Goal: Task Accomplishment & Management: Manage account settings

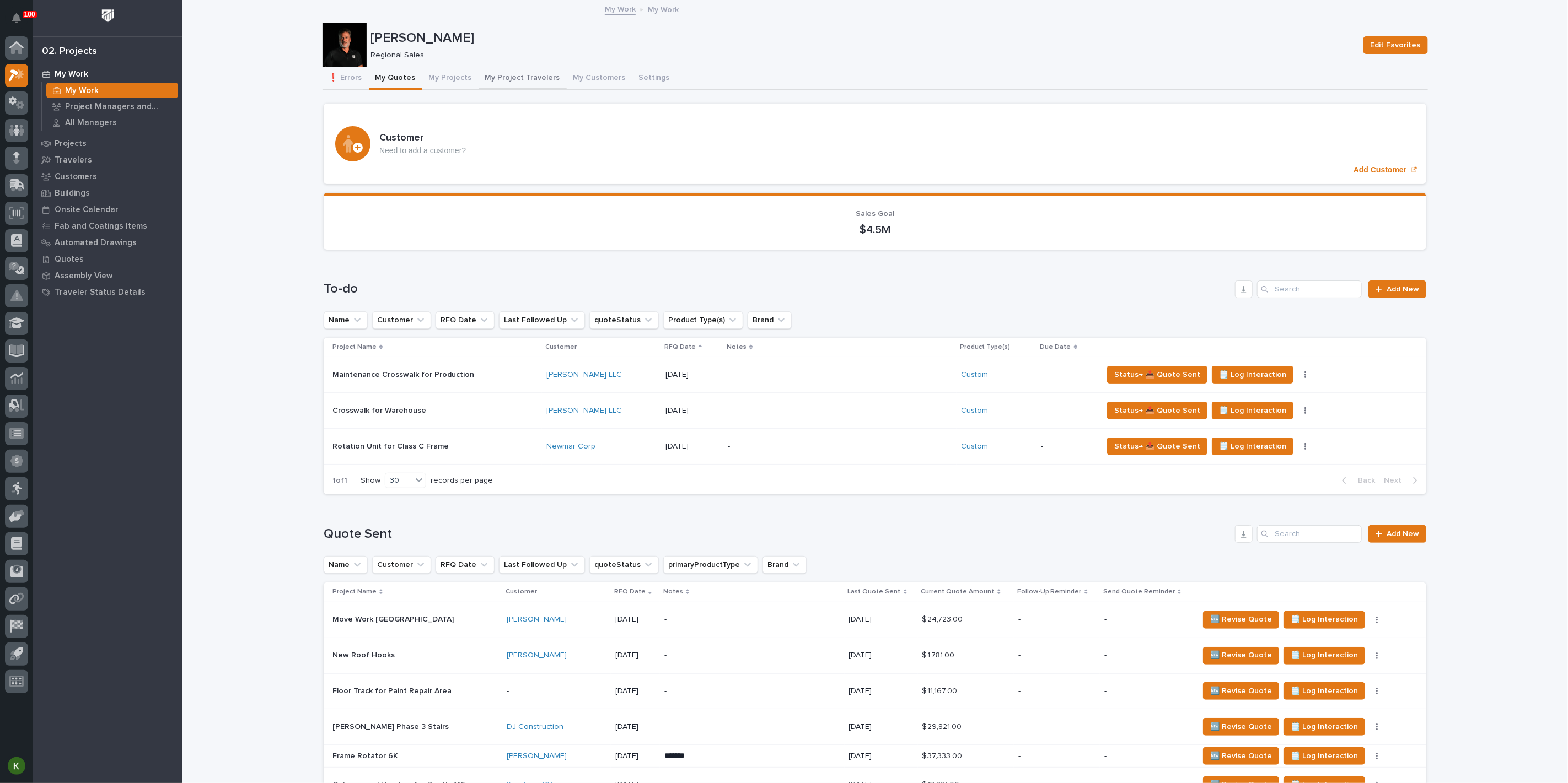
click at [540, 86] on button "My Project Travelers" at bounding box center [522, 79] width 88 height 23
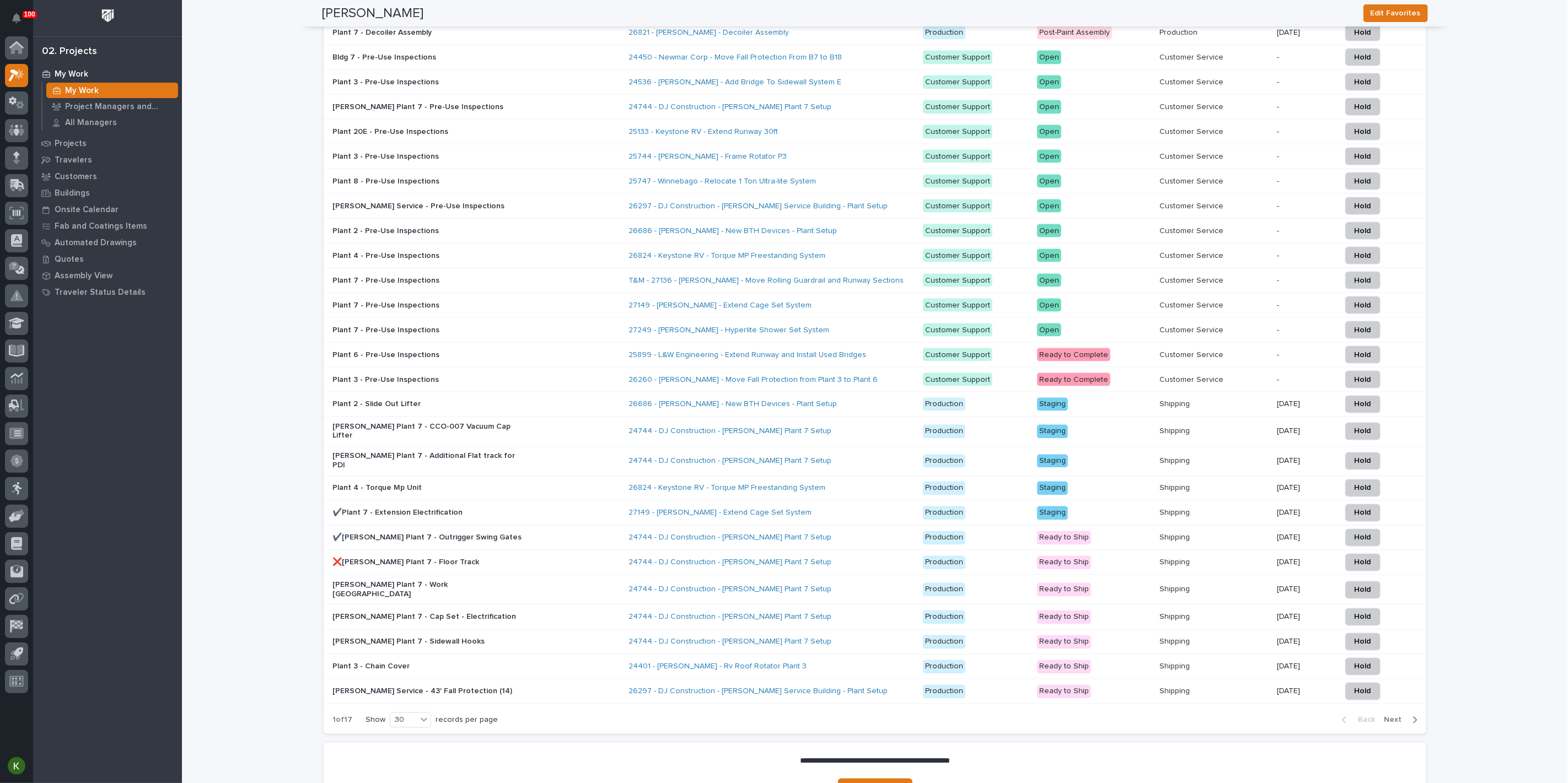
scroll to position [1304, 0]
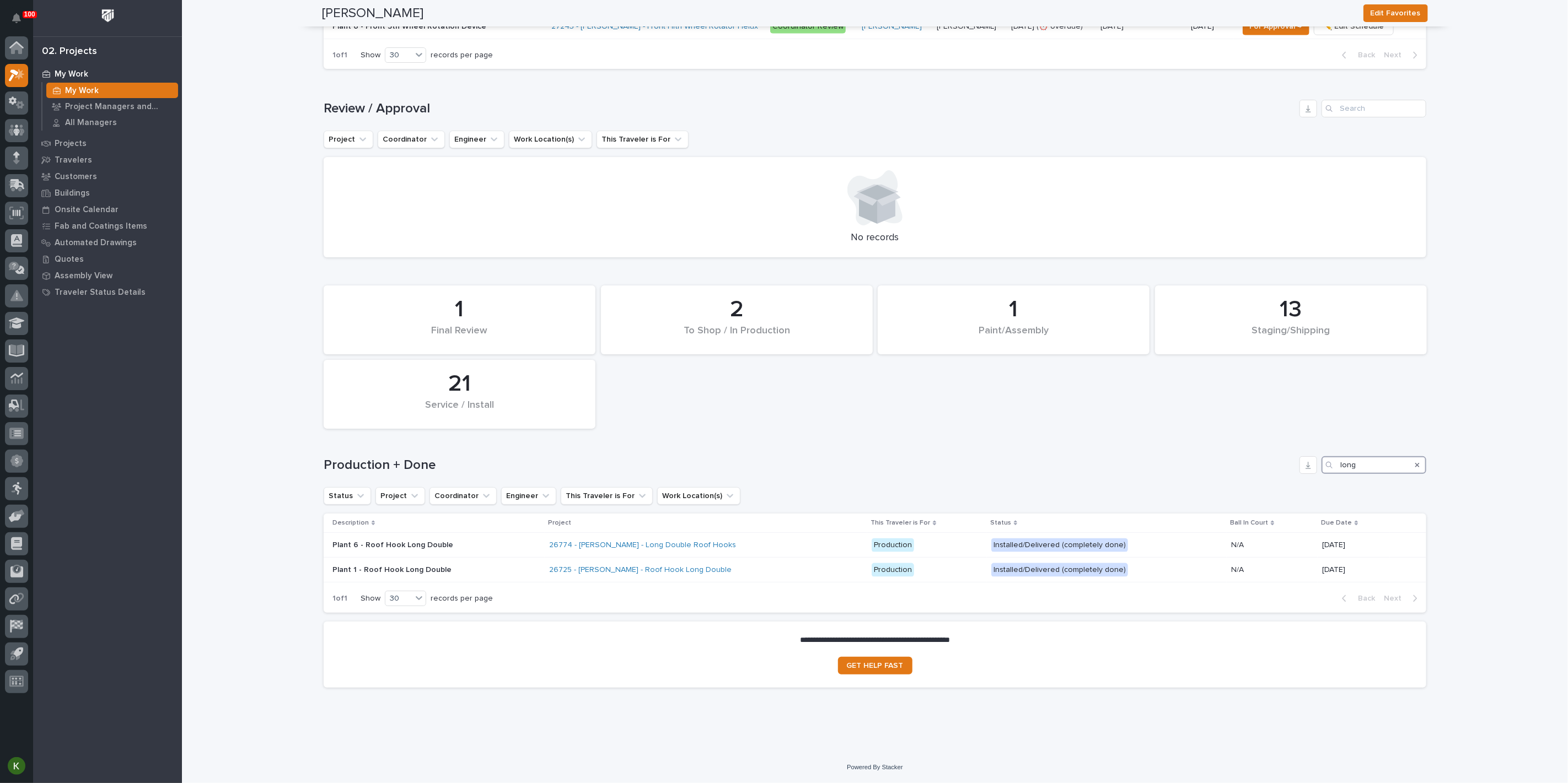
scroll to position [1049, 0]
type input "long"
click at [790, 536] on div "26774 - [PERSON_NAME] - Long Double Roof Hooks" at bounding box center [705, 545] width 314 height 18
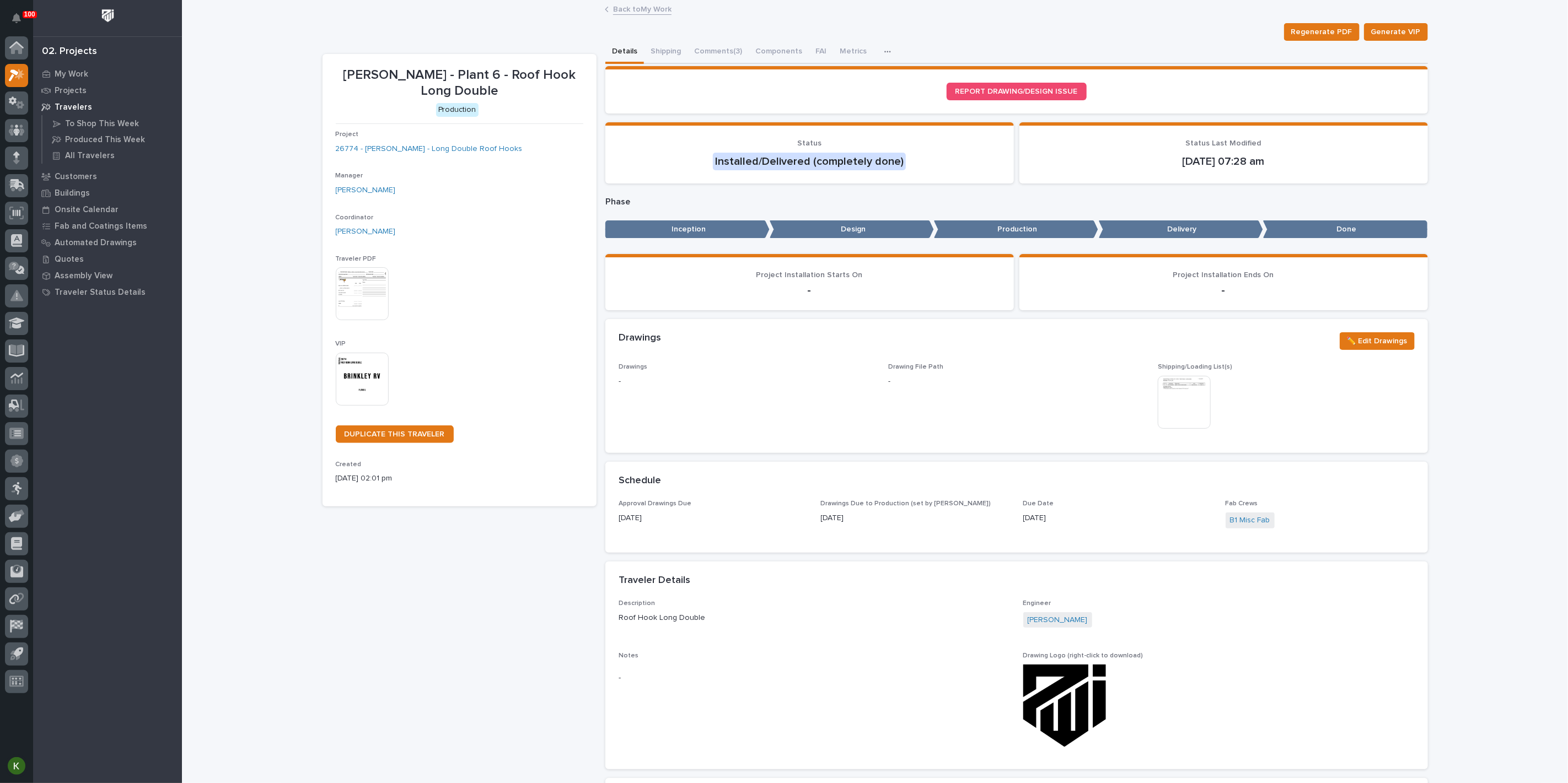
click at [891, 56] on icon "button" at bounding box center [887, 51] width 7 height 8
click at [675, 56] on button "Shipping" at bounding box center [665, 52] width 44 height 23
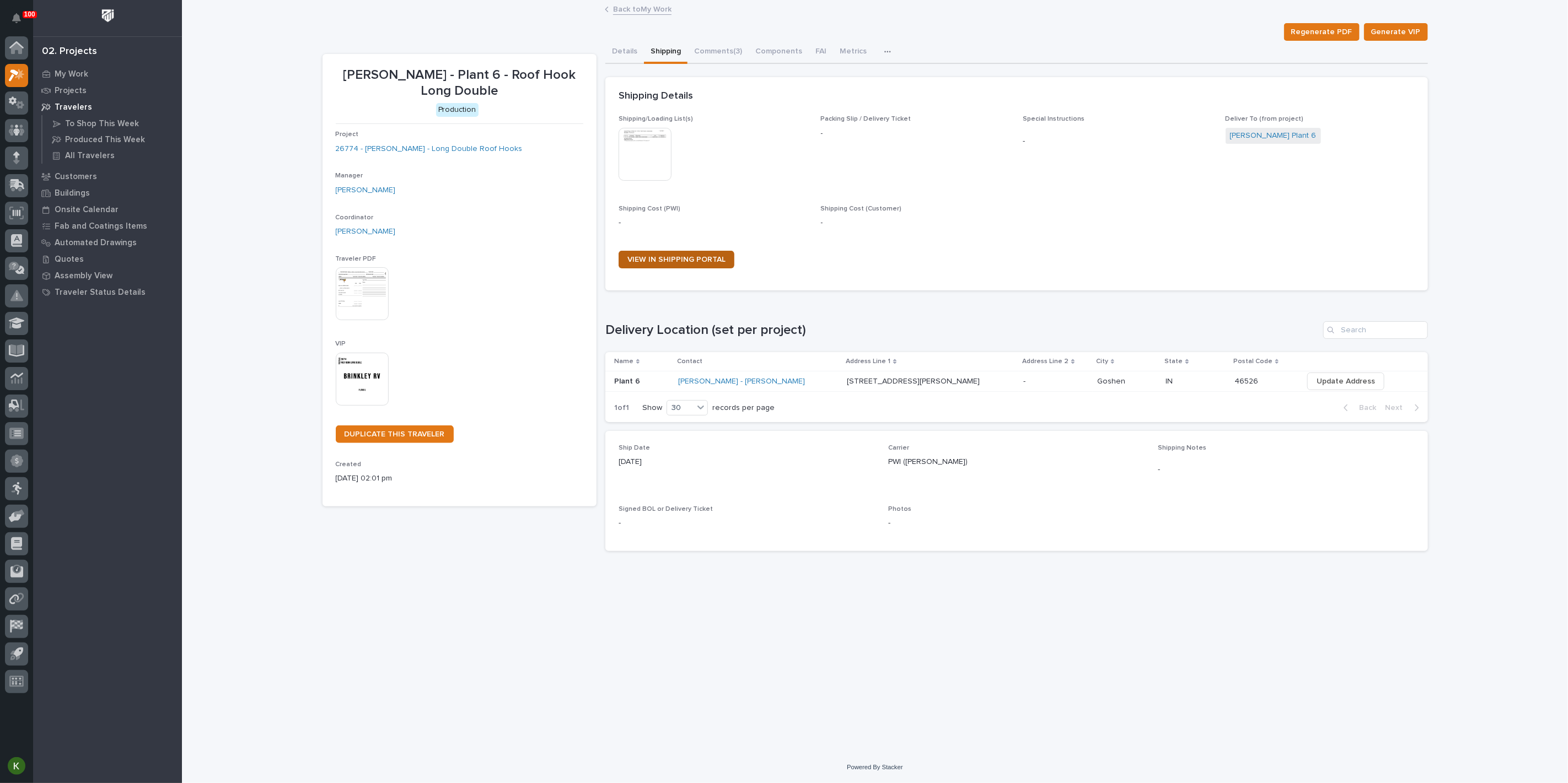
click at [710, 263] on span "VIEW IN SHIPPING PORTAL" at bounding box center [676, 259] width 98 height 8
click at [75, 77] on p "My Work" at bounding box center [71, 74] width 33 height 10
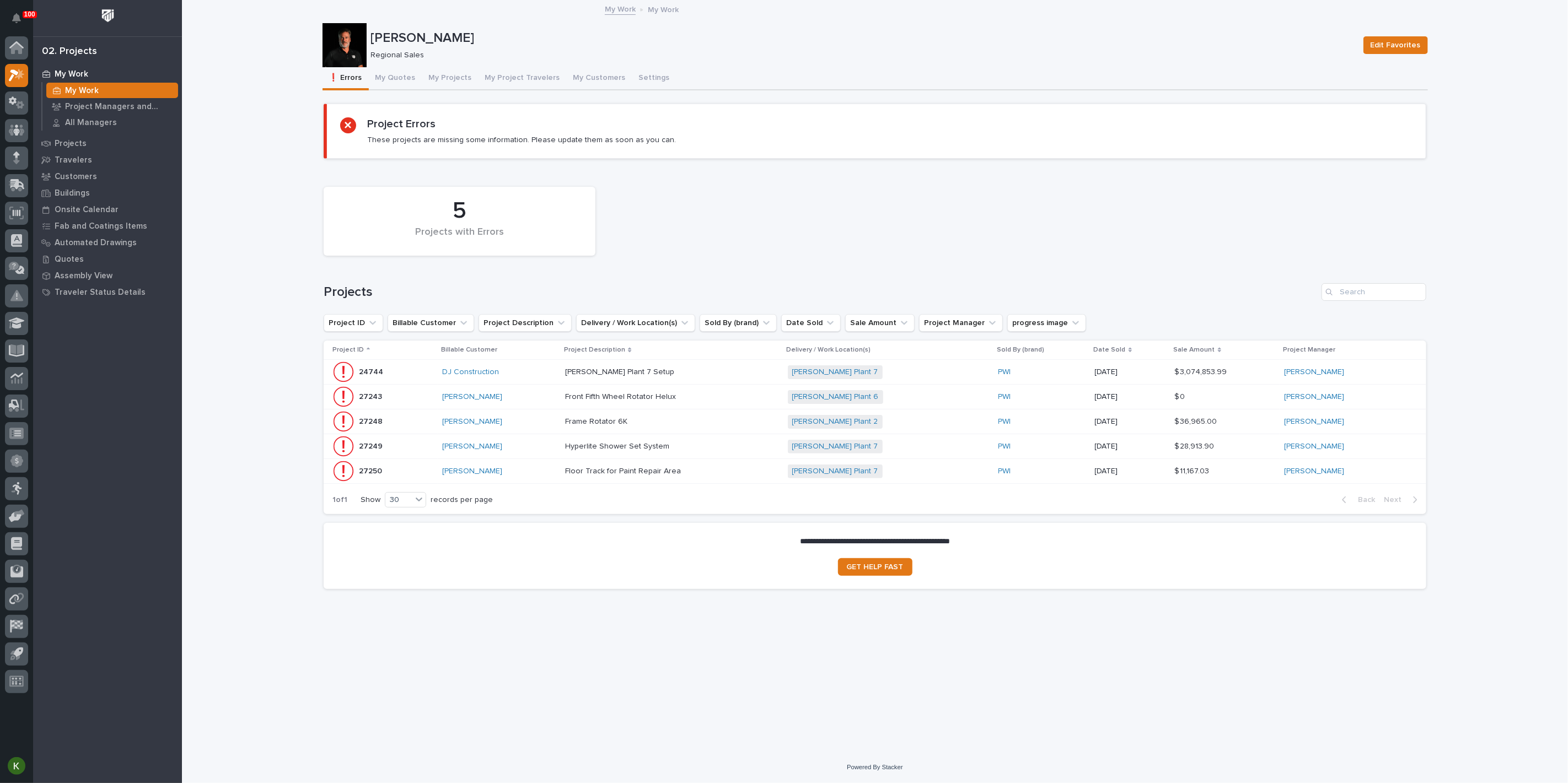
click at [739, 402] on p at bounding box center [662, 397] width 193 height 9
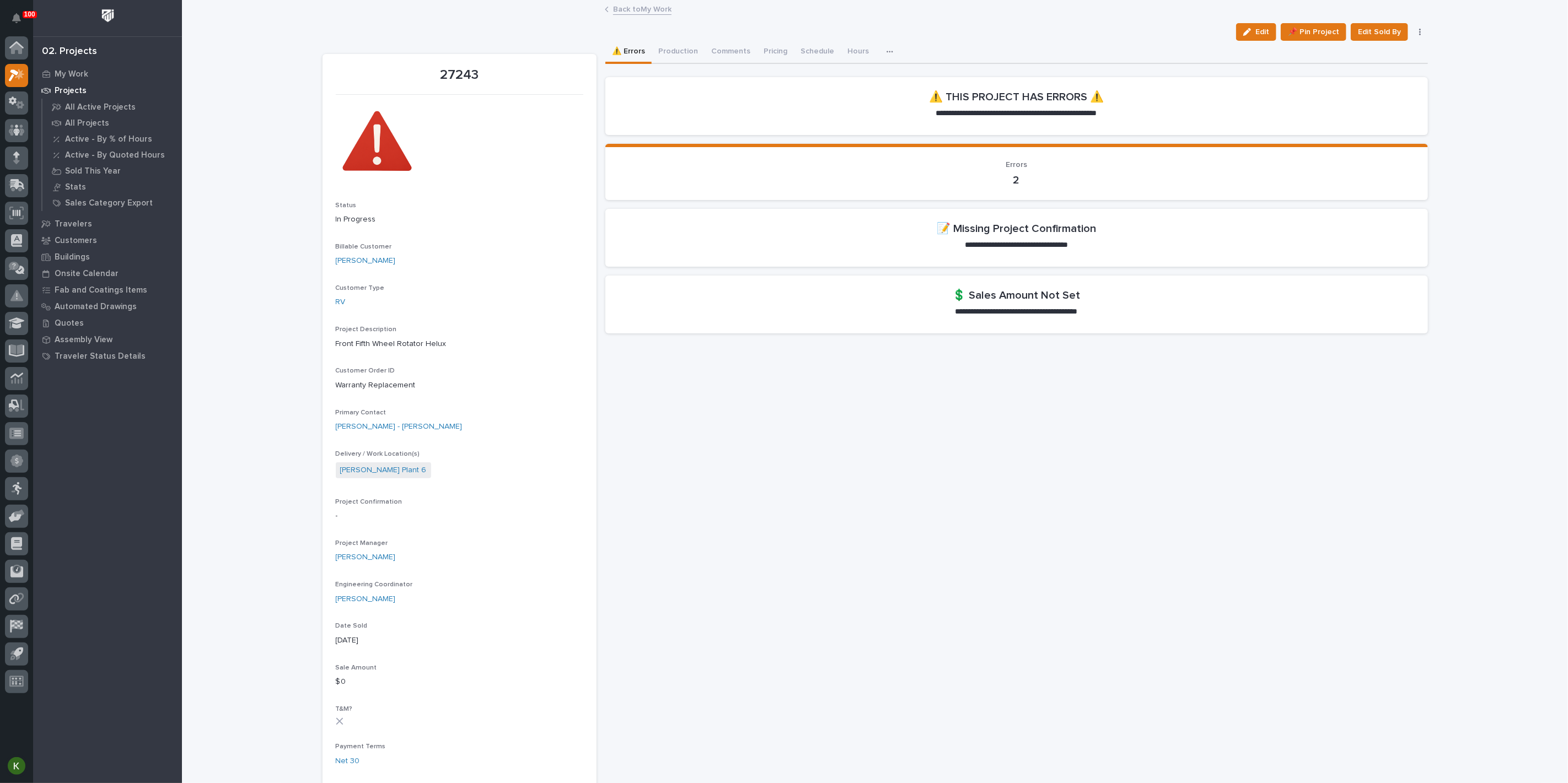
drag, startPoint x: 1231, startPoint y: 40, endPoint x: 1117, endPoint y: 365, distance: 344.4
click at [1243, 36] on icon "button" at bounding box center [1247, 32] width 8 height 8
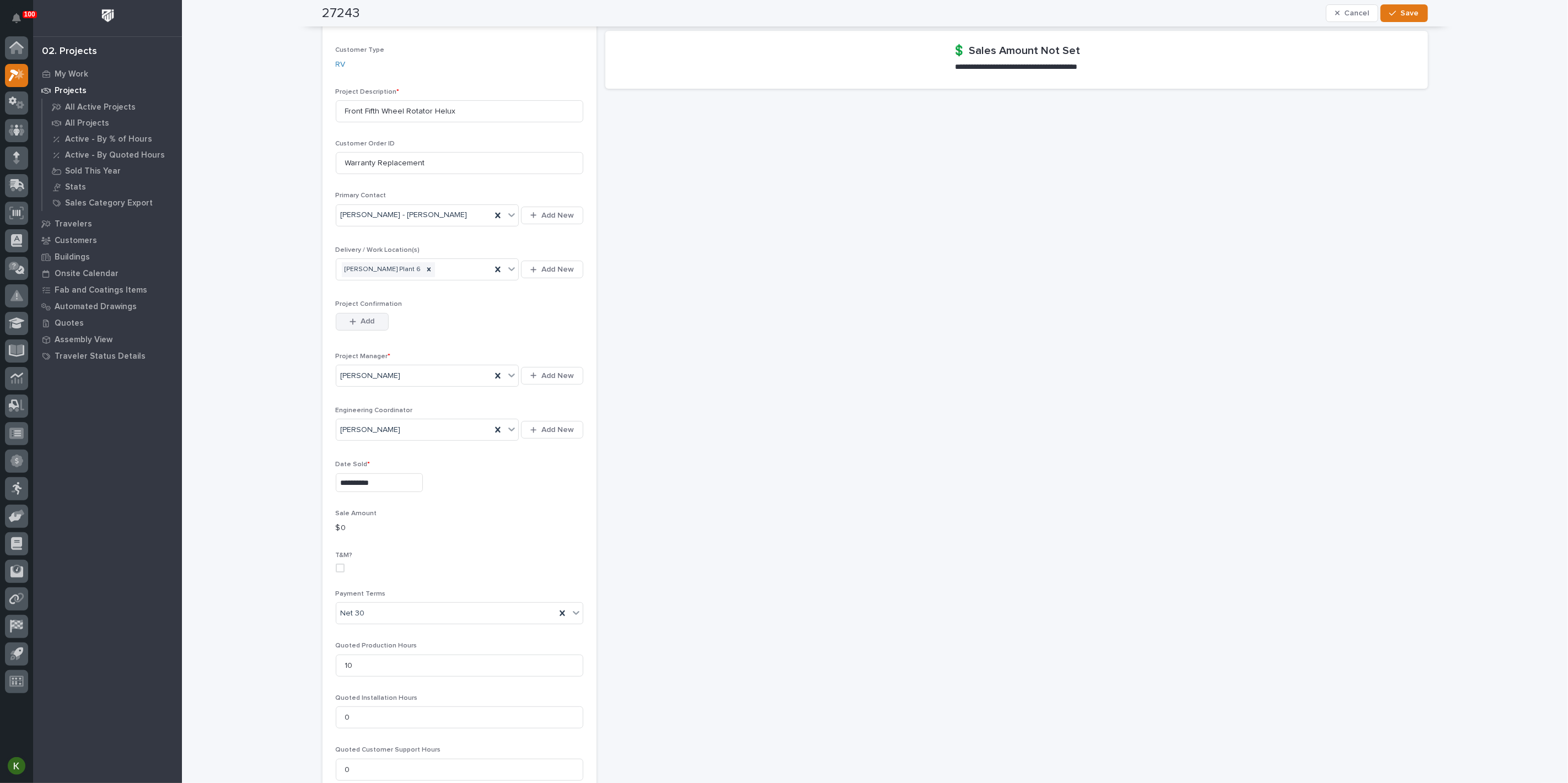
scroll to position [367, 0]
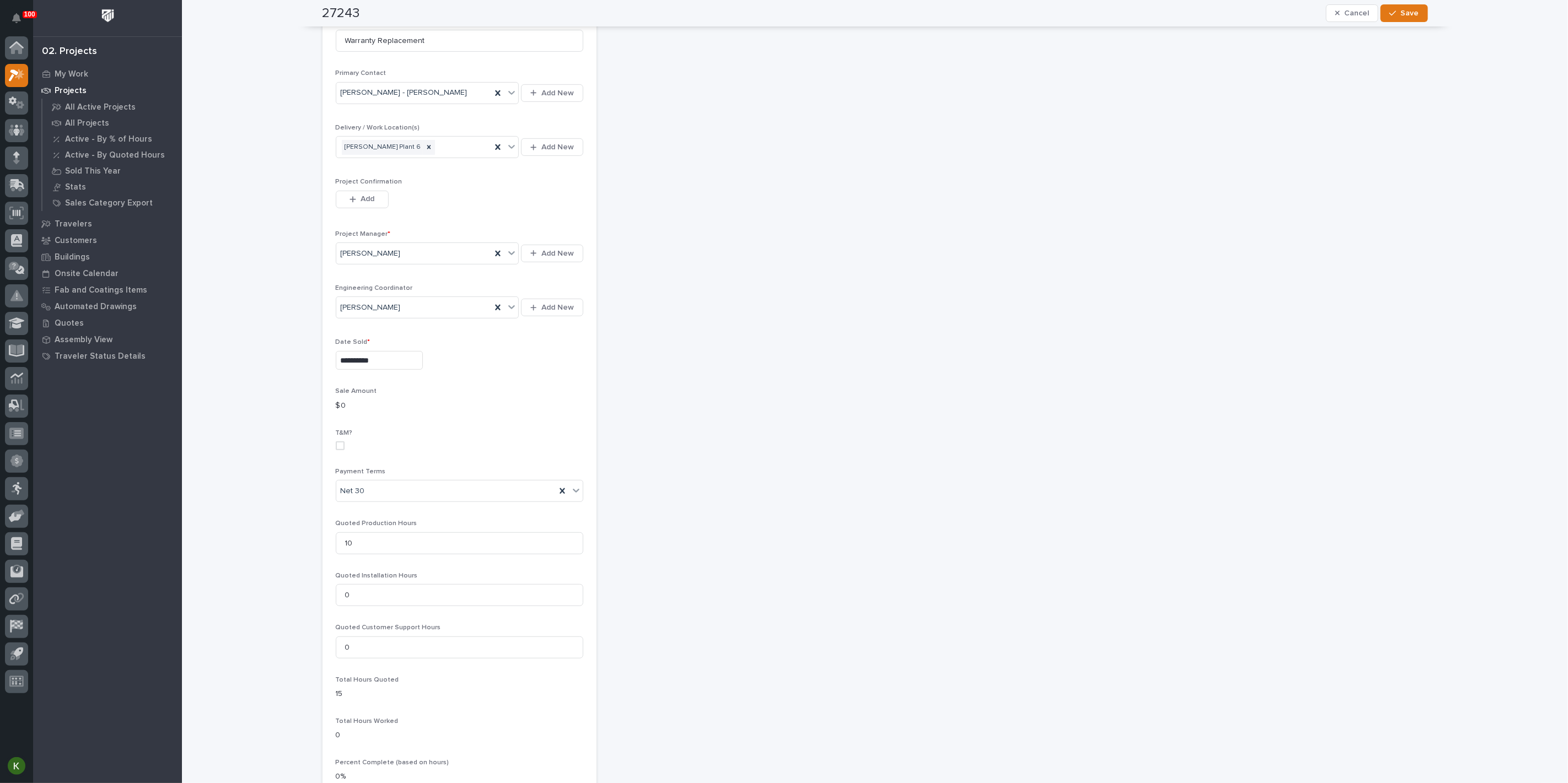
click at [342, 412] on p "$ 0" at bounding box center [459, 406] width 247 height 12
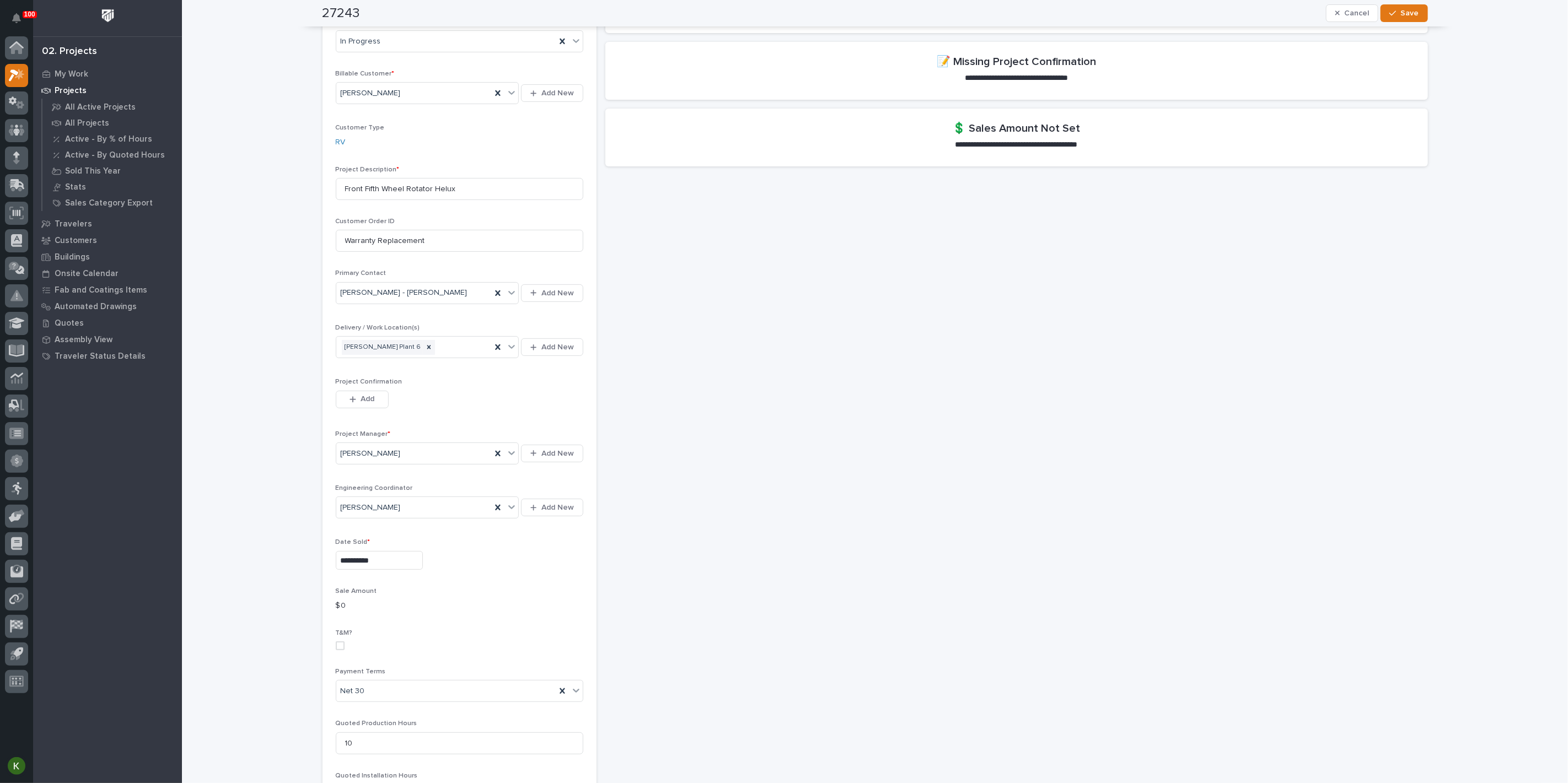
scroll to position [184, 0]
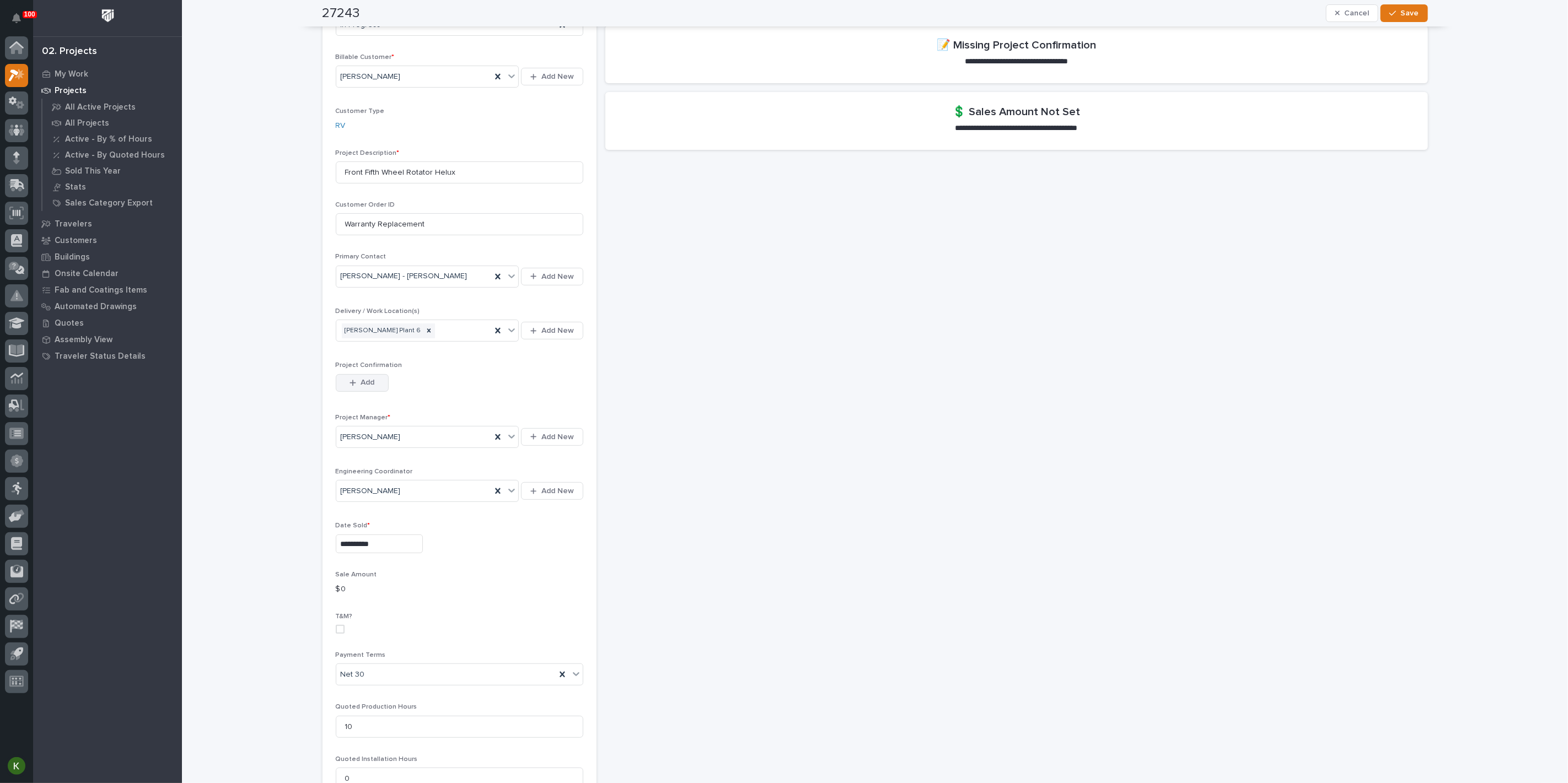
drag, startPoint x: 365, startPoint y: 486, endPoint x: 373, endPoint y: 485, distance: 8.1
click at [365, 387] on span "Add" at bounding box center [368, 383] width 14 height 10
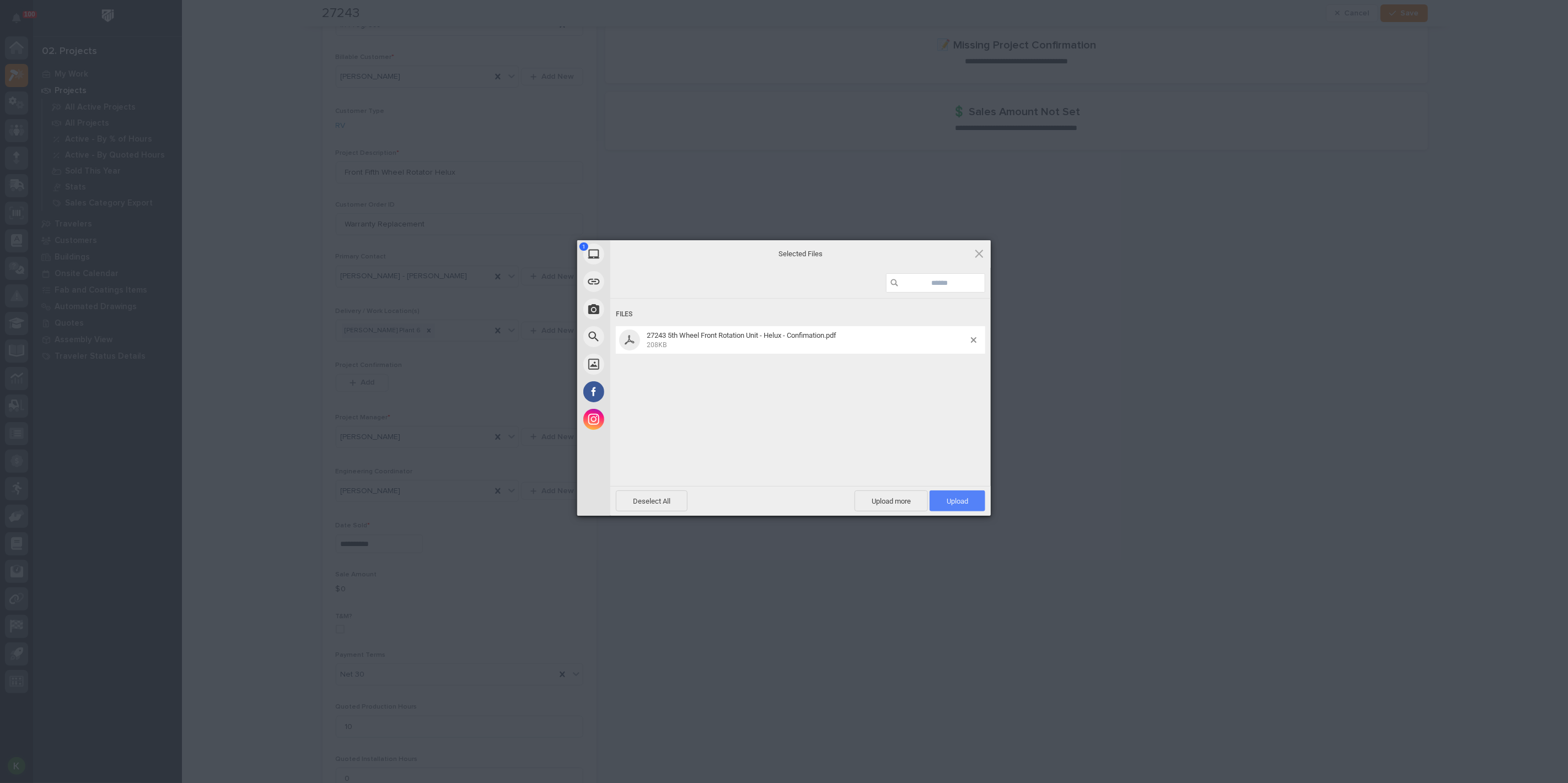
drag, startPoint x: 947, startPoint y: 495, endPoint x: 955, endPoint y: 495, distance: 8.0
click at [951, 495] on span "Upload 1" at bounding box center [957, 501] width 56 height 21
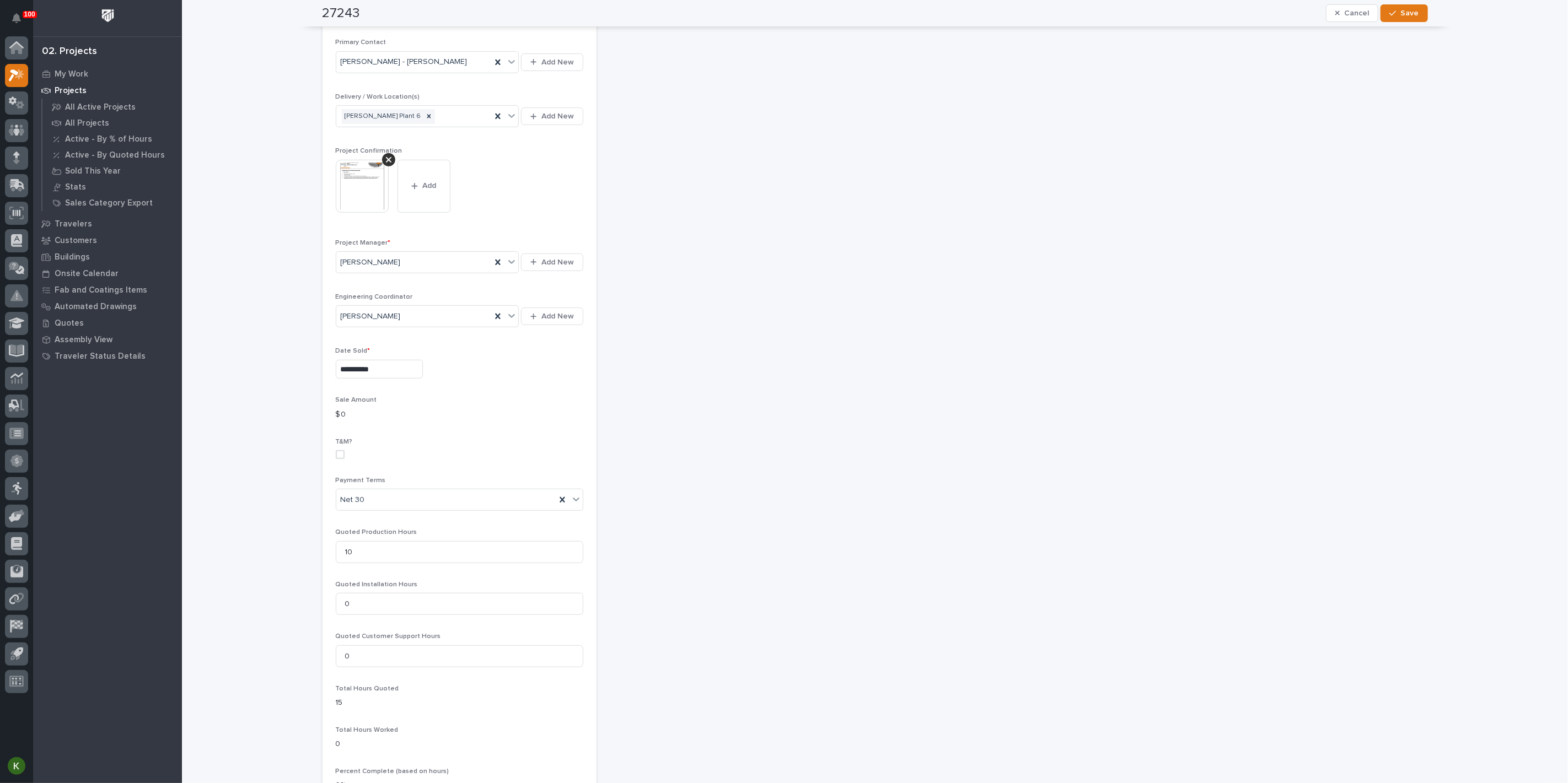
scroll to position [428, 0]
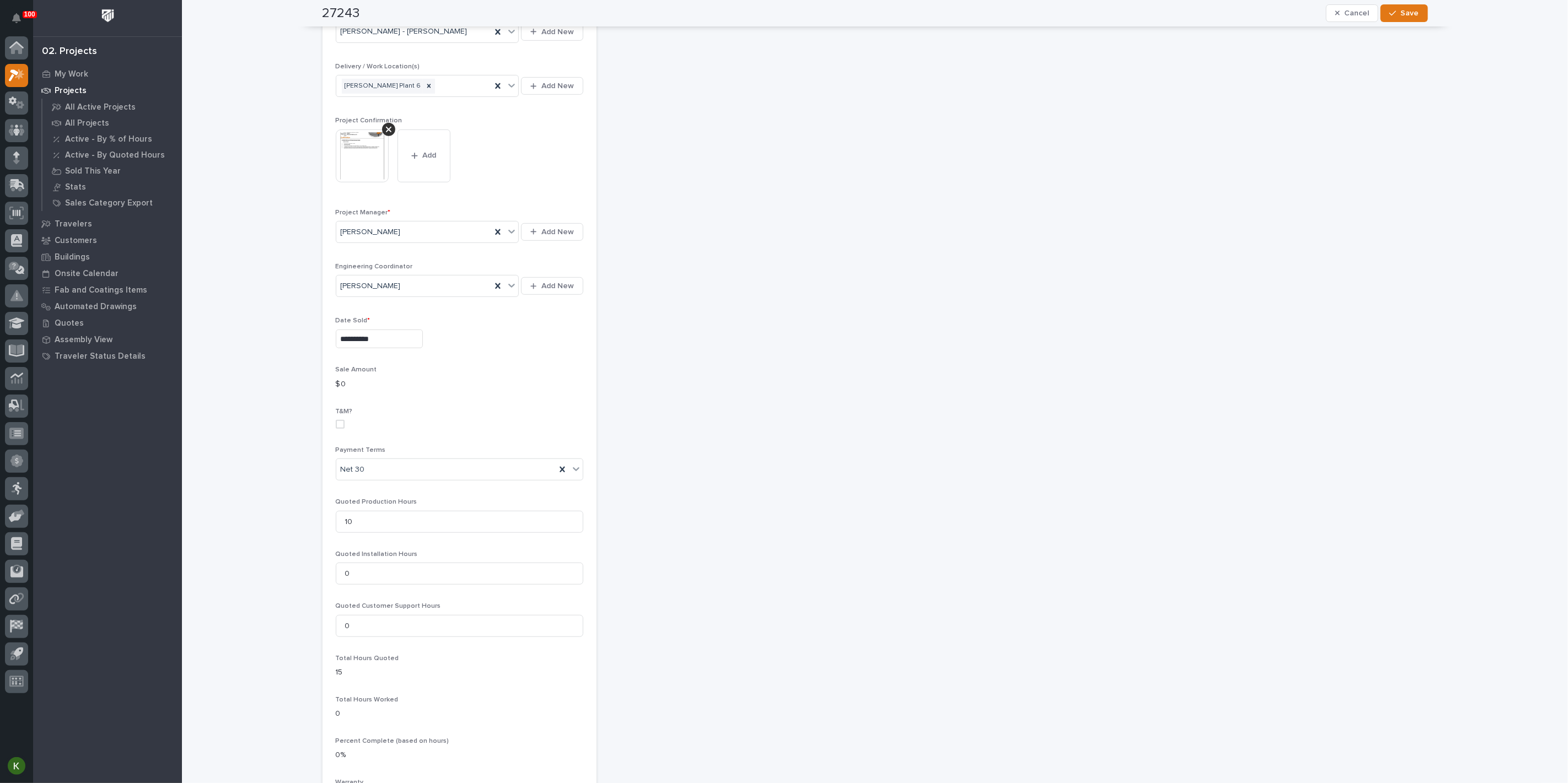
click at [342, 390] on p "$ 0" at bounding box center [459, 385] width 247 height 12
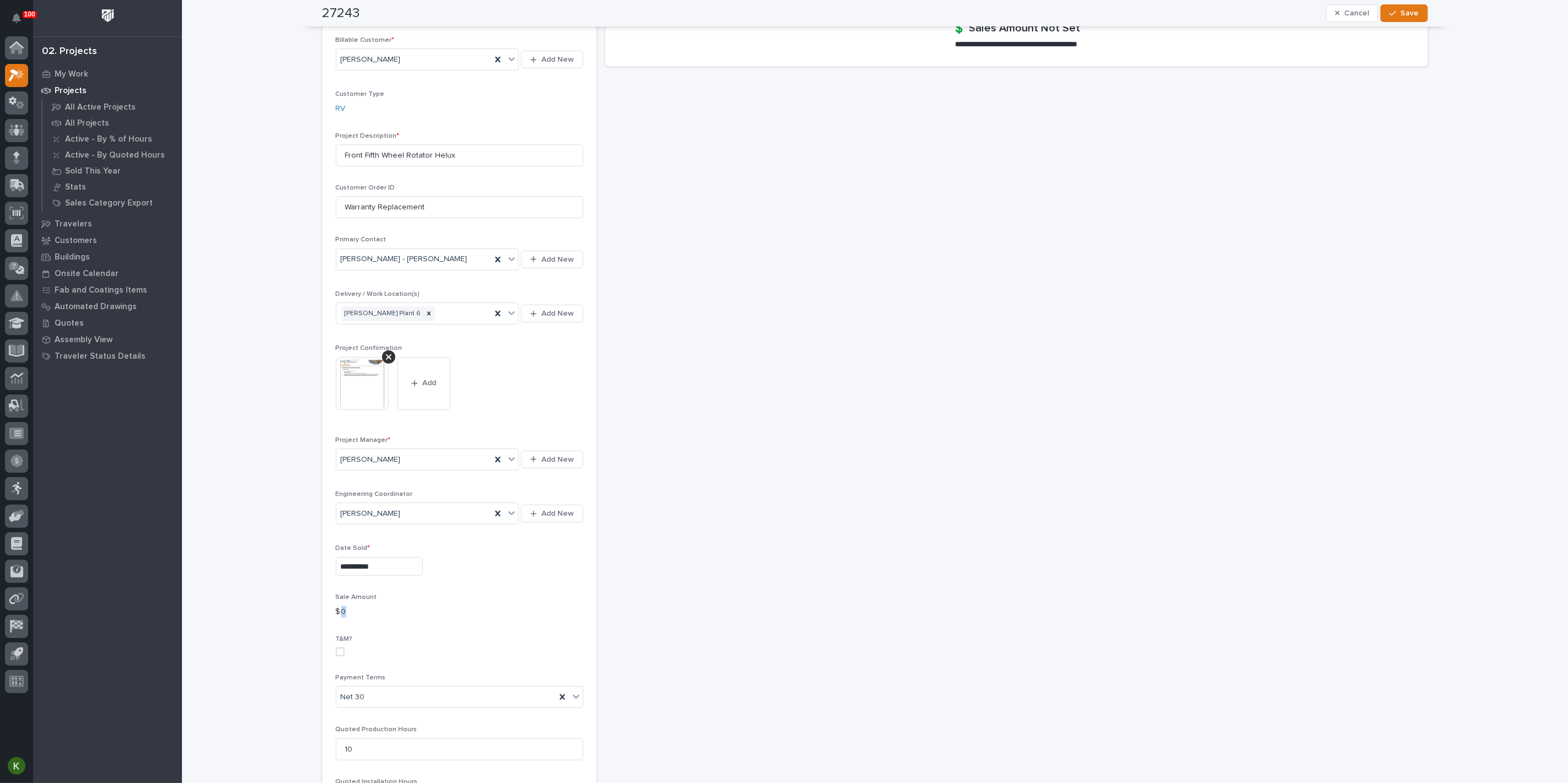
scroll to position [0, 0]
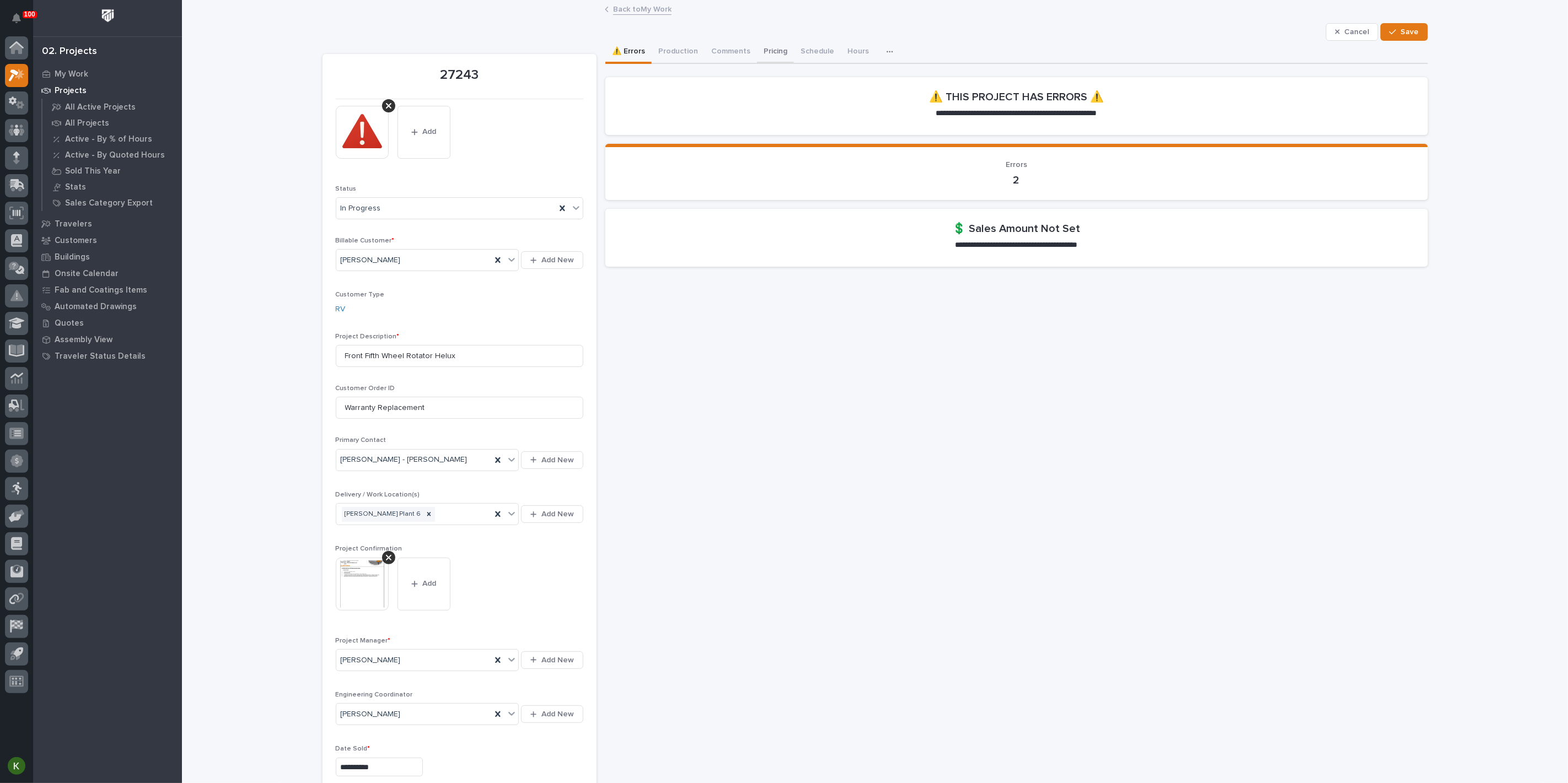
click at [793, 62] on button "Pricing" at bounding box center [775, 52] width 37 height 23
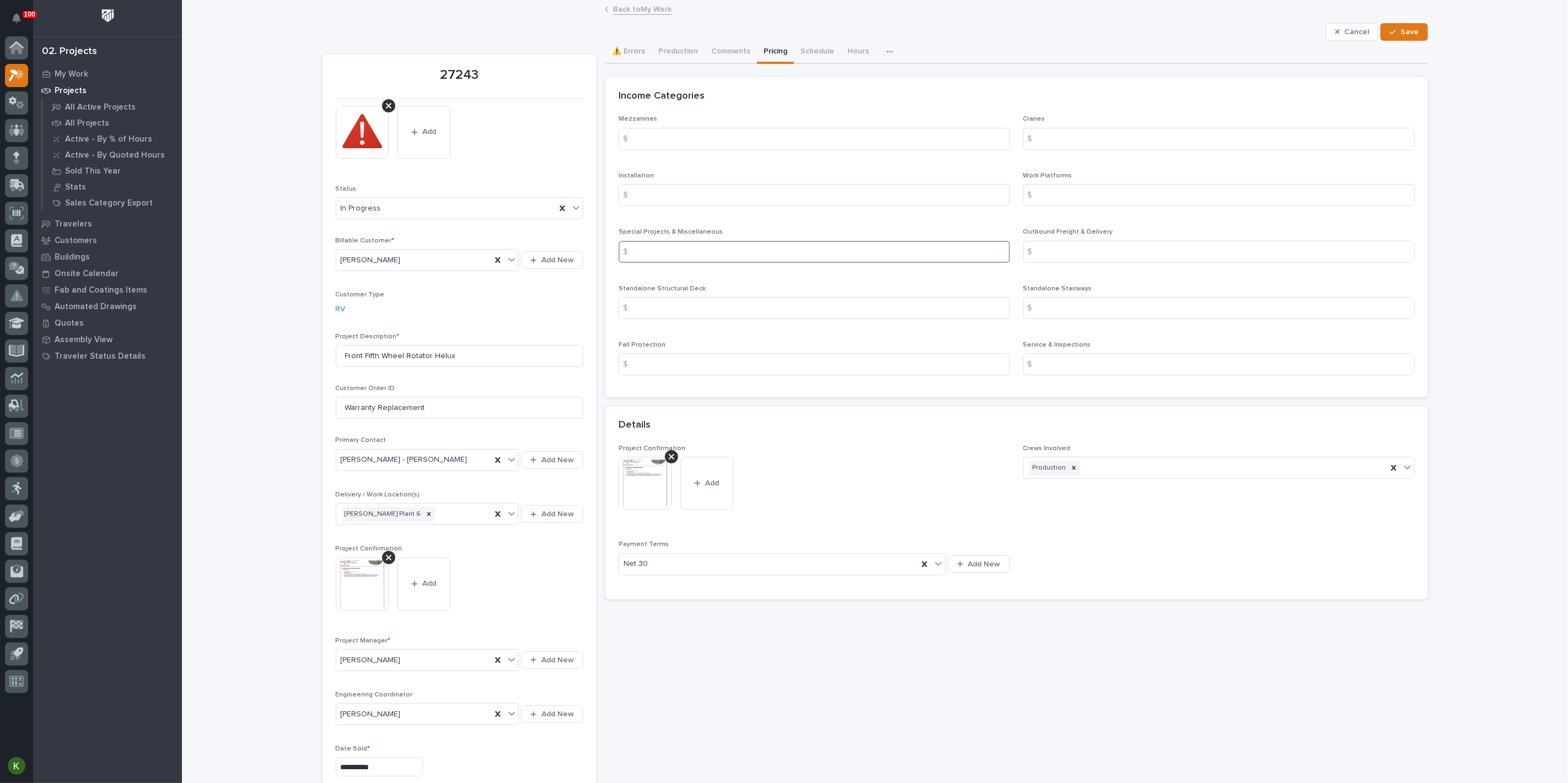
click at [721, 263] on input at bounding box center [814, 252] width 392 height 22
type input "0"
click at [1389, 41] on button "Save" at bounding box center [1403, 32] width 47 height 18
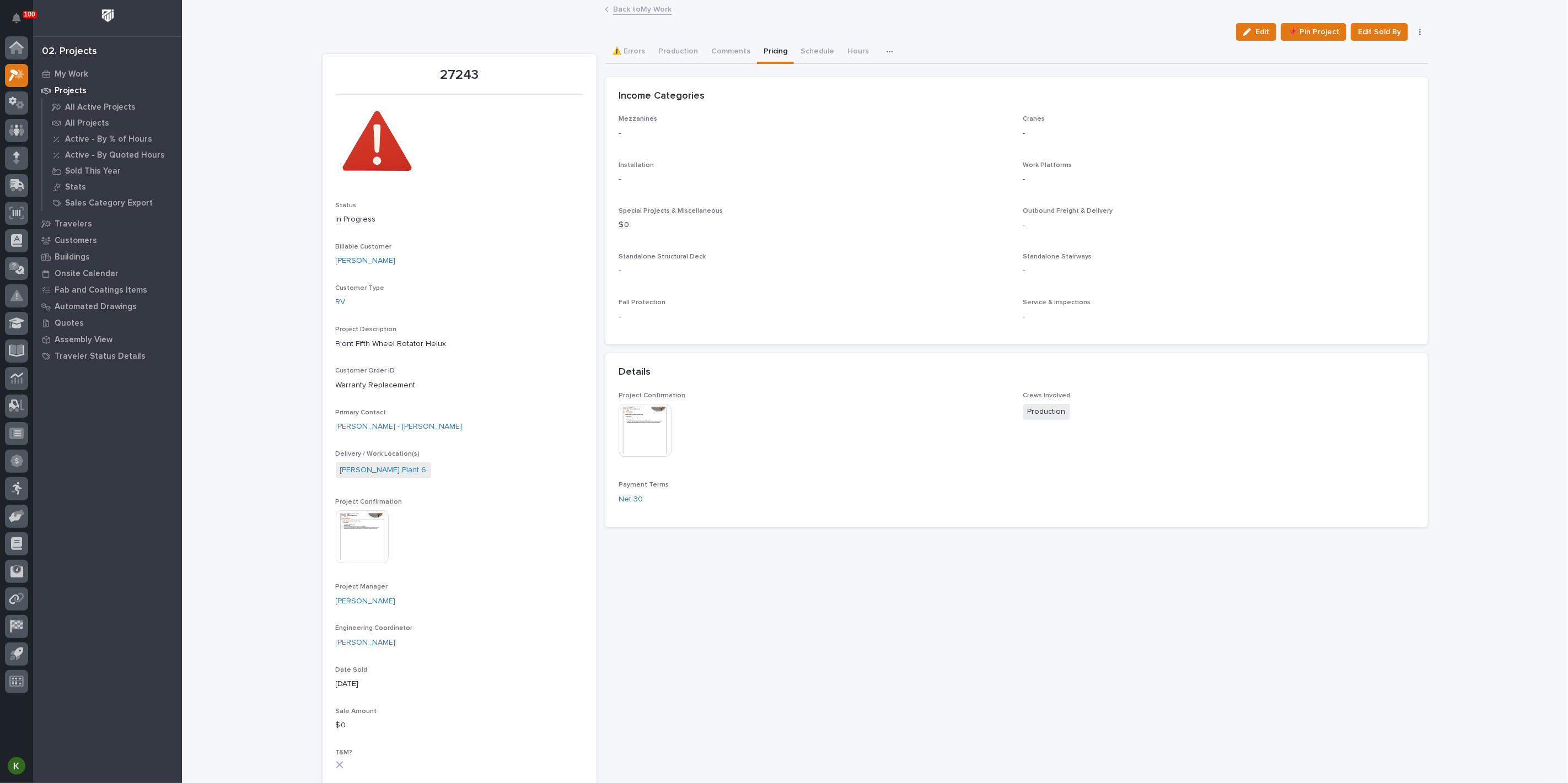
click at [644, 9] on link "Back to My Work" at bounding box center [642, 9] width 58 height 13
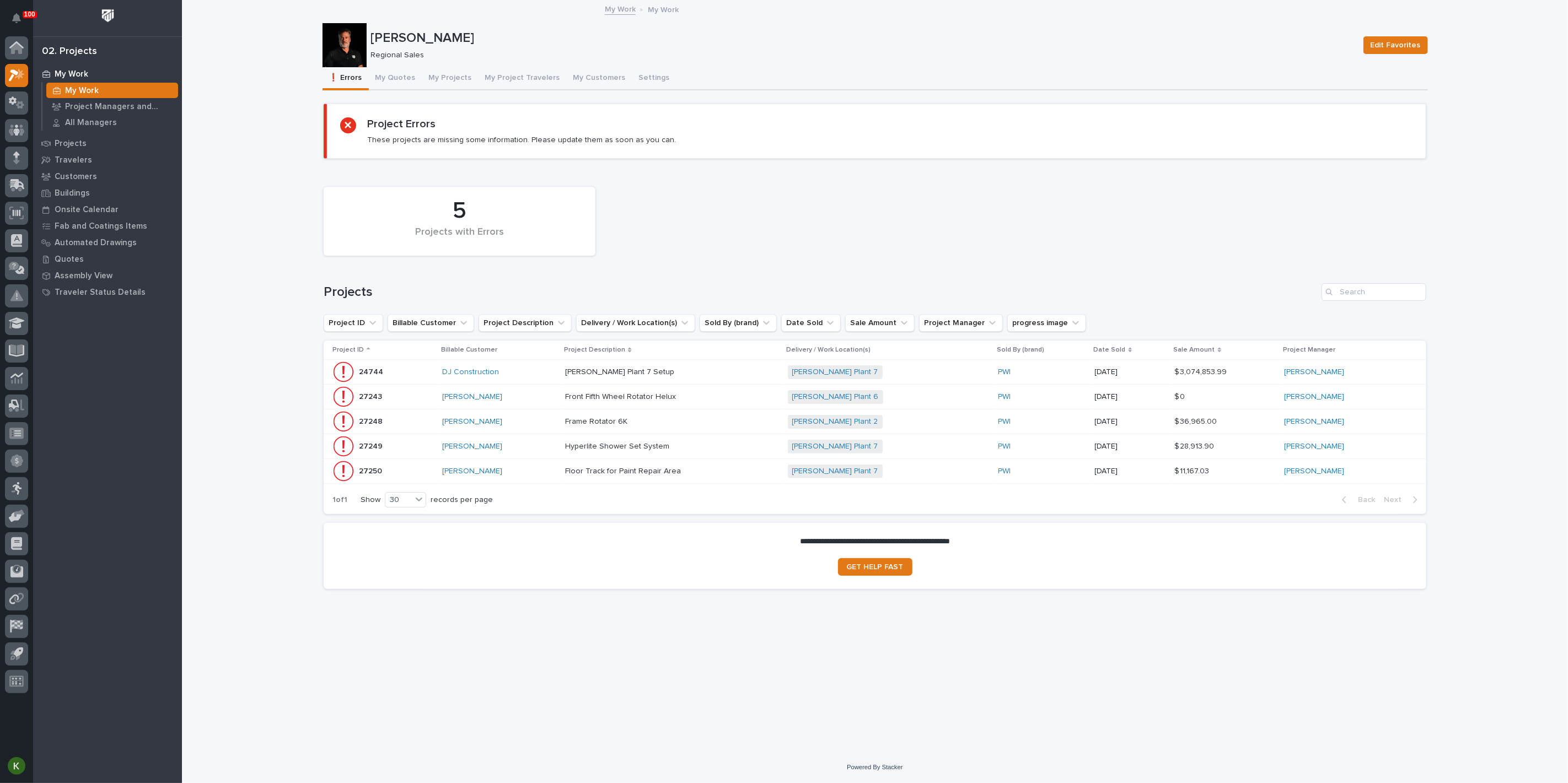
click at [728, 402] on p at bounding box center [662, 397] width 193 height 9
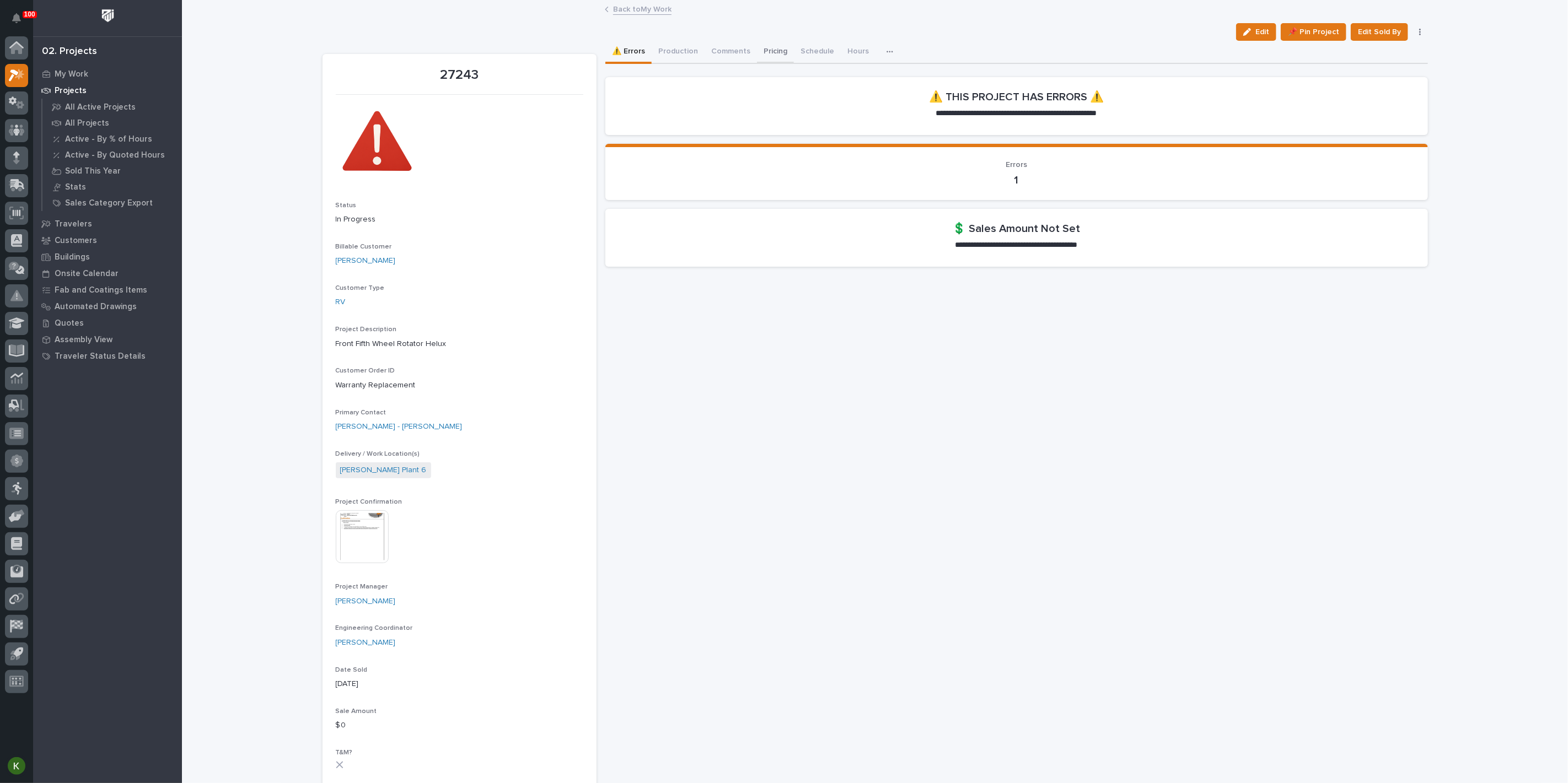
click at [793, 61] on button "Pricing" at bounding box center [775, 52] width 37 height 23
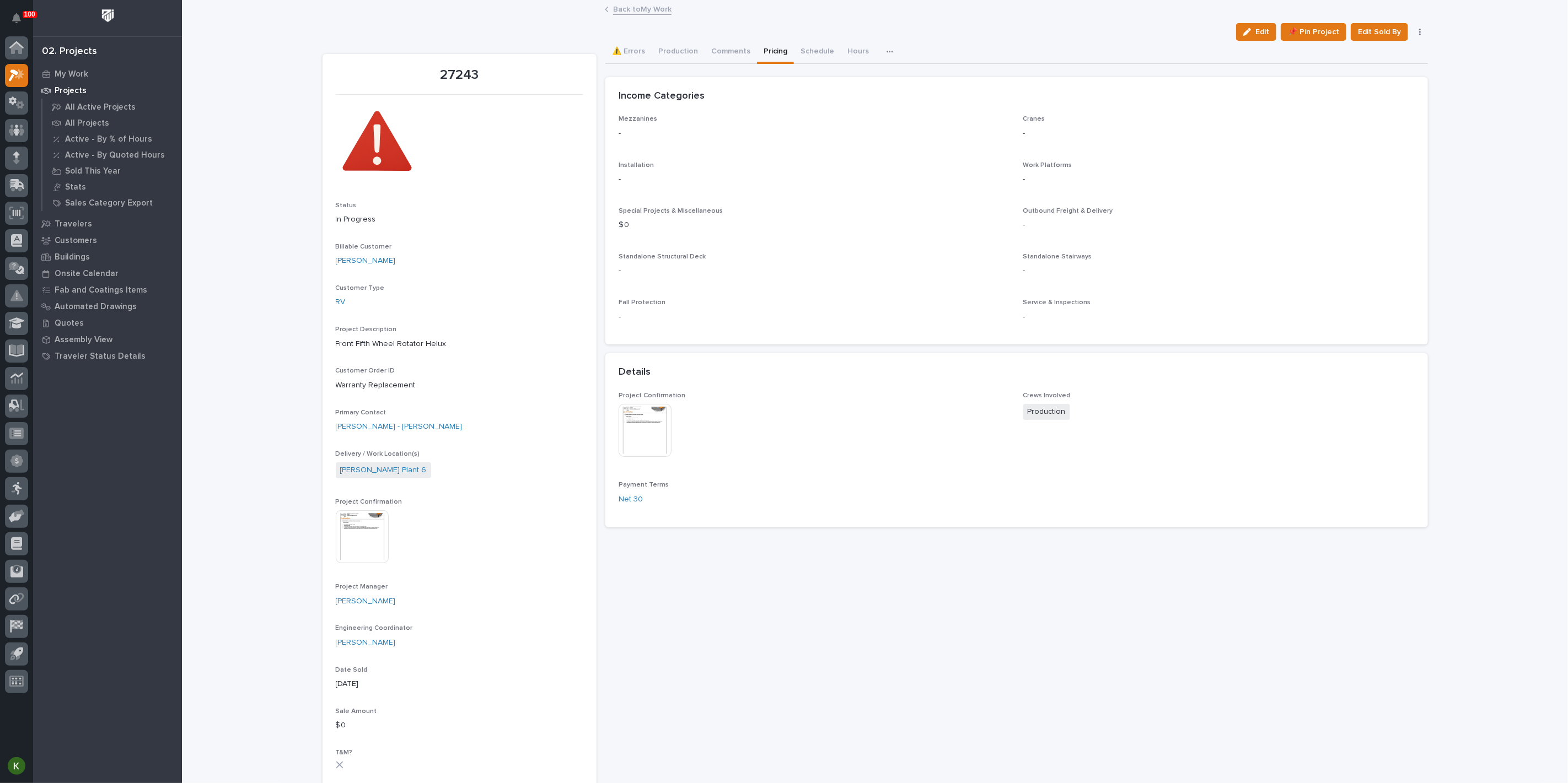
click at [641, 231] on p "$ 0" at bounding box center [814, 226] width 392 height 12
click at [628, 231] on p "$ 0" at bounding box center [814, 226] width 392 height 12
drag, startPoint x: 648, startPoint y: 279, endPoint x: 632, endPoint y: 276, distance: 16.3
click at [644, 231] on p "$ 0" at bounding box center [814, 226] width 392 height 12
click at [1243, 36] on icon "button" at bounding box center [1247, 32] width 8 height 8
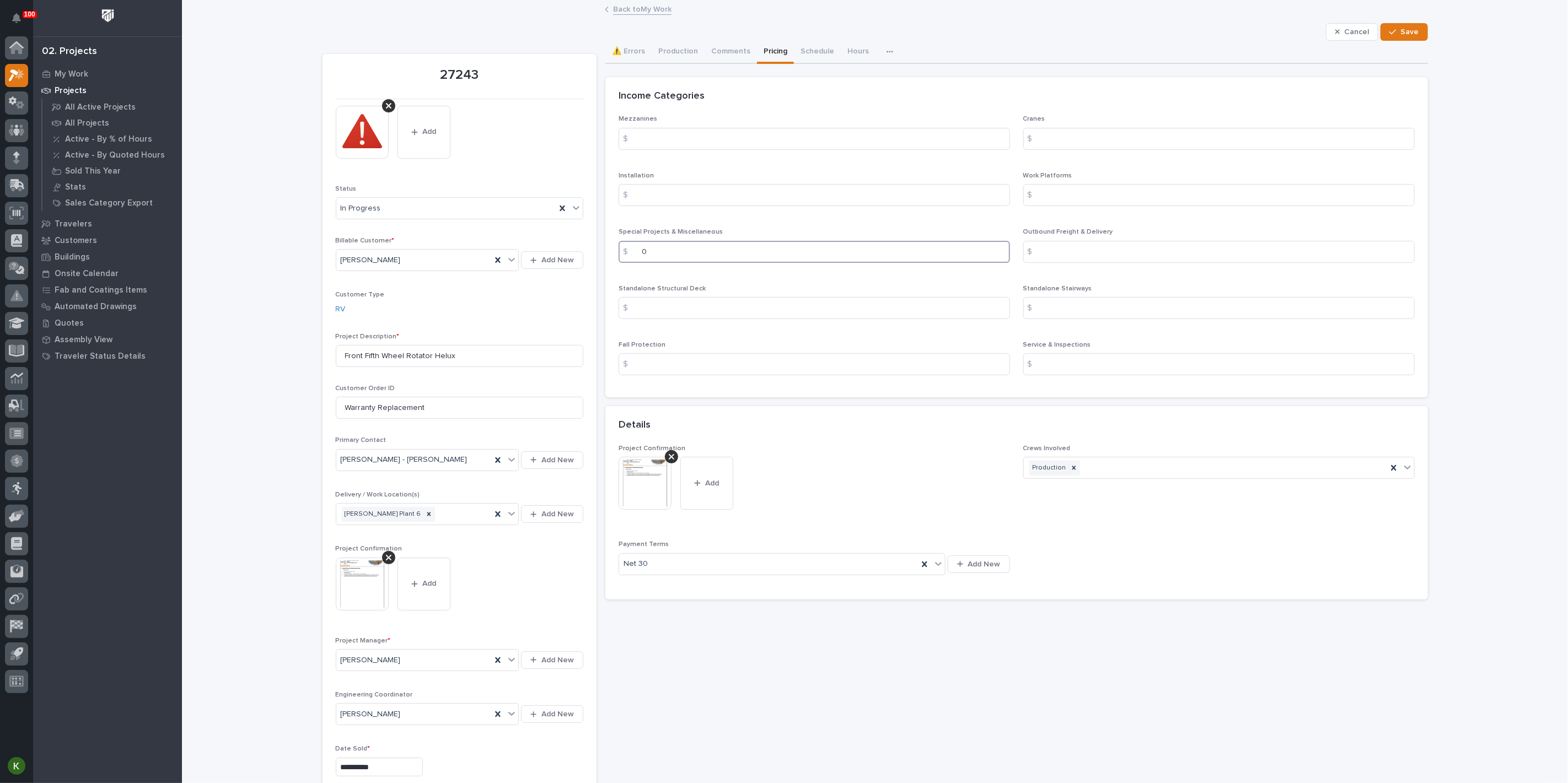
click at [673, 263] on input "0" at bounding box center [814, 252] width 392 height 22
type input ".01"
click at [1400, 37] on span "Save" at bounding box center [1409, 32] width 18 height 10
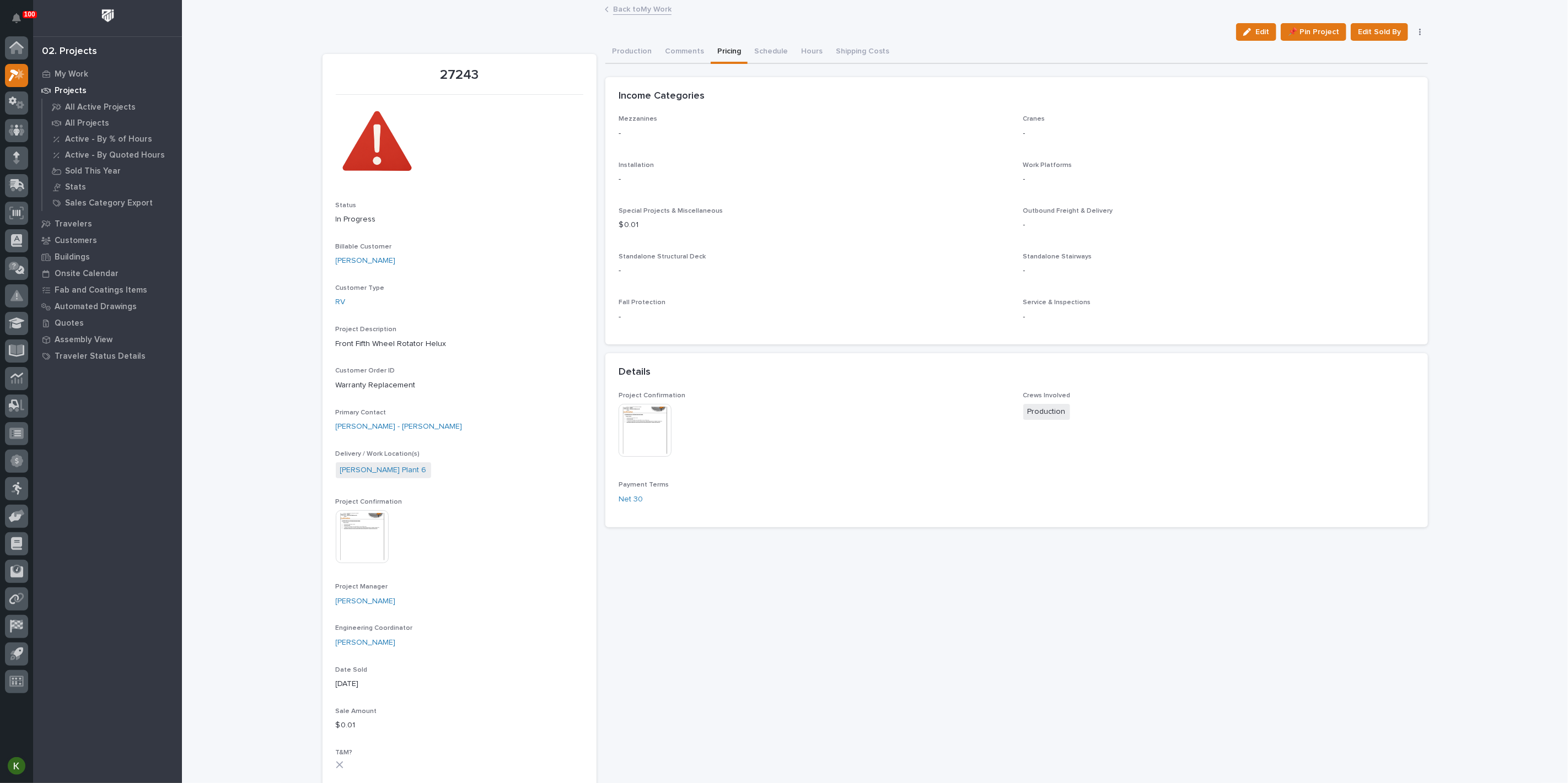
click at [638, 10] on link "Back to My Work" at bounding box center [642, 9] width 58 height 13
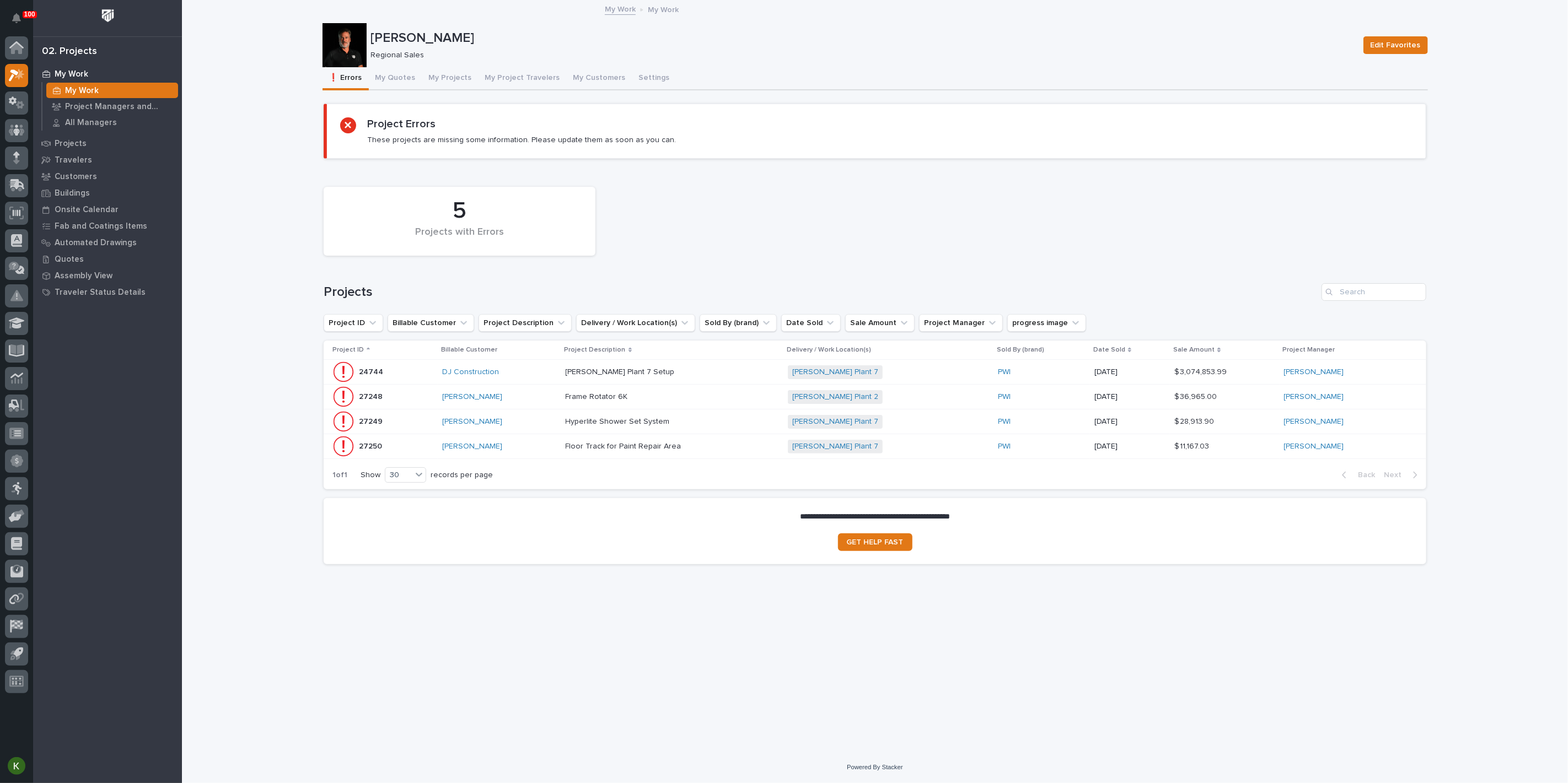
click at [716, 402] on p at bounding box center [662, 397] width 193 height 9
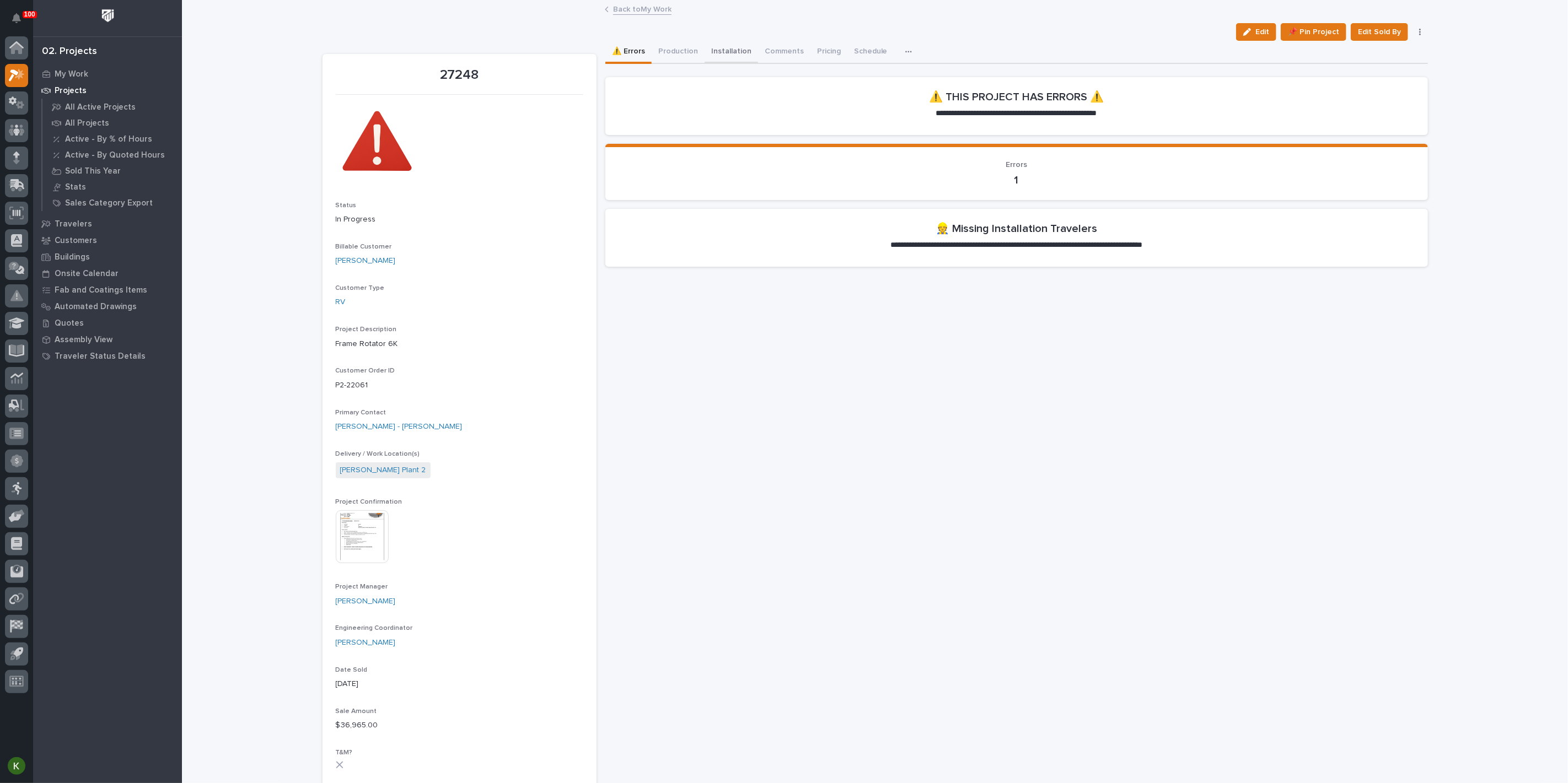
click at [754, 59] on button "Installation" at bounding box center [731, 52] width 54 height 23
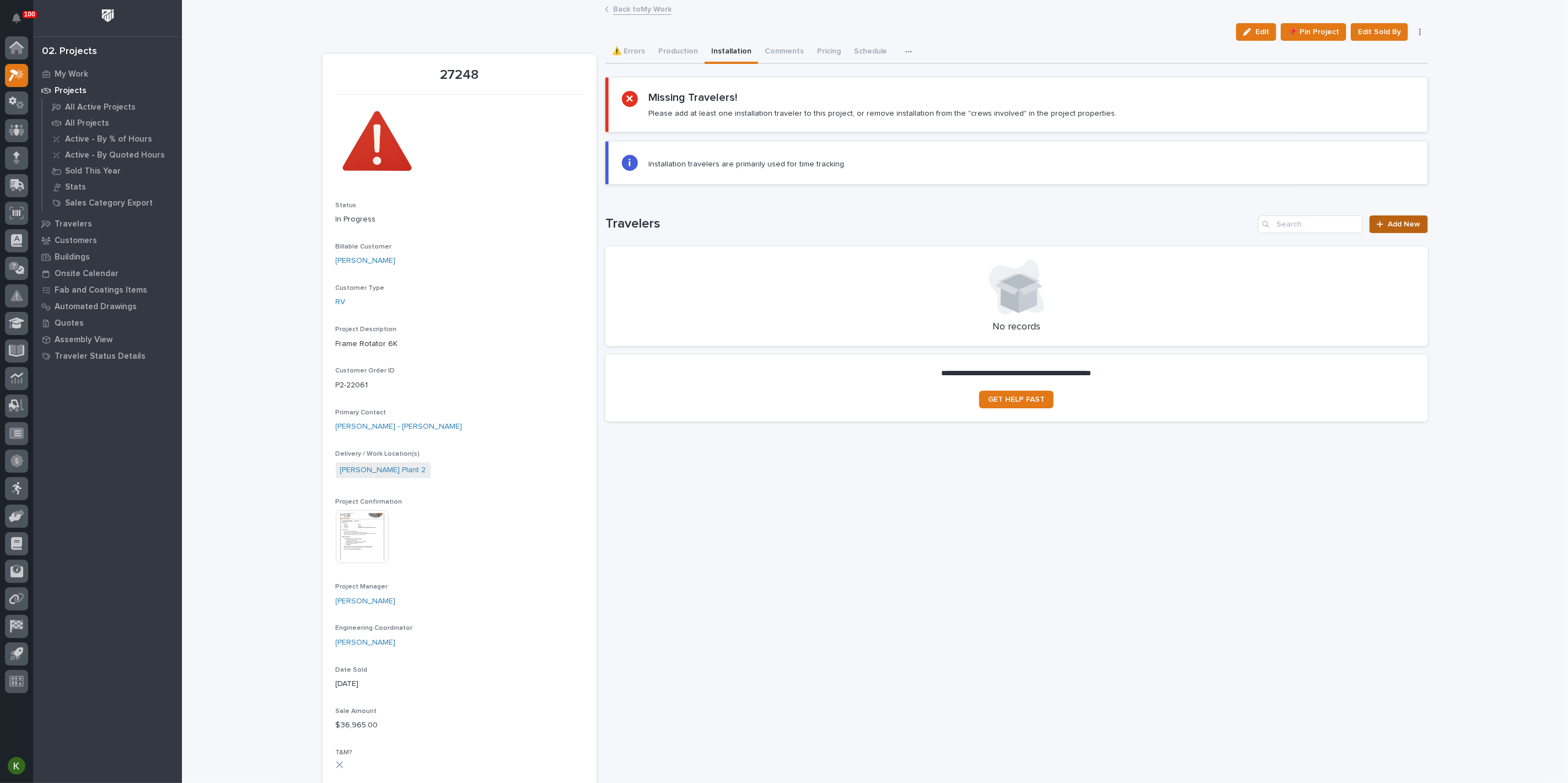
click at [1388, 228] on span "Add New" at bounding box center [1404, 224] width 32 height 8
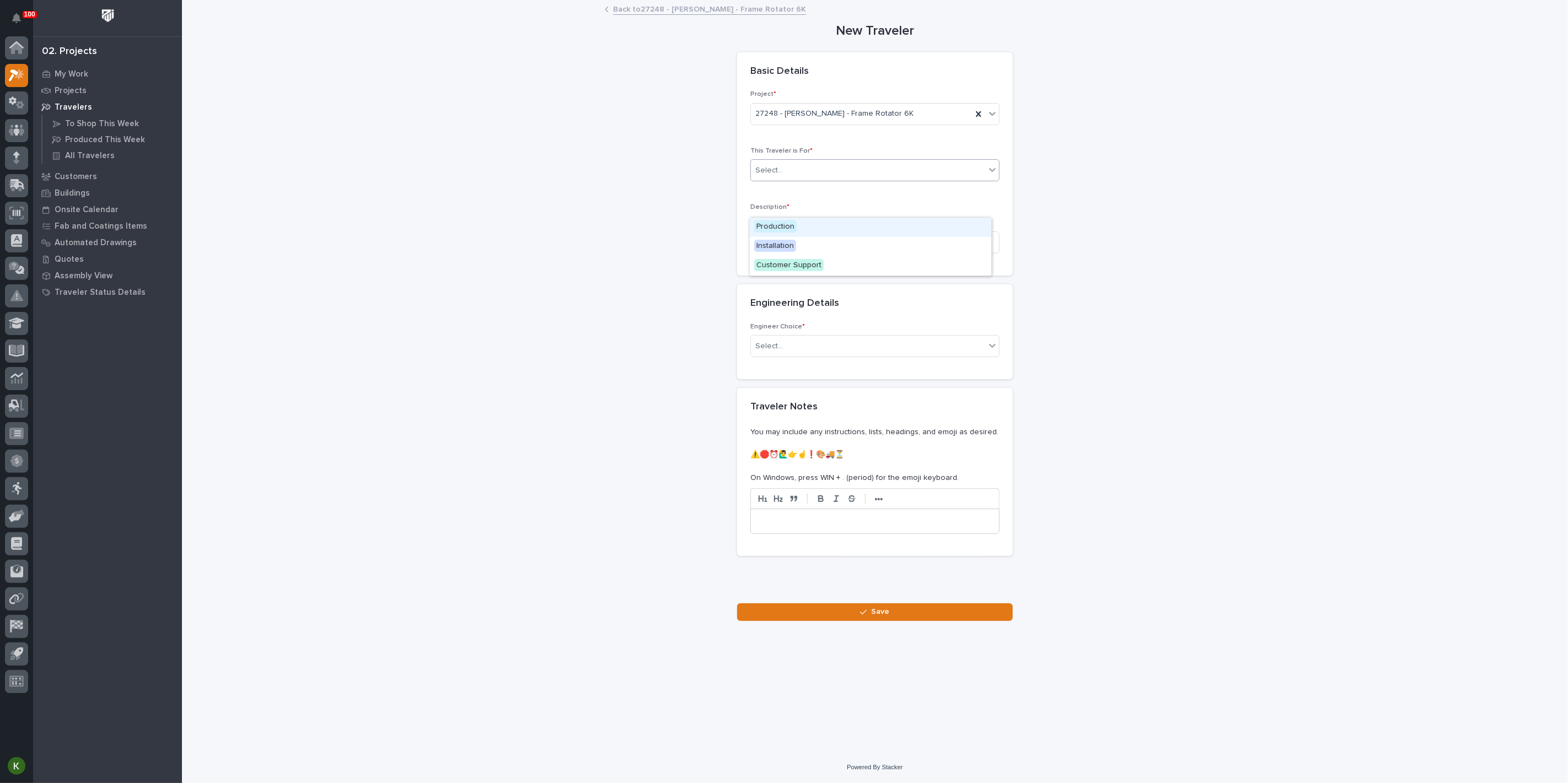
click at [809, 180] on div "Select..." at bounding box center [868, 170] width 234 height 18
click at [793, 247] on span "Installation" at bounding box center [775, 245] width 42 height 12
click at [780, 254] on input at bounding box center [874, 243] width 249 height 22
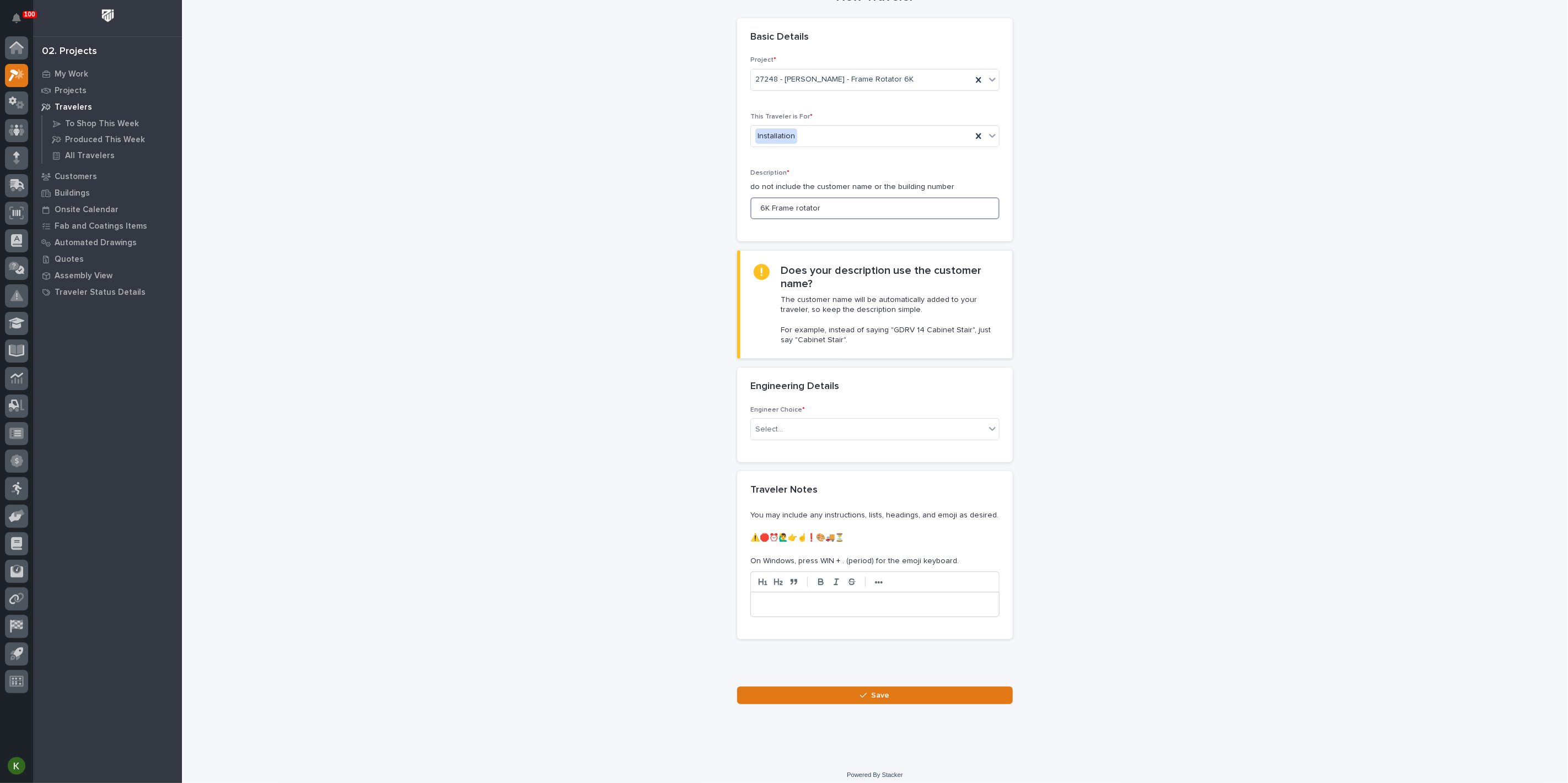
scroll to position [62, 0]
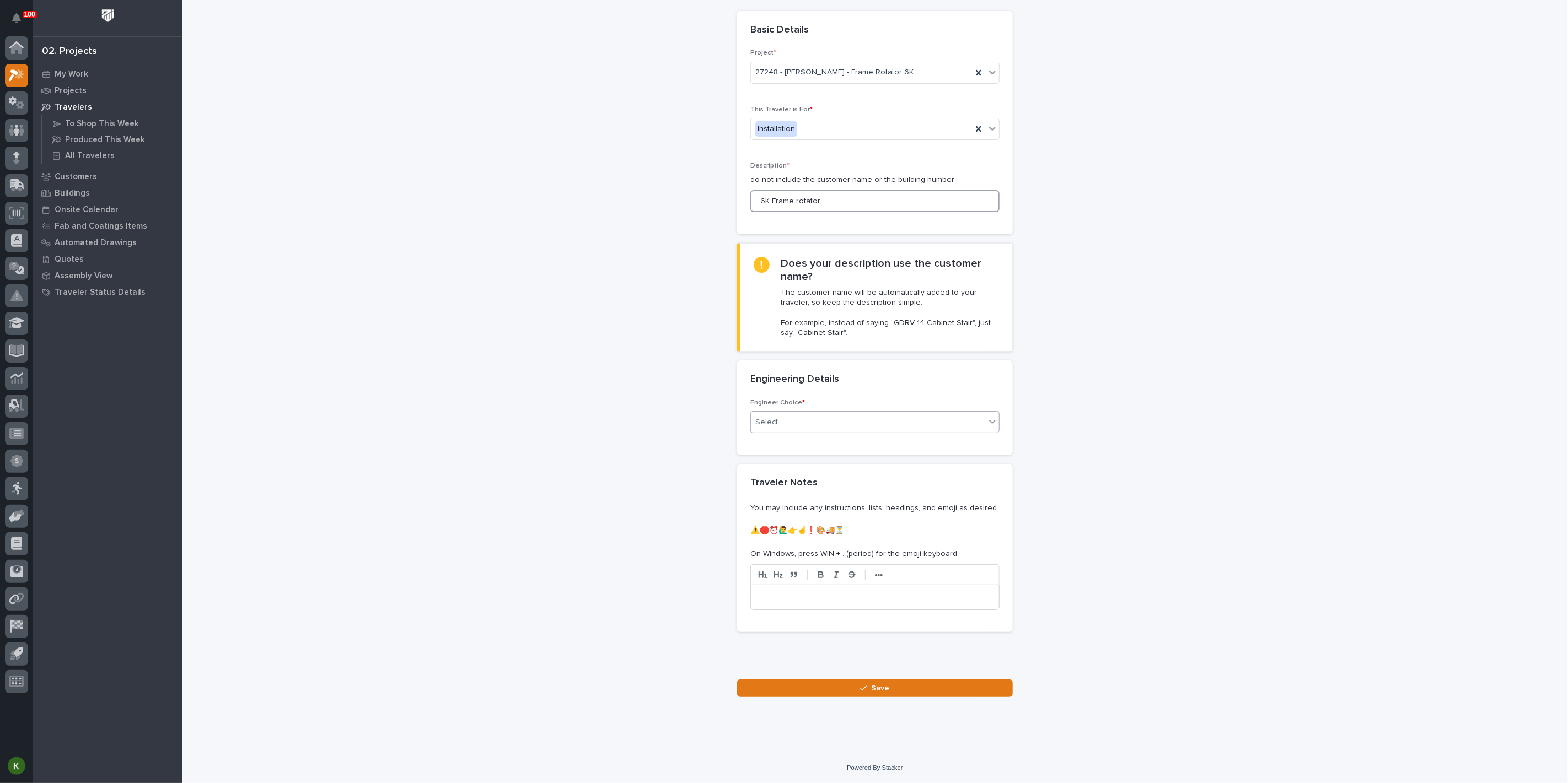
type input "6K Frame rotator"
click at [795, 432] on div "Select..." at bounding box center [868, 422] width 234 height 18
click at [805, 545] on div "There is no engineering (no drawings)" at bounding box center [870, 541] width 241 height 20
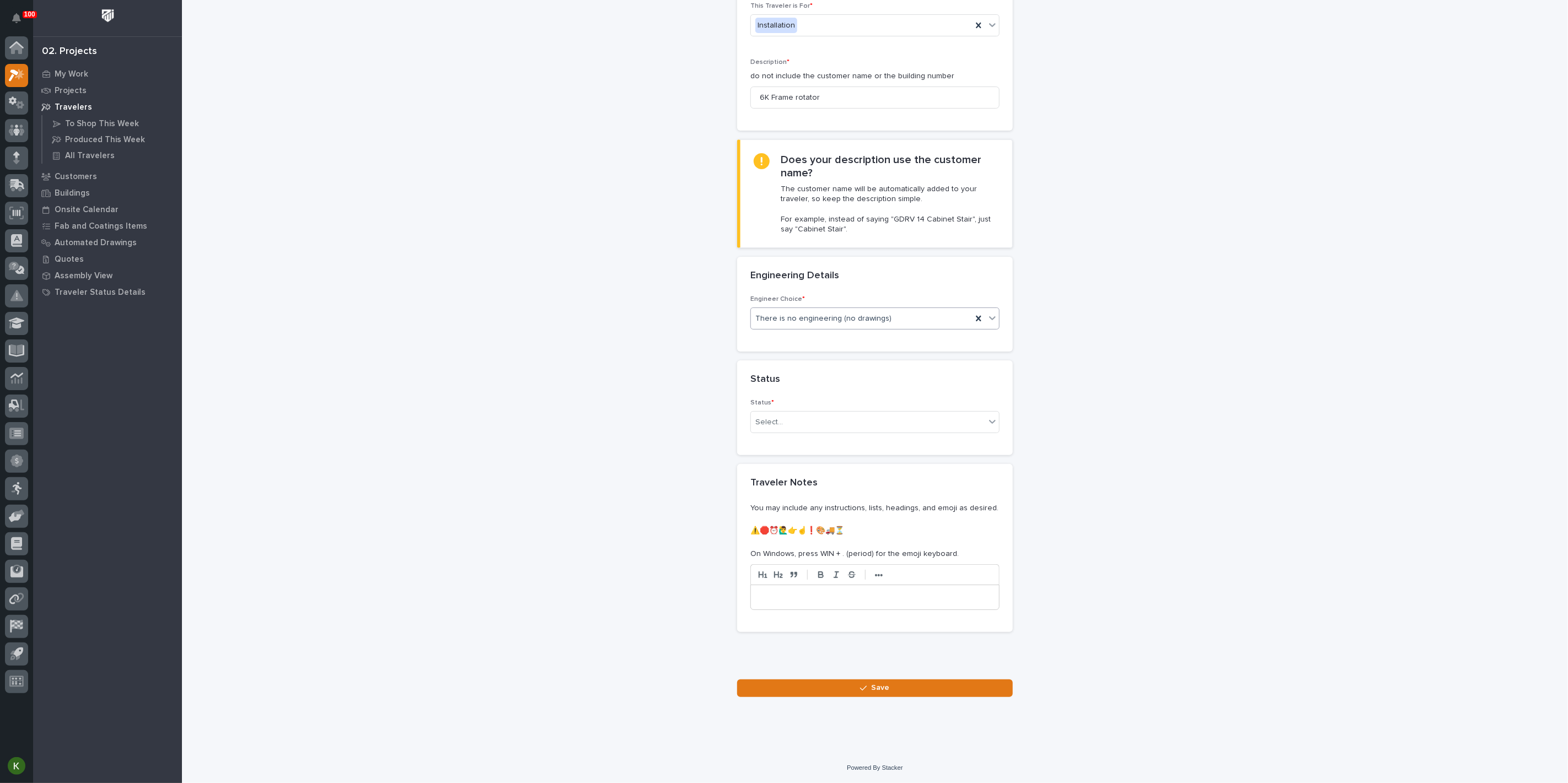
scroll to position [356, 0]
click at [828, 414] on div "Select..." at bounding box center [868, 422] width 234 height 18
click at [826, 374] on div "On-Site Work" at bounding box center [870, 370] width 241 height 20
click at [845, 690] on button "Save" at bounding box center [875, 688] width 275 height 18
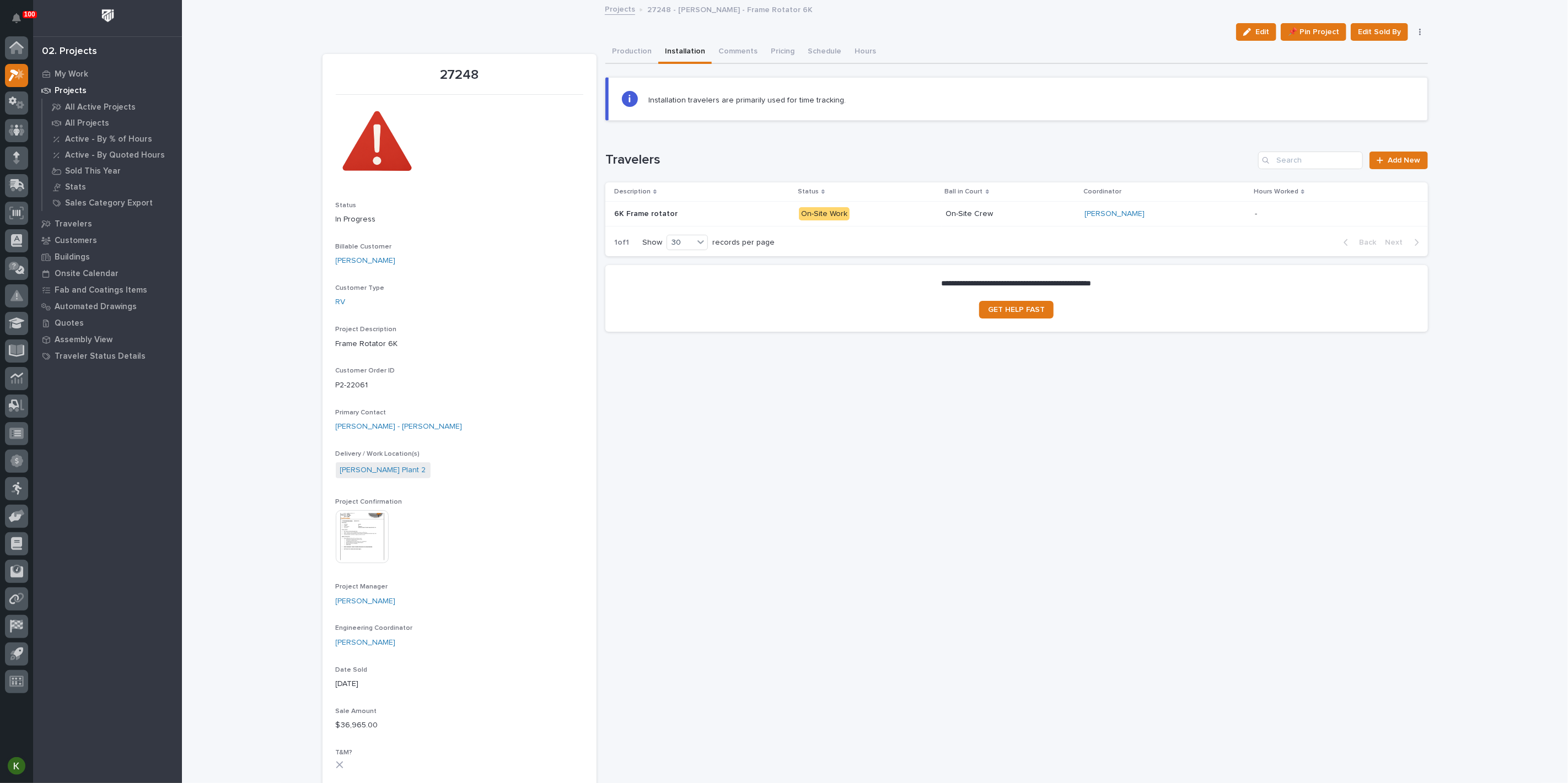
click at [746, 223] on div "6K Frame rotator 6K Frame rotator" at bounding box center [702, 214] width 176 height 18
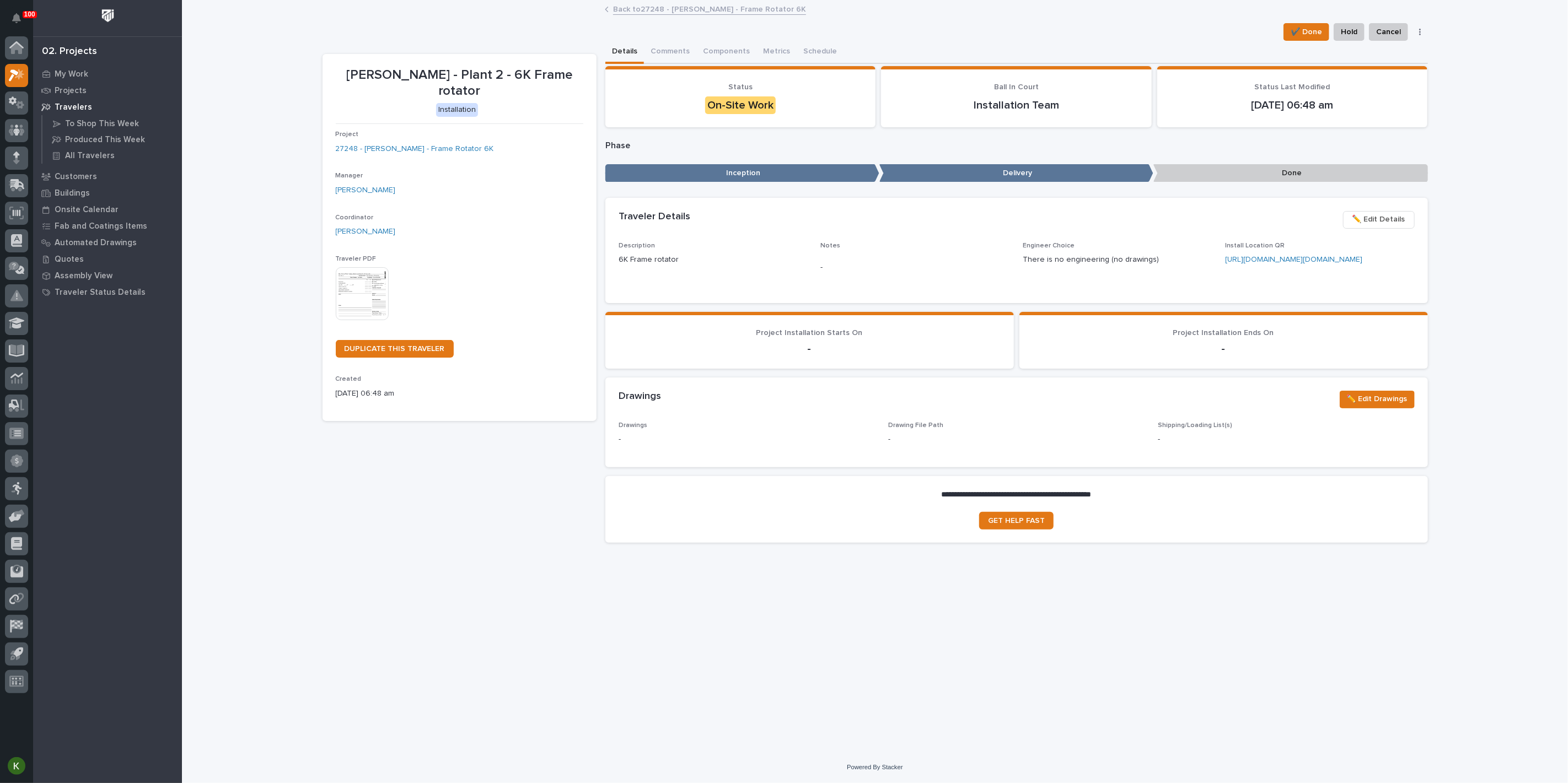
click at [354, 321] on img at bounding box center [363, 294] width 53 height 53
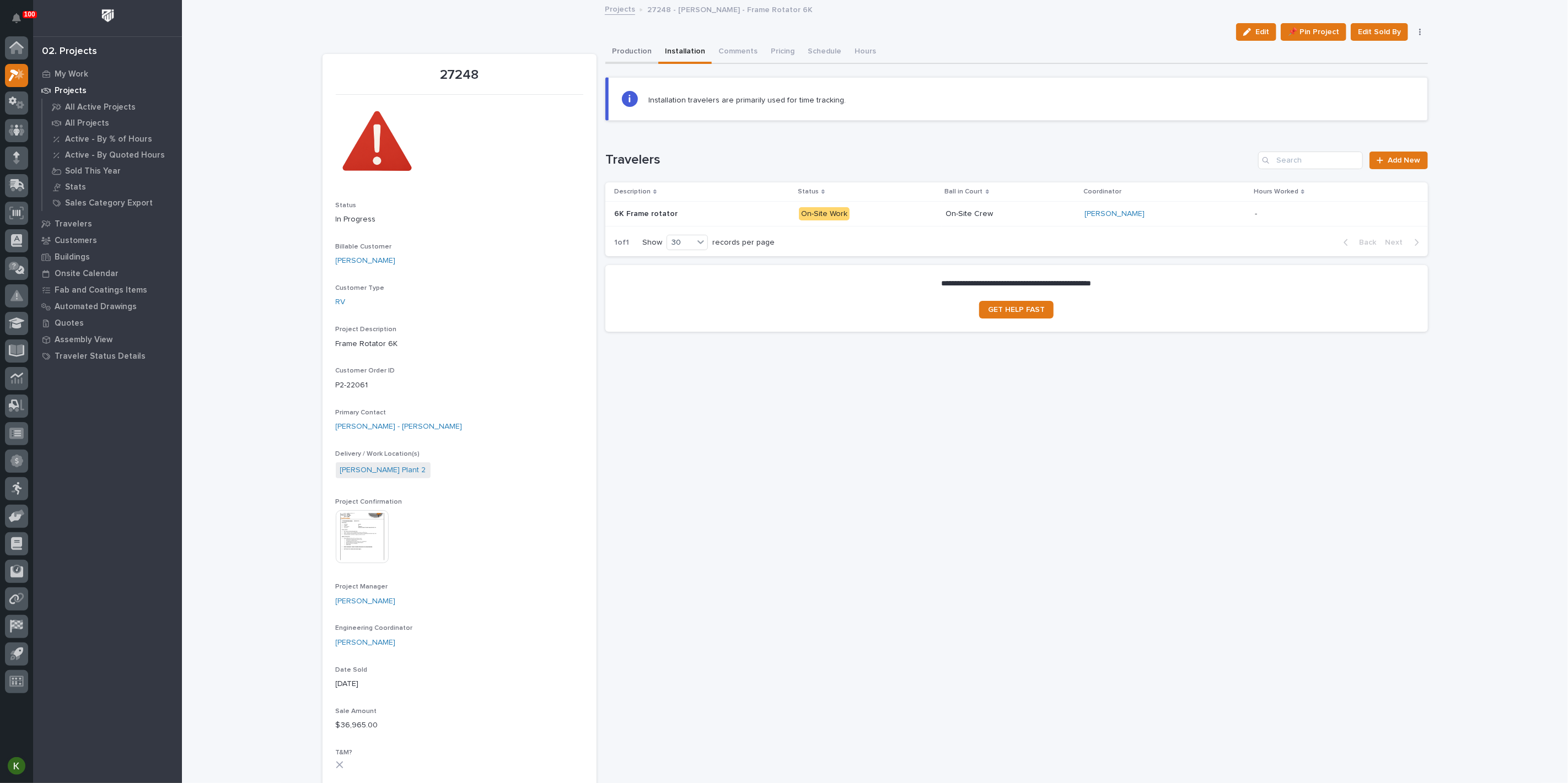
click at [632, 63] on button "Production" at bounding box center [632, 52] width 53 height 23
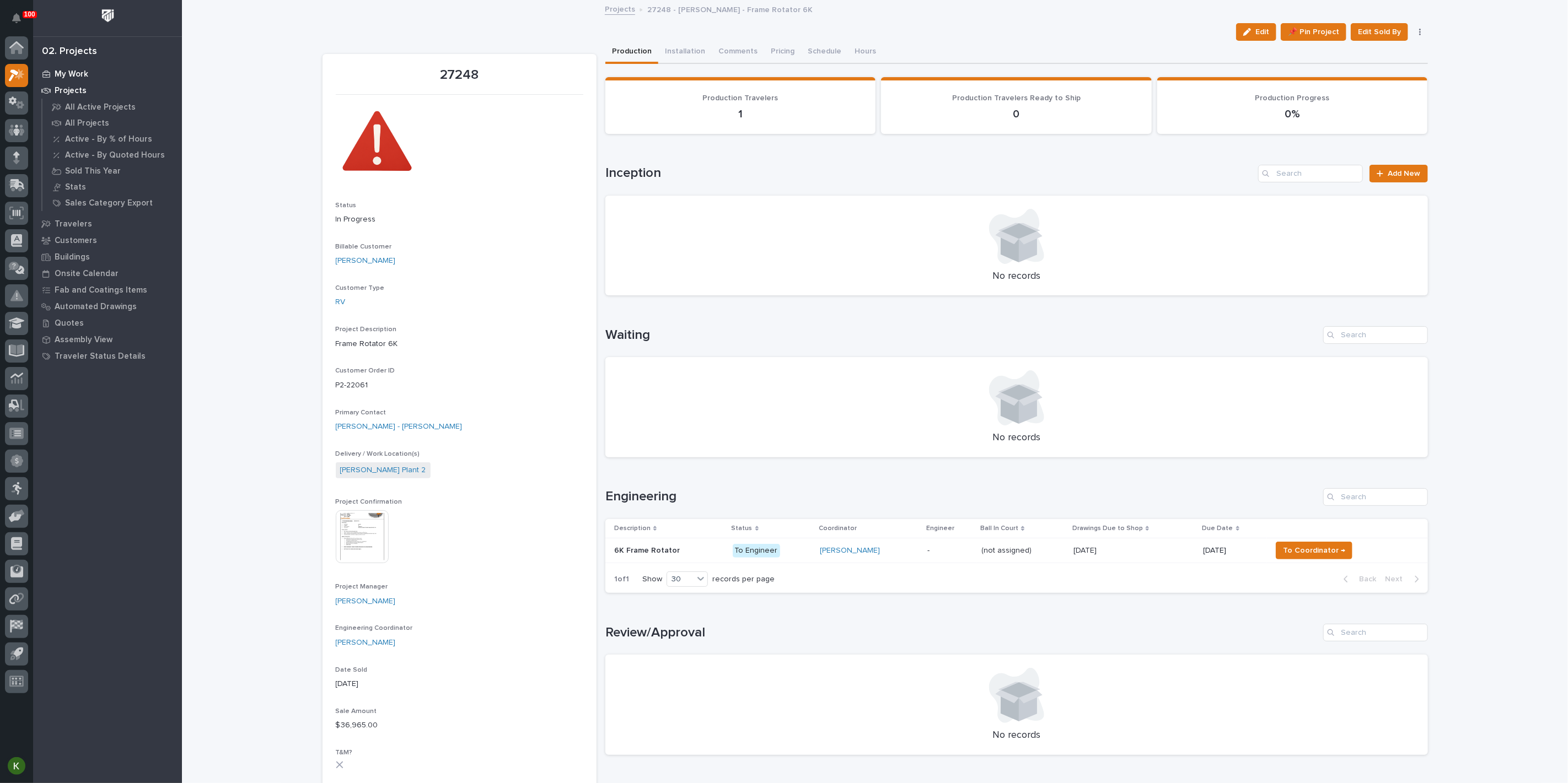
click at [72, 75] on p "My Work" at bounding box center [71, 74] width 33 height 10
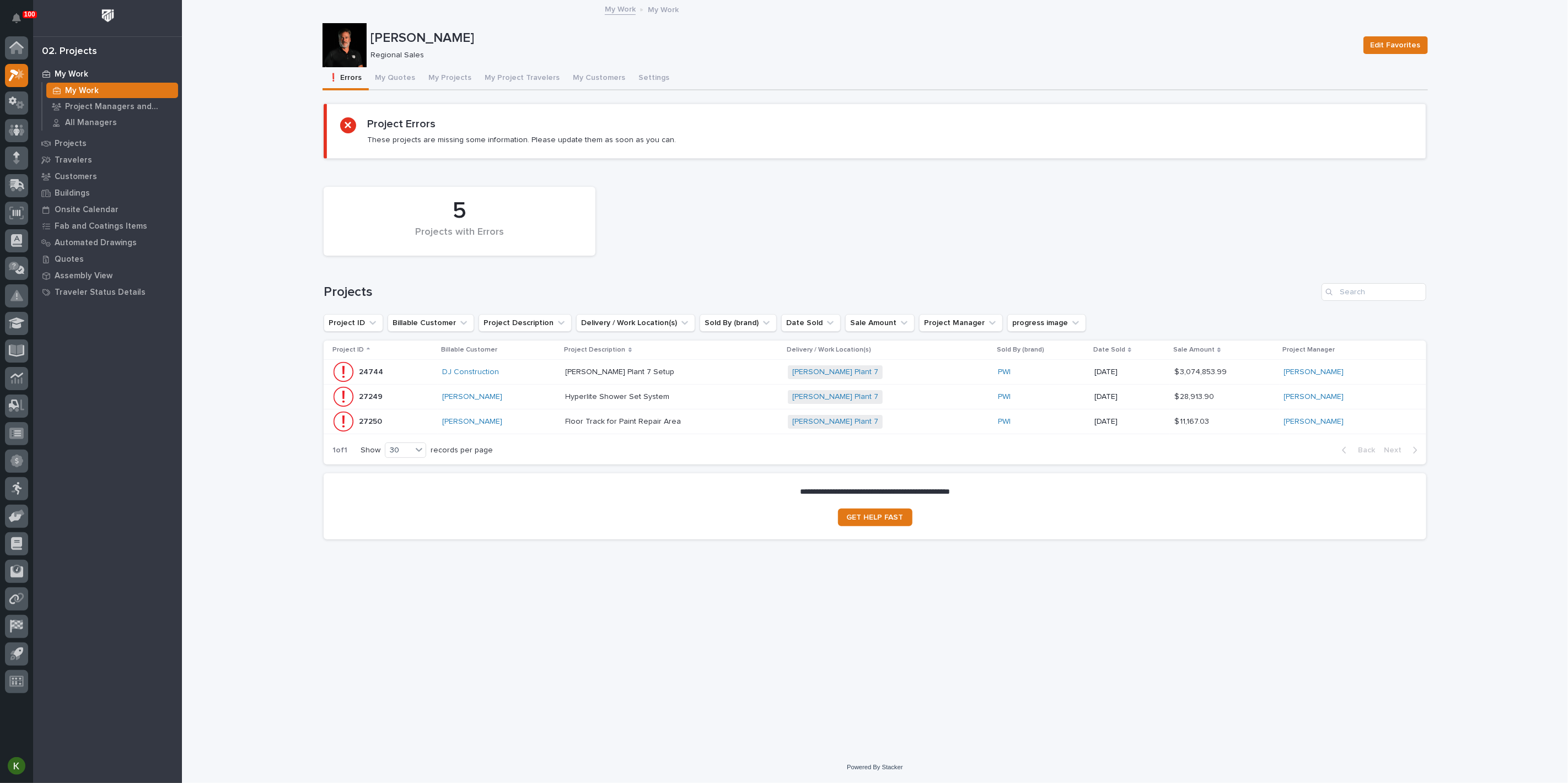
click at [752, 427] on p at bounding box center [662, 421] width 193 height 9
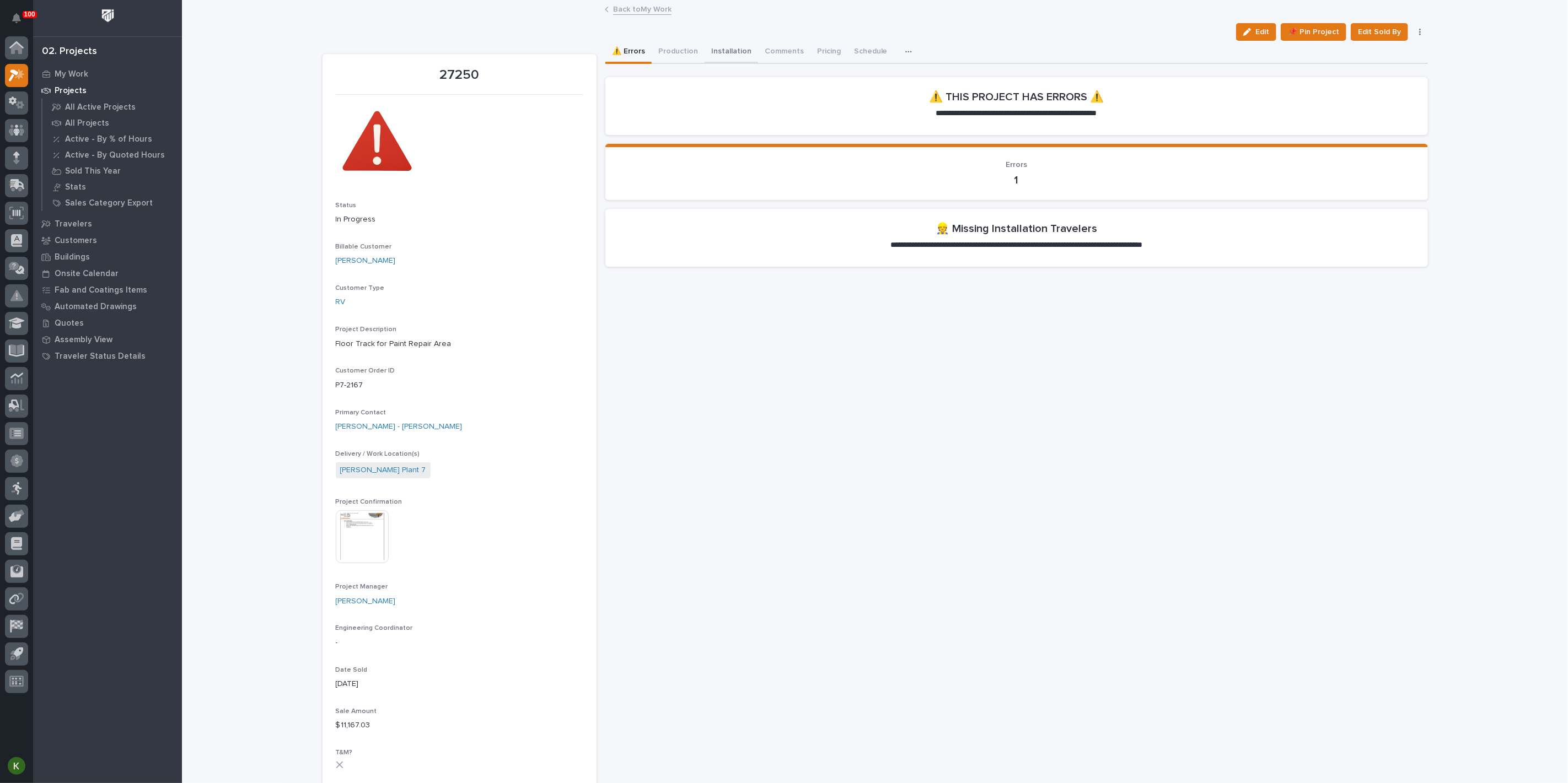
click at [757, 56] on button "Installation" at bounding box center [731, 52] width 54 height 23
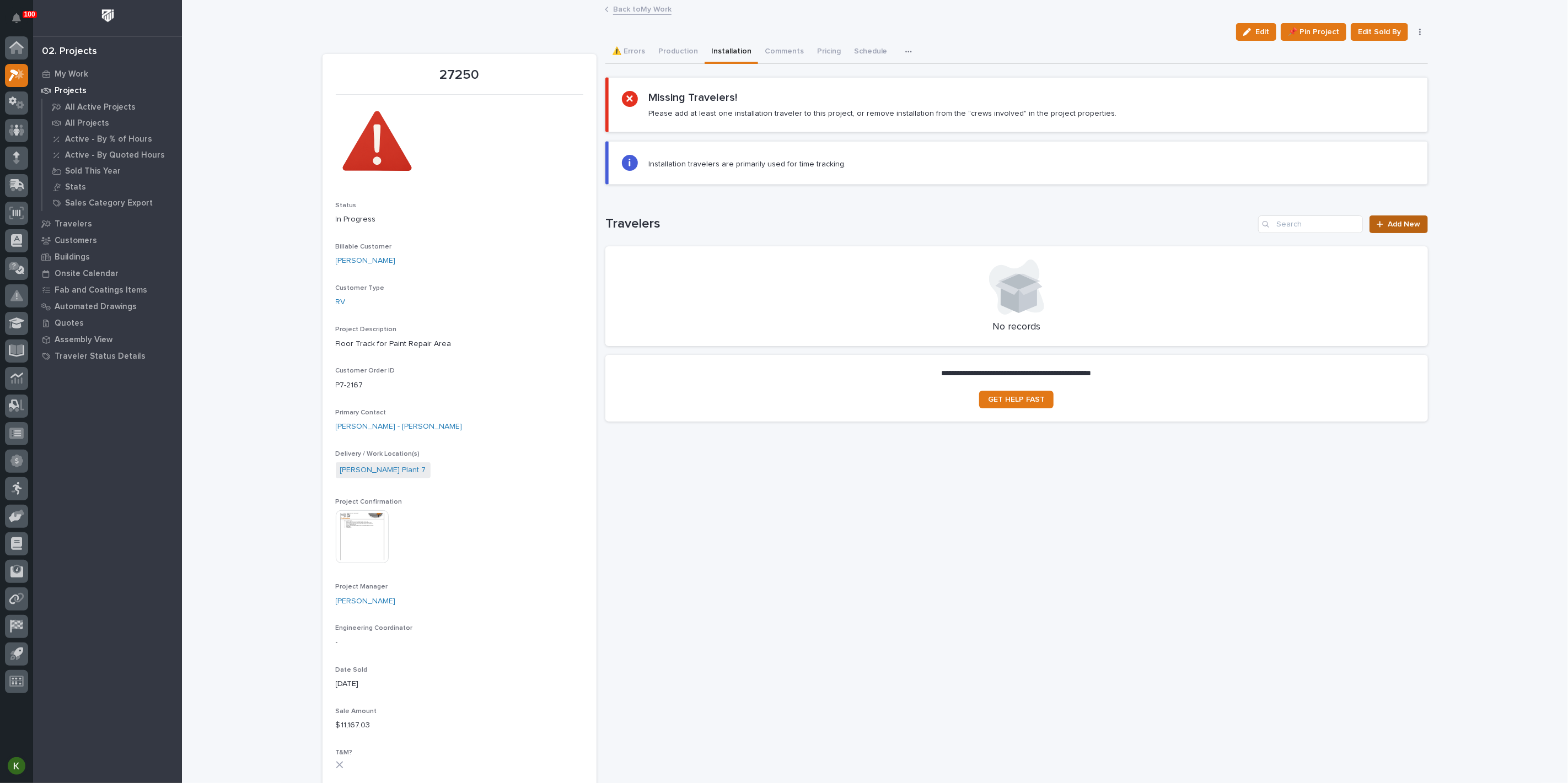
click at [1389, 228] on span "Add New" at bounding box center [1404, 224] width 32 height 8
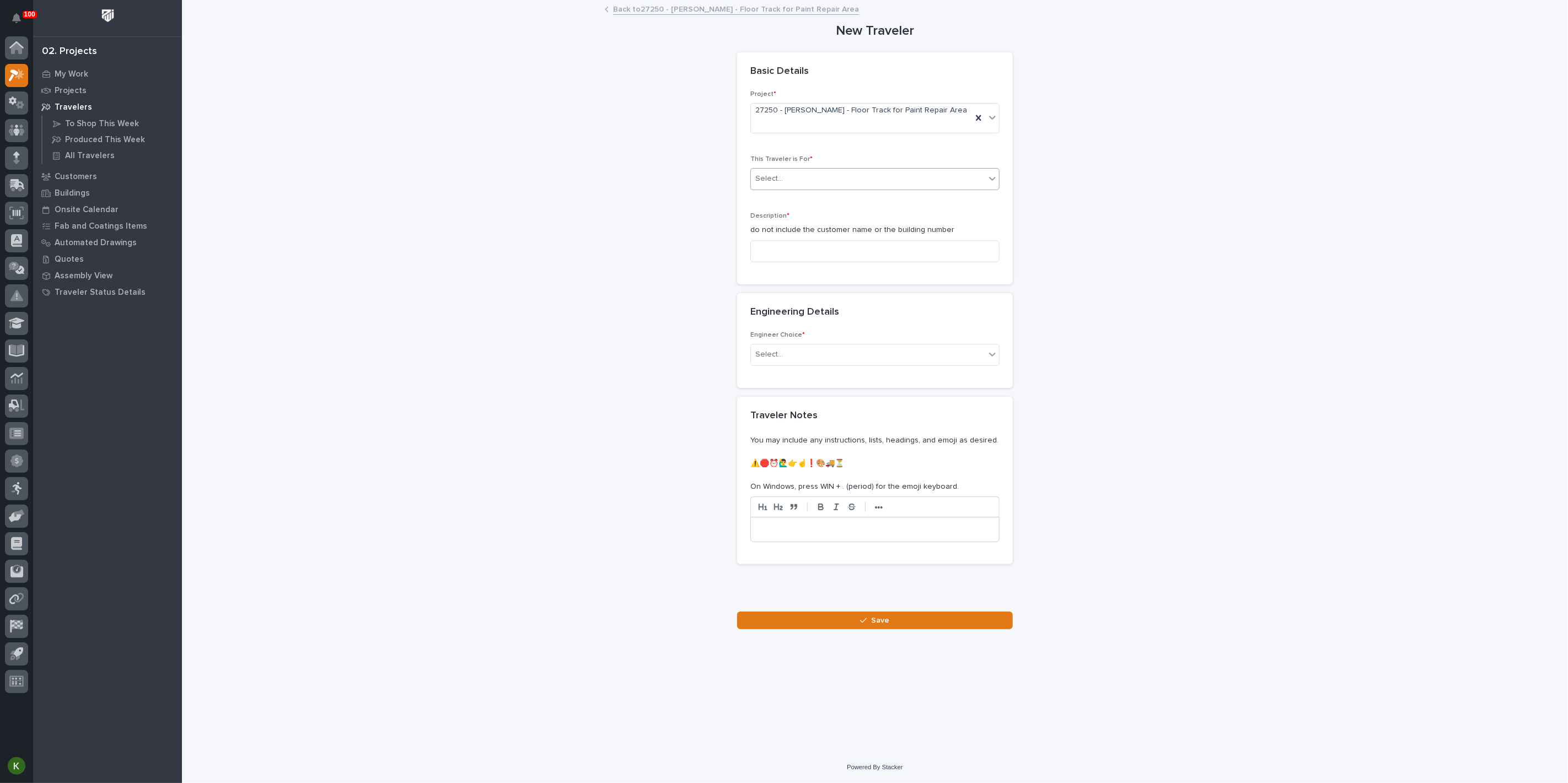
click at [807, 188] on div "Select..." at bounding box center [868, 179] width 234 height 18
click at [795, 274] on span "Installation" at bounding box center [775, 274] width 42 height 12
click at [786, 262] on input at bounding box center [874, 251] width 249 height 22
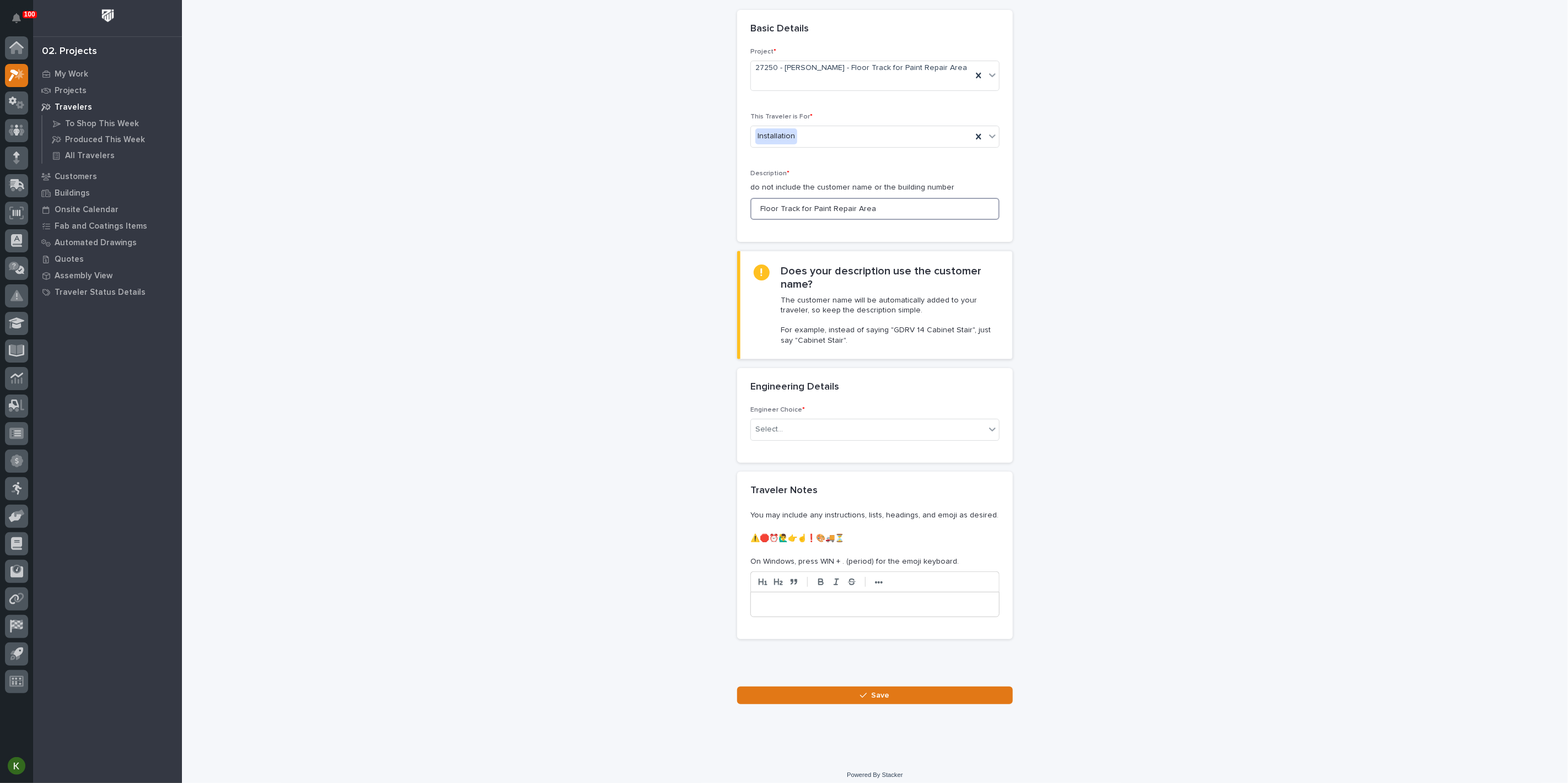
scroll to position [62, 0]
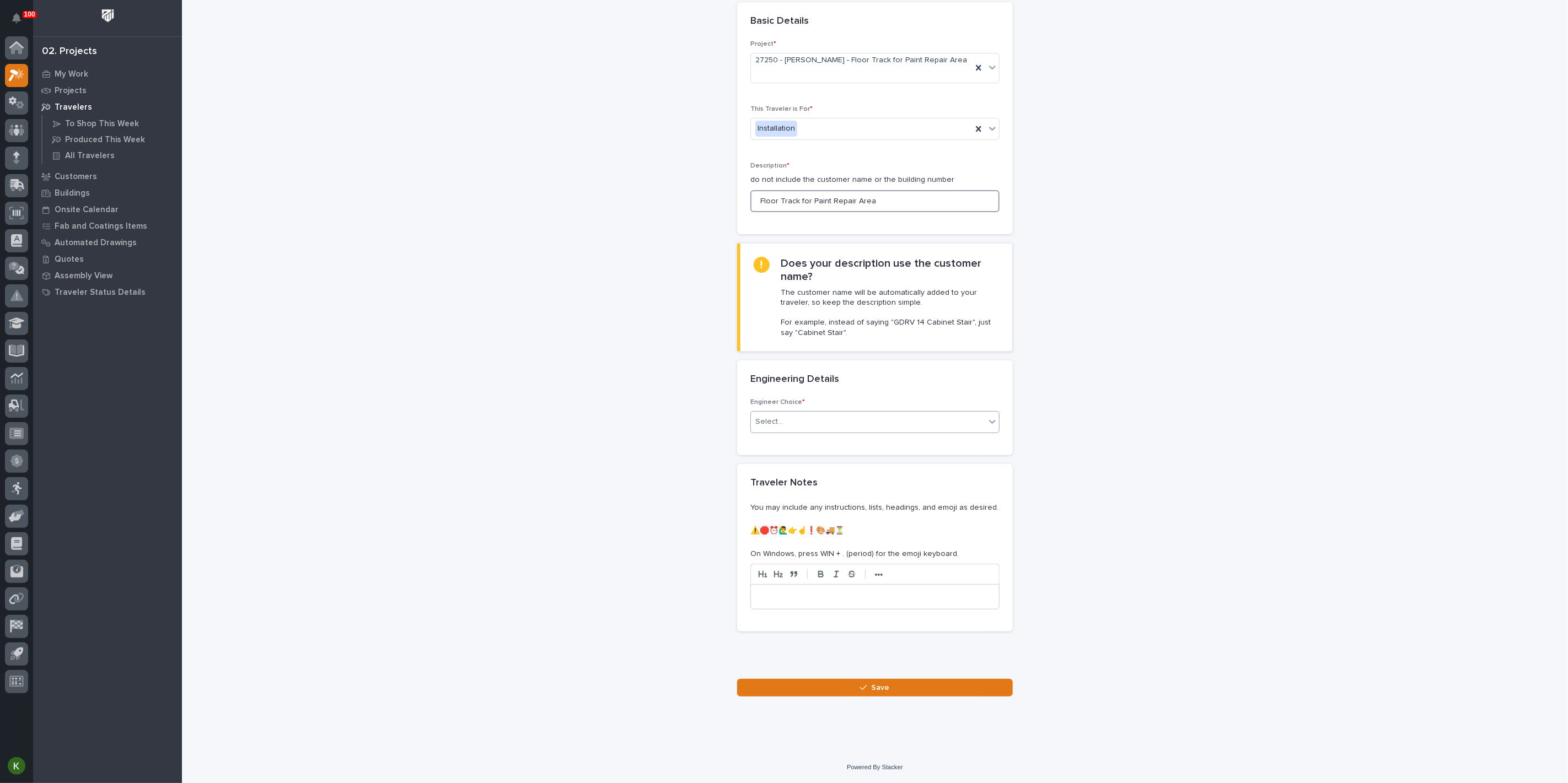
type input "Floor Track for Paint Repair Area"
click at [828, 431] on div "Select..." at bounding box center [868, 421] width 234 height 18
click at [832, 590] on div "I want my coordinator to choose an engineer" at bounding box center [870, 589] width 241 height 20
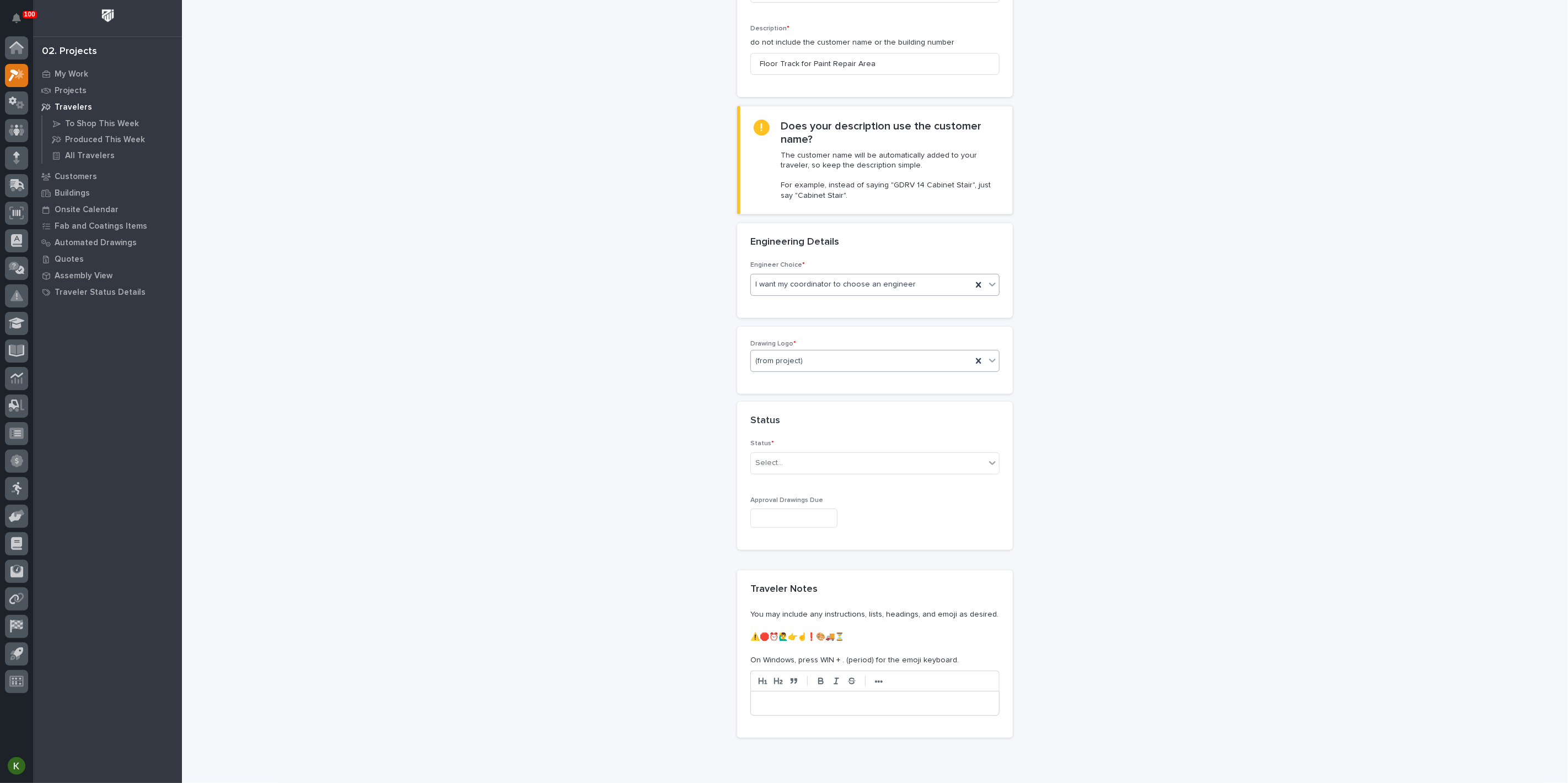
scroll to position [199, 0]
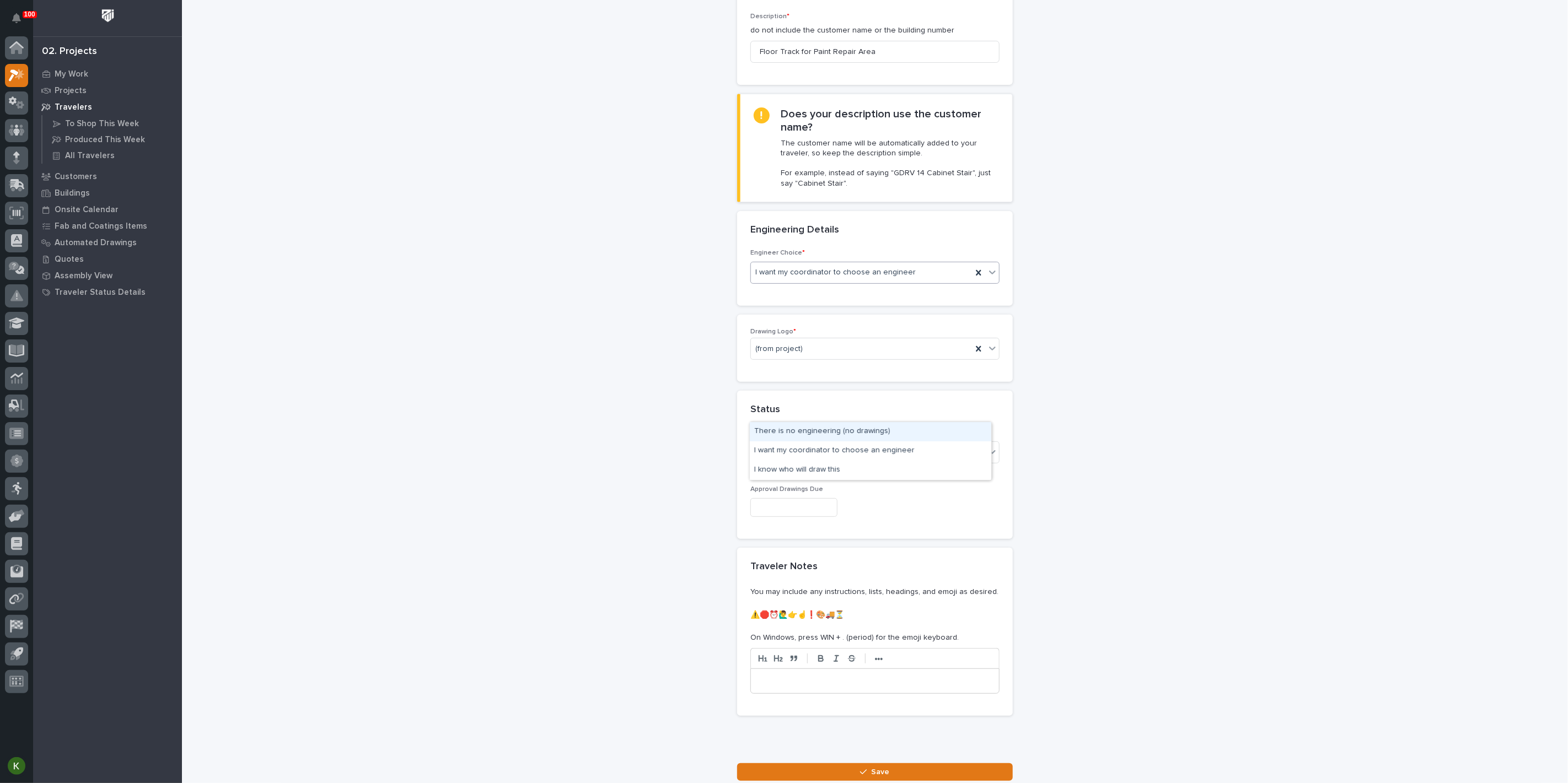
click at [987, 278] on icon at bounding box center [992, 272] width 11 height 11
click at [900, 437] on div "There is no engineering (no drawings)" at bounding box center [870, 432] width 241 height 20
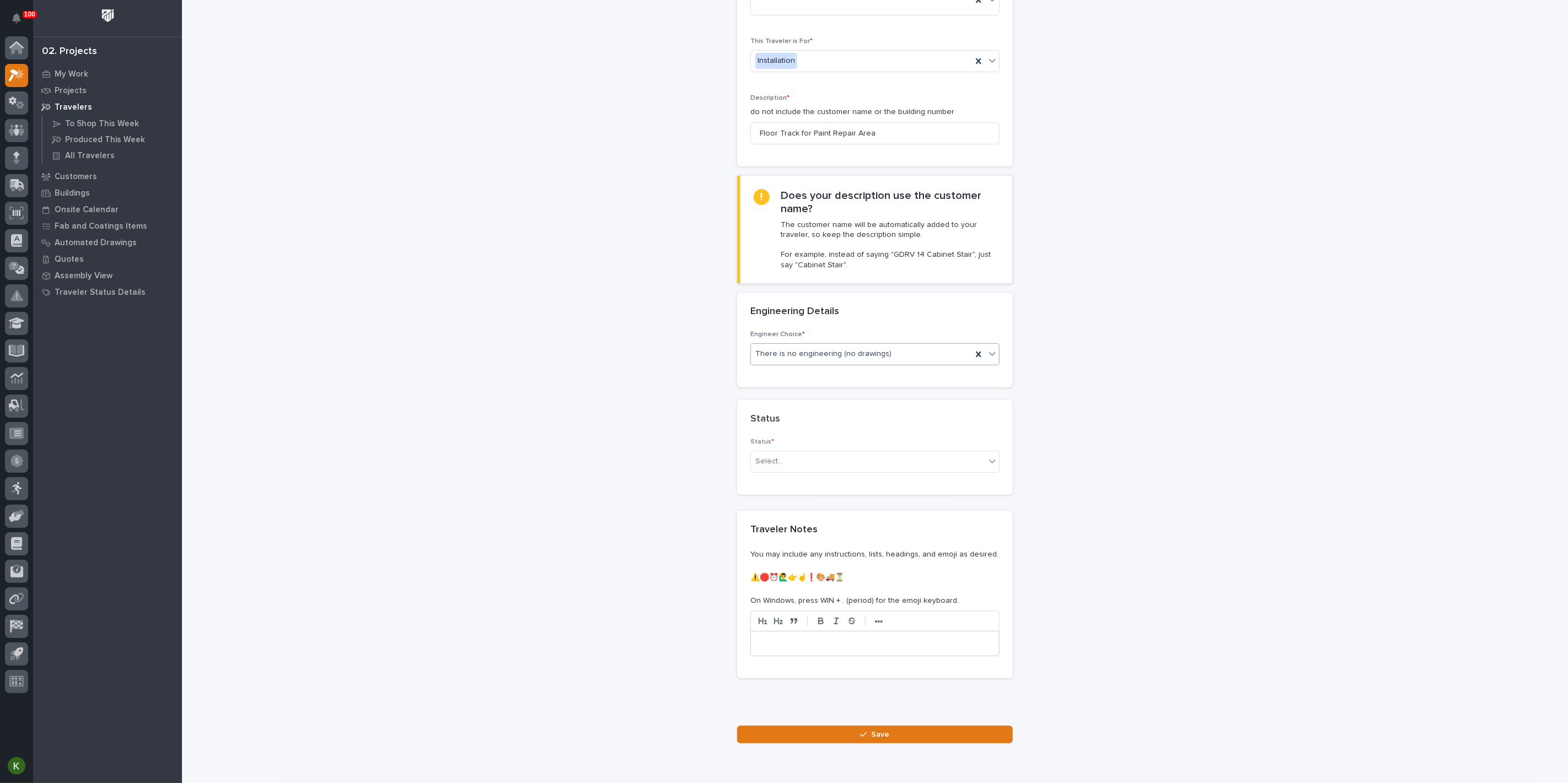
scroll to position [122, 0]
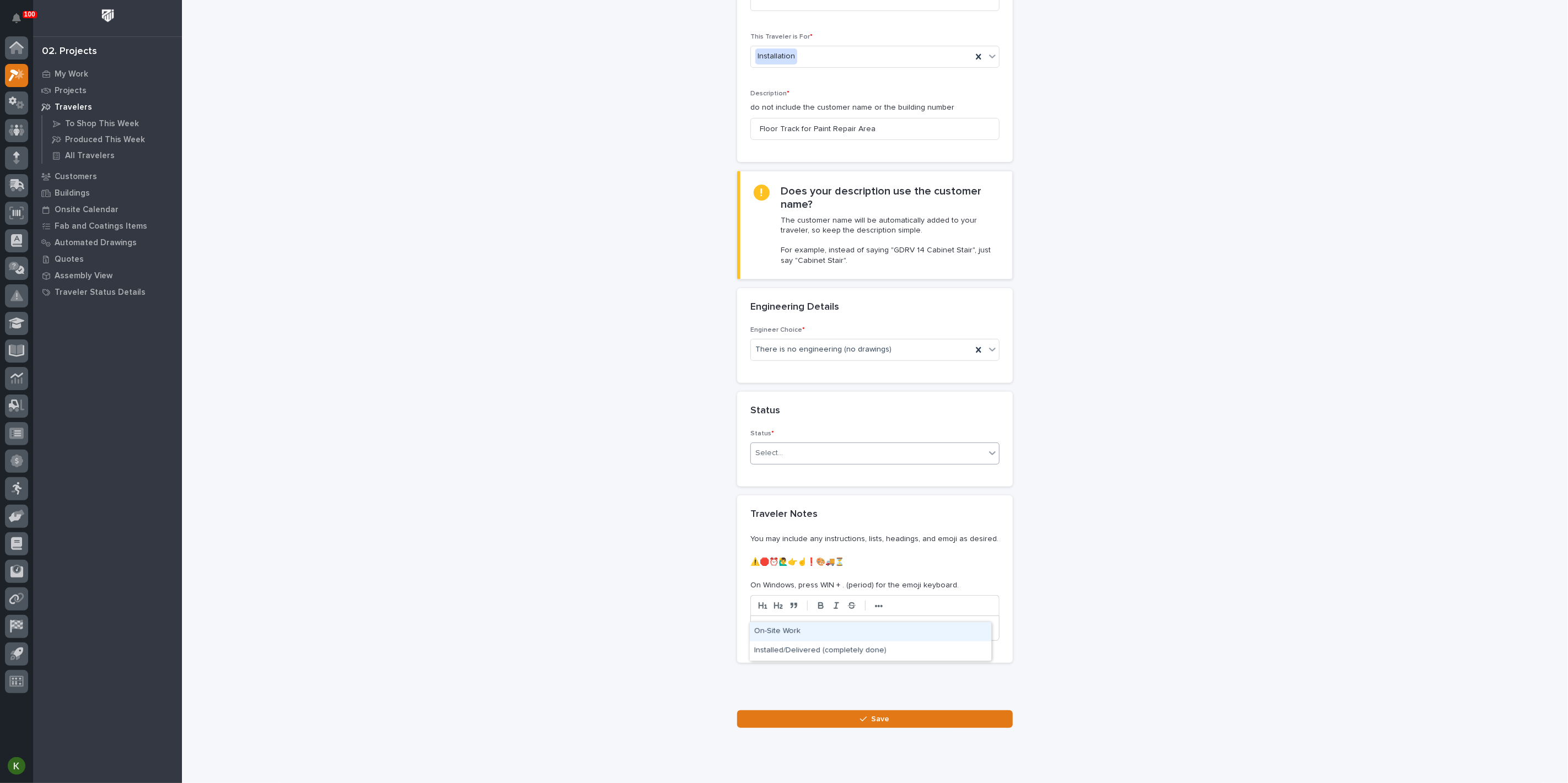
click at [804, 462] on div "Select..." at bounding box center [868, 453] width 234 height 18
click at [799, 628] on div "On-Site Work" at bounding box center [870, 632] width 241 height 20
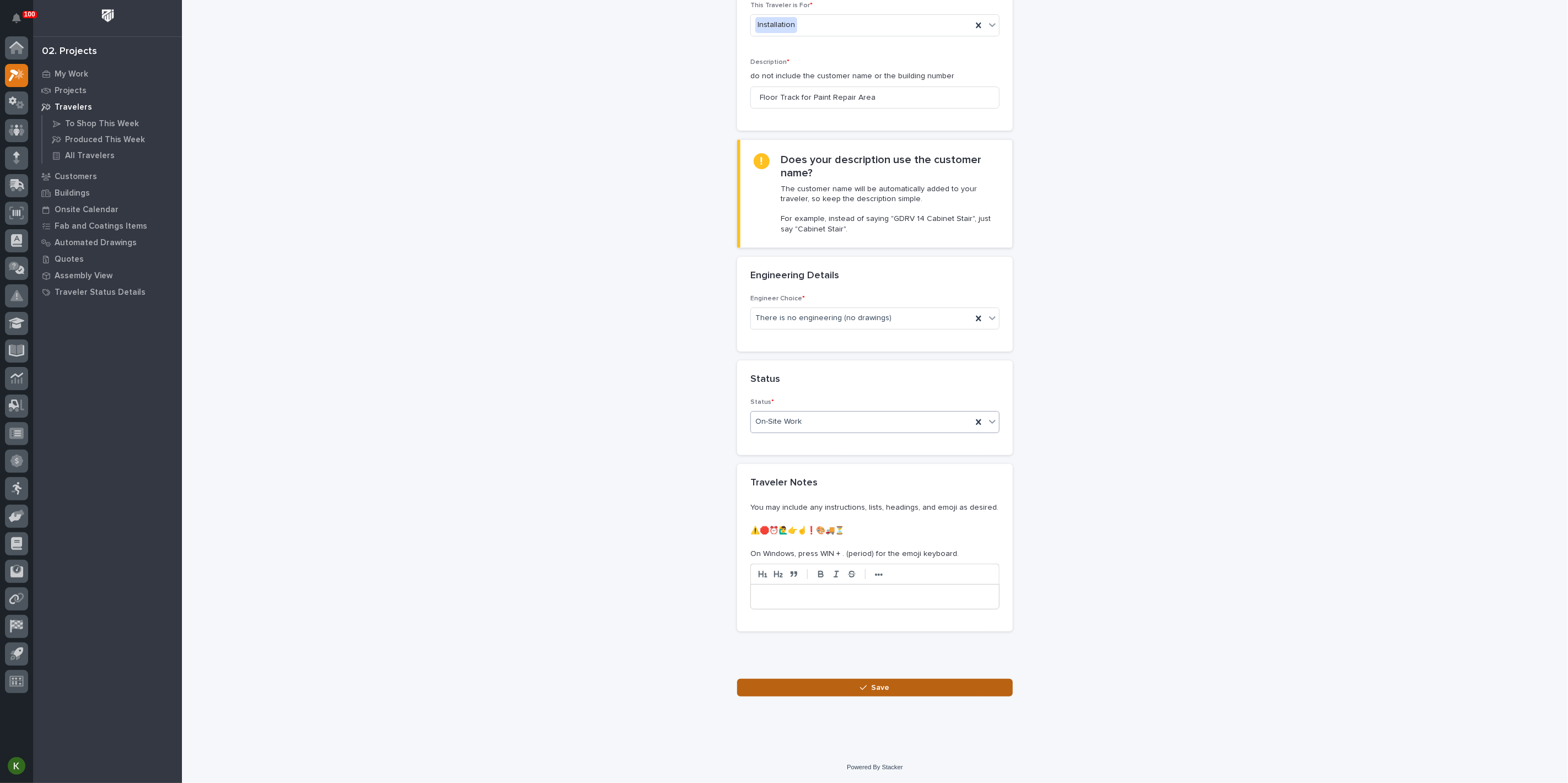
scroll to position [385, 0]
click at [835, 690] on button "Save" at bounding box center [875, 687] width 275 height 18
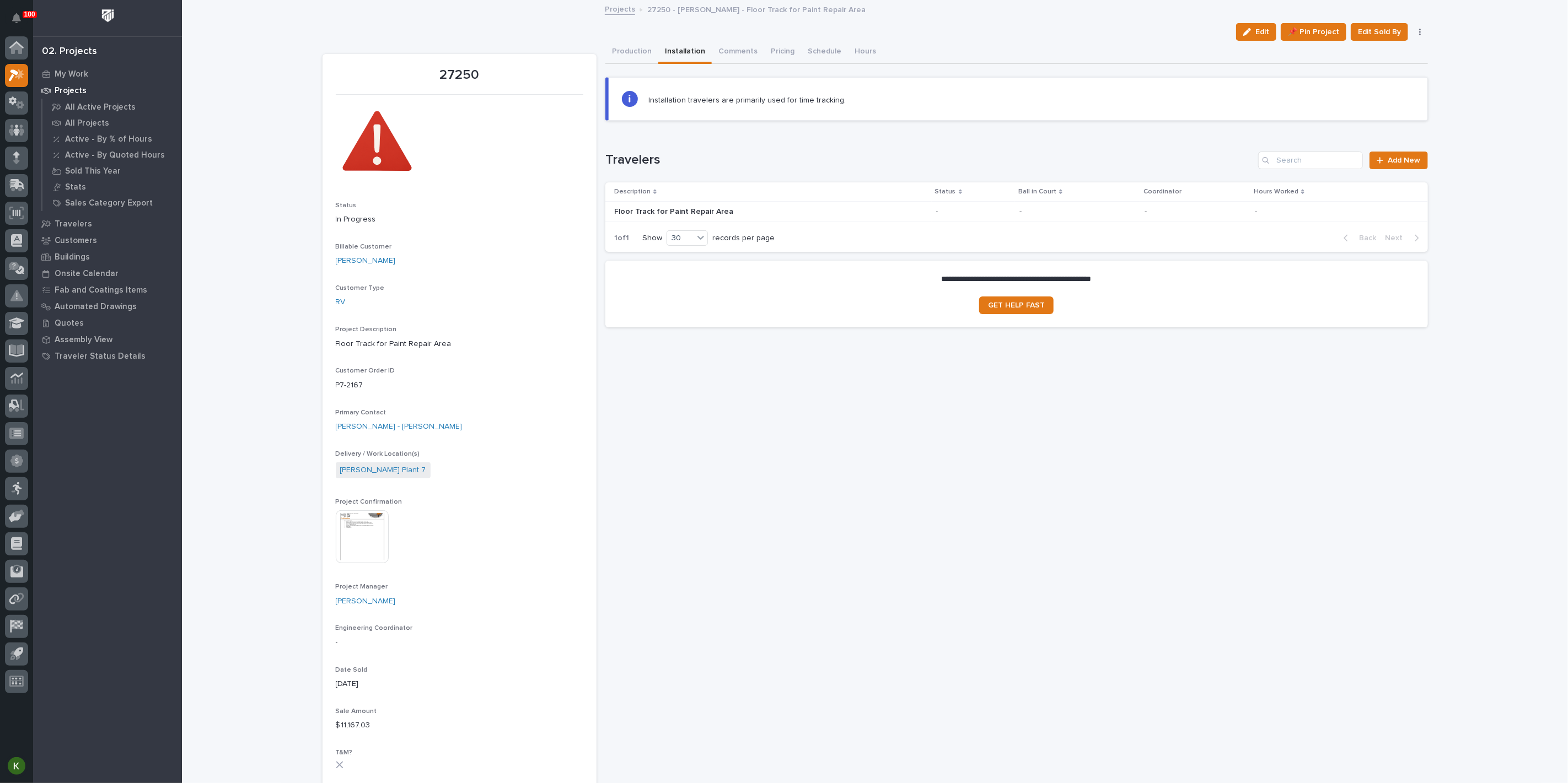
click at [845, 221] on div "Floor Track for Paint Repair Area Floor Track for Paint Repair Area" at bounding box center [770, 211] width 313 height 18
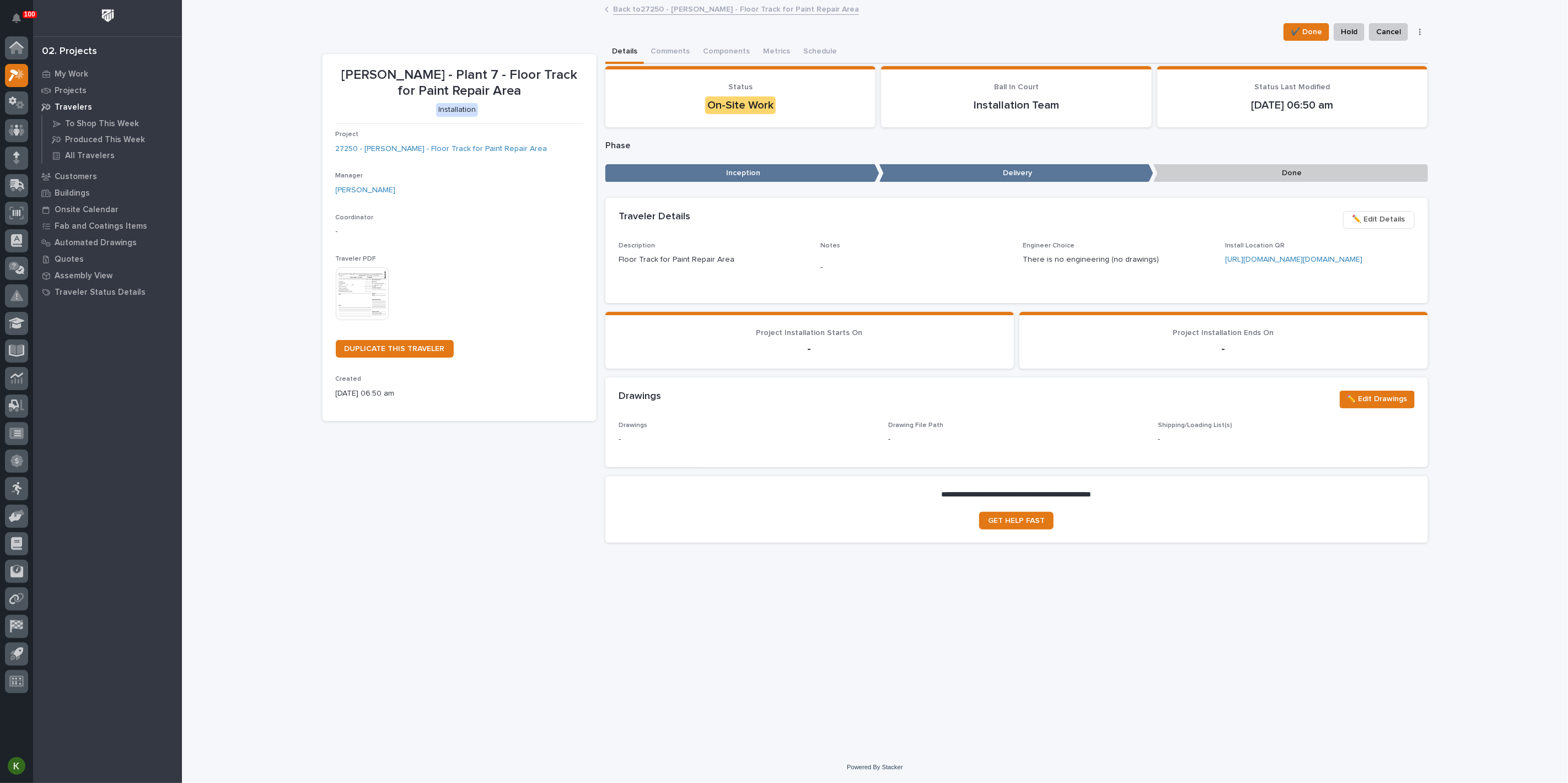
click at [363, 321] on img at bounding box center [363, 294] width 53 height 53
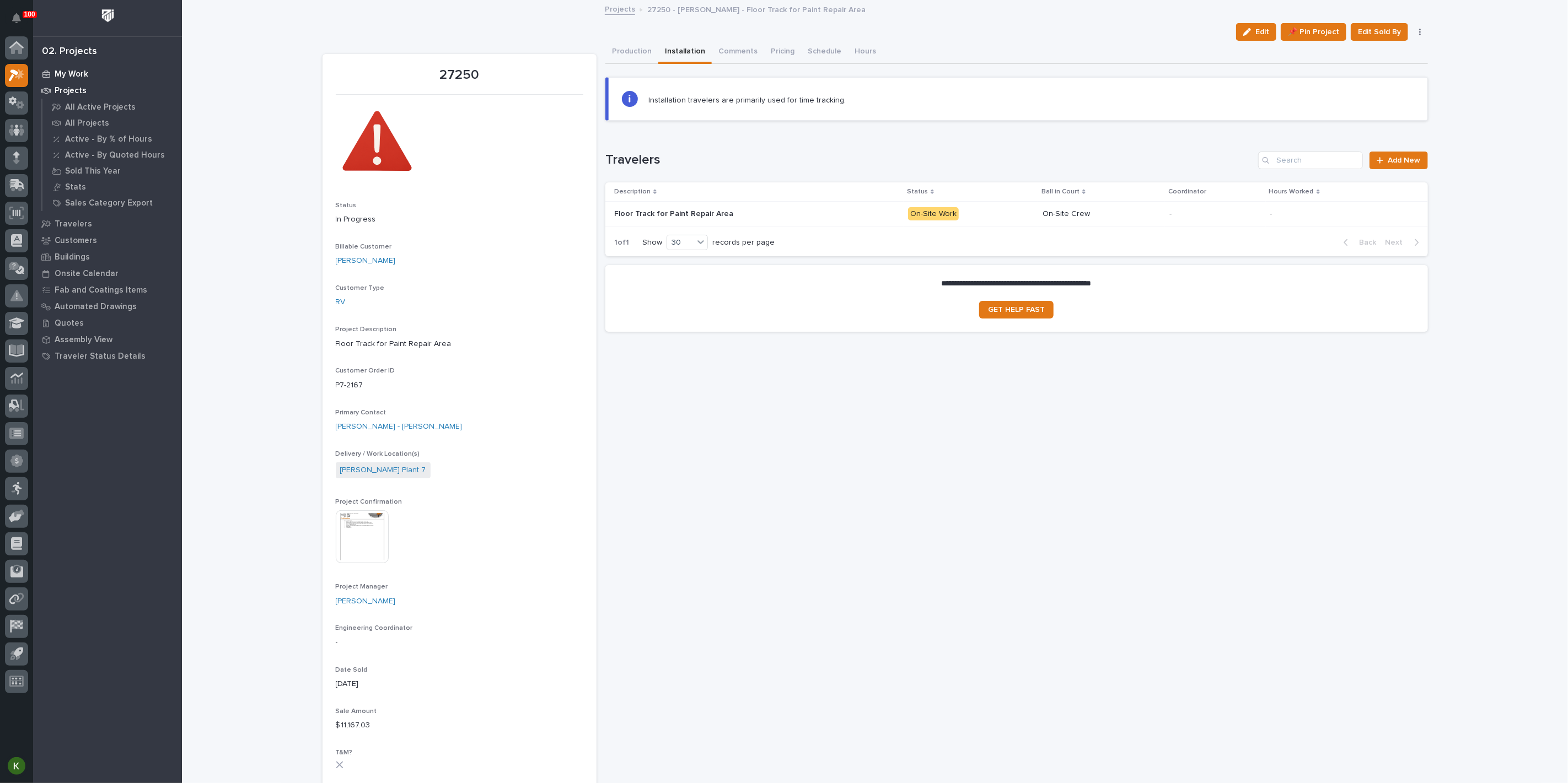
click at [80, 77] on p "My Work" at bounding box center [71, 74] width 33 height 10
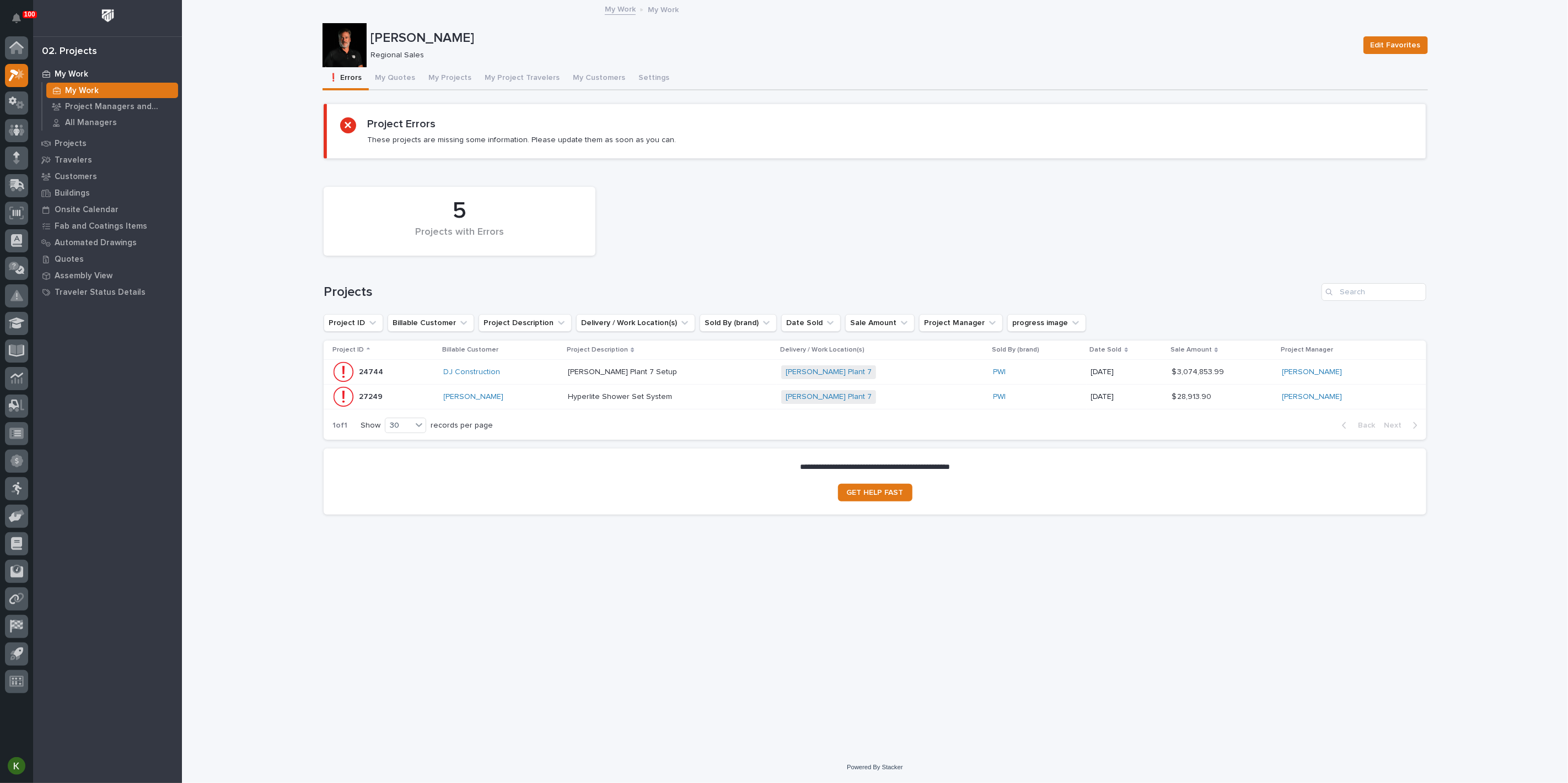
click at [746, 402] on p at bounding box center [664, 397] width 193 height 9
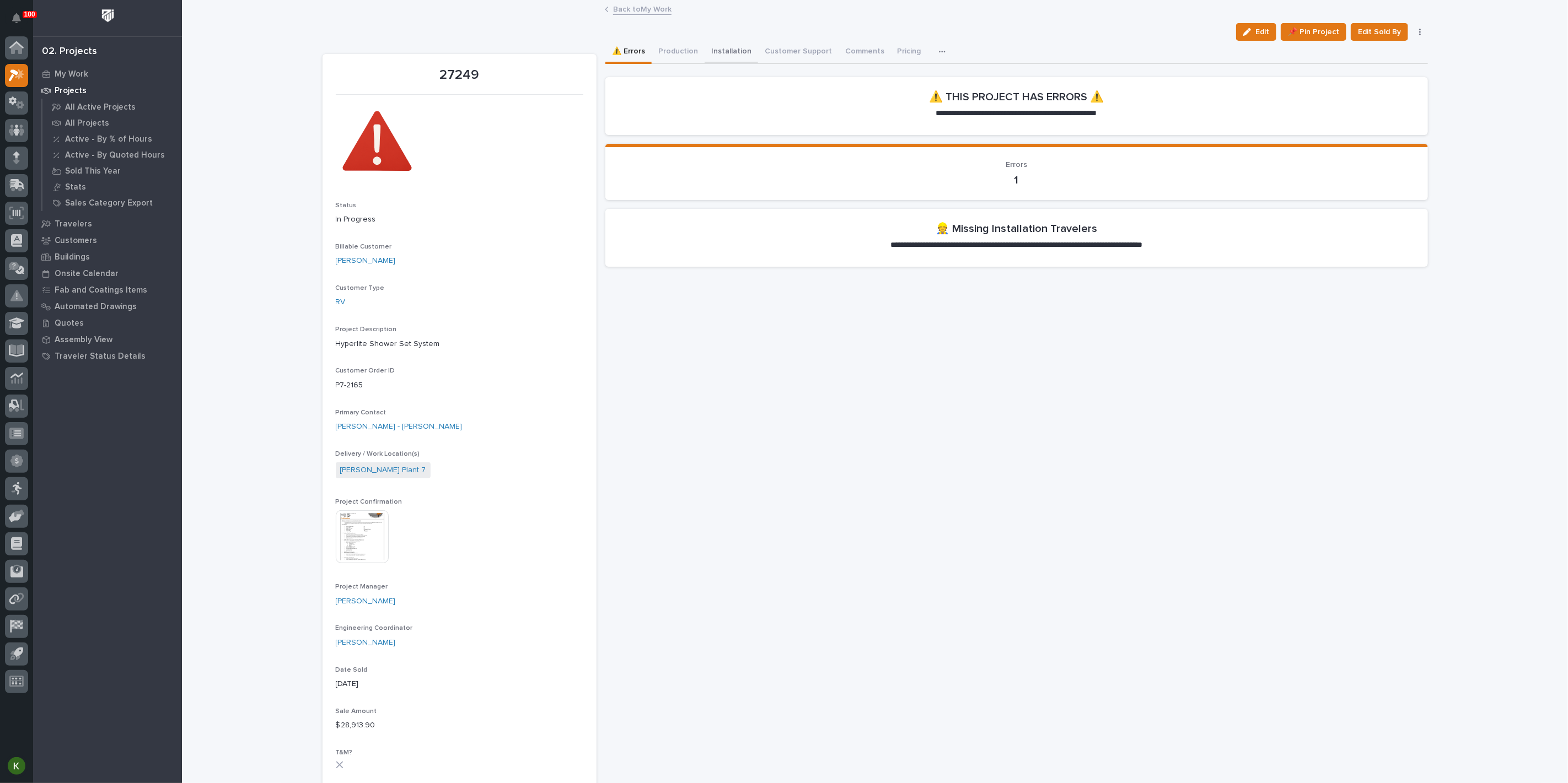
click at [749, 56] on button "Installation" at bounding box center [731, 52] width 54 height 23
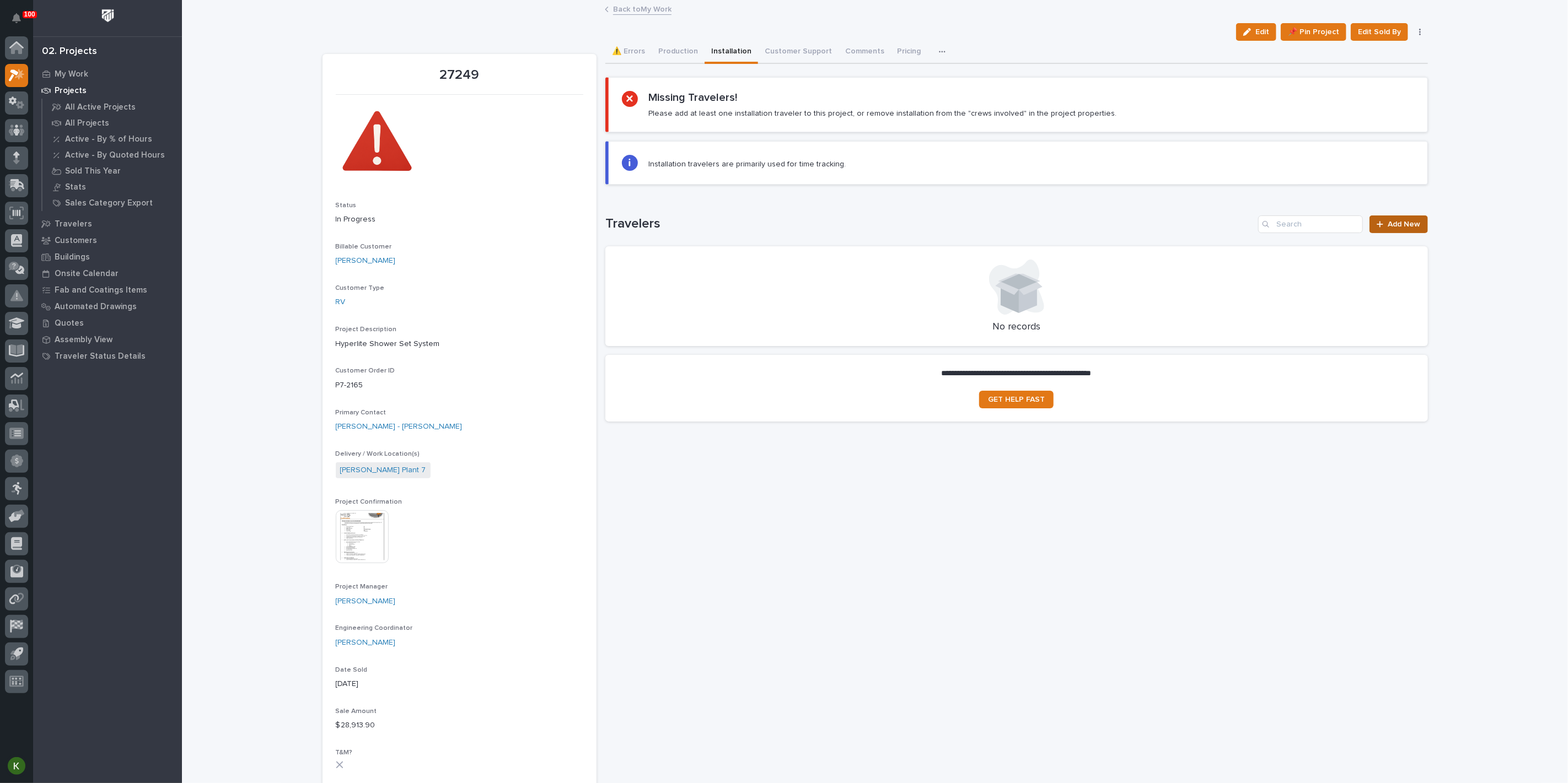
click at [1394, 228] on span "Add New" at bounding box center [1404, 224] width 32 height 8
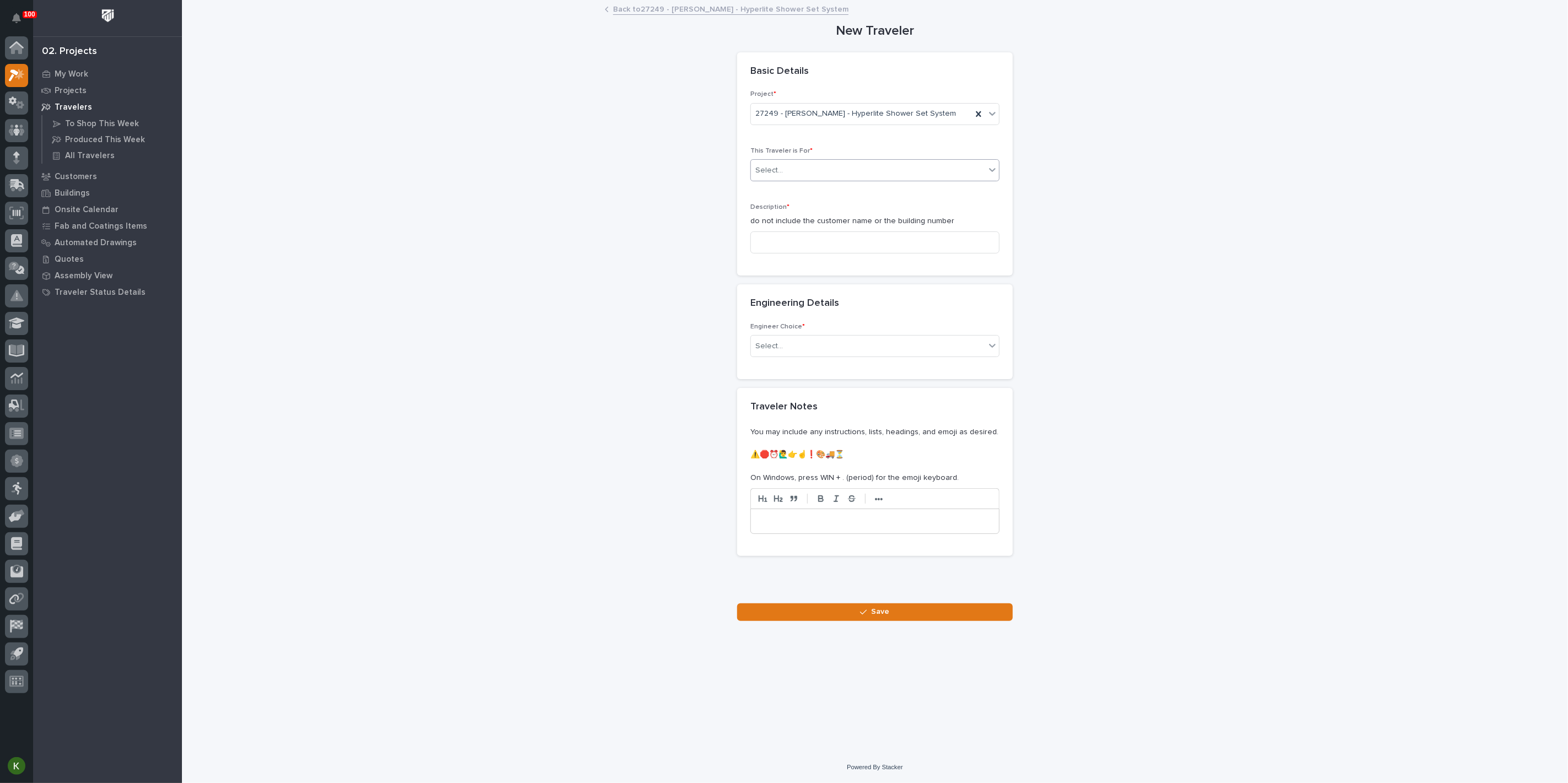
click at [828, 180] on div "Select..." at bounding box center [868, 170] width 234 height 18
click at [816, 277] on div "Installation" at bounding box center [870, 274] width 241 height 20
click at [801, 254] on input at bounding box center [874, 243] width 249 height 22
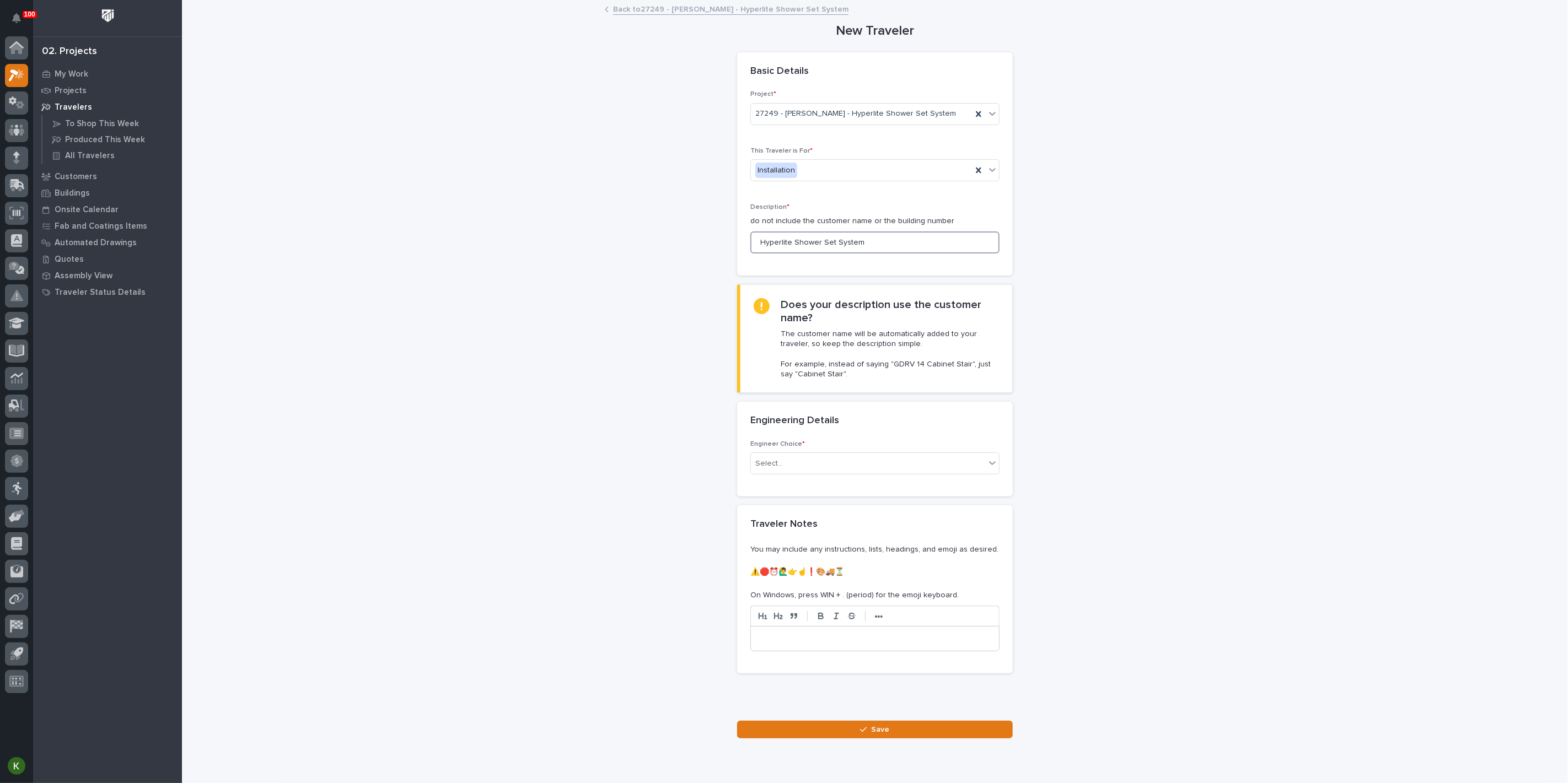
scroll to position [122, 0]
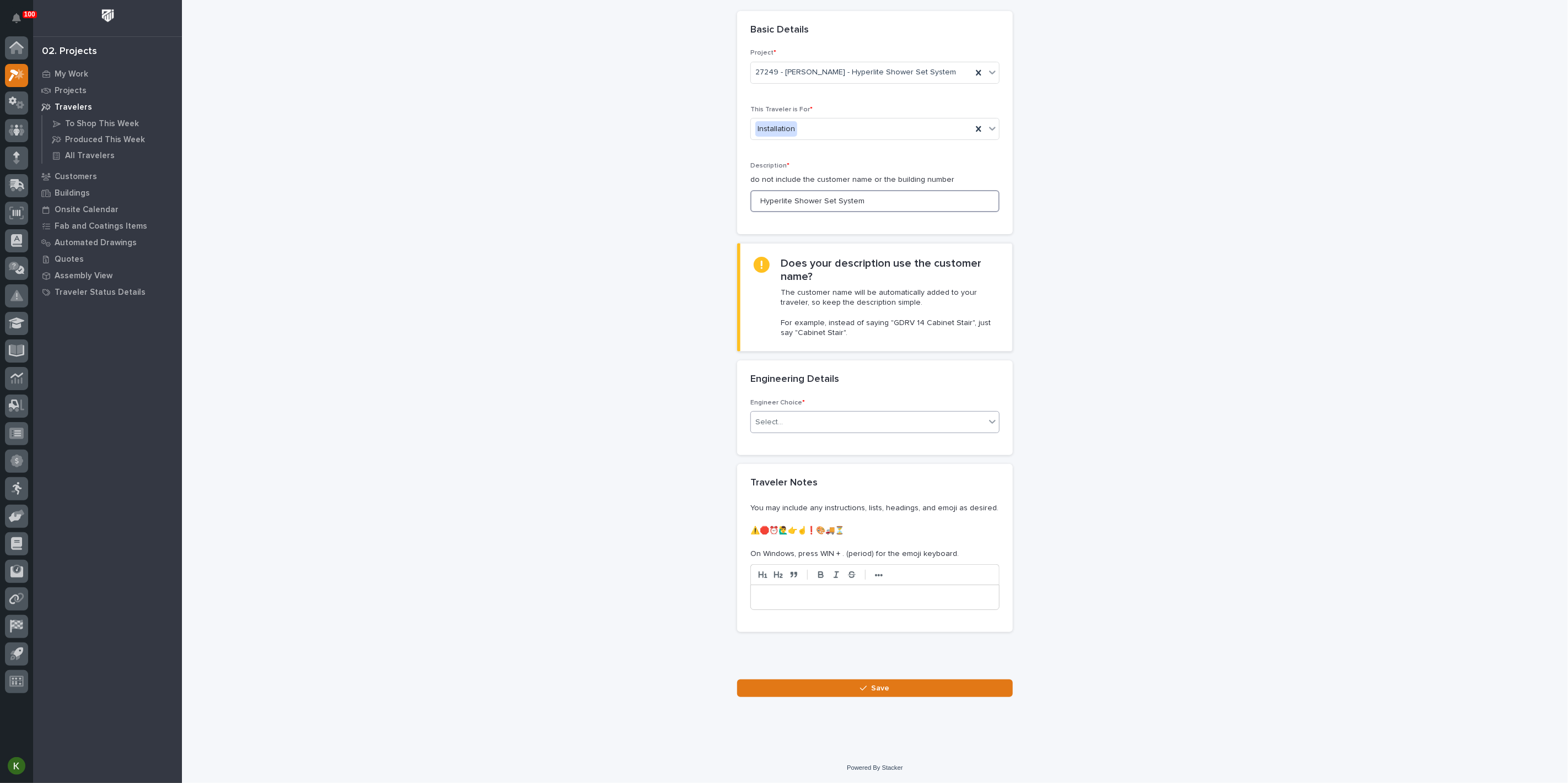
type input "Hyperlite Shower Set System"
click at [862, 432] on div "Select..." at bounding box center [868, 422] width 234 height 18
click at [846, 509] on div "There is no engineering (no drawings)" at bounding box center [870, 509] width 241 height 20
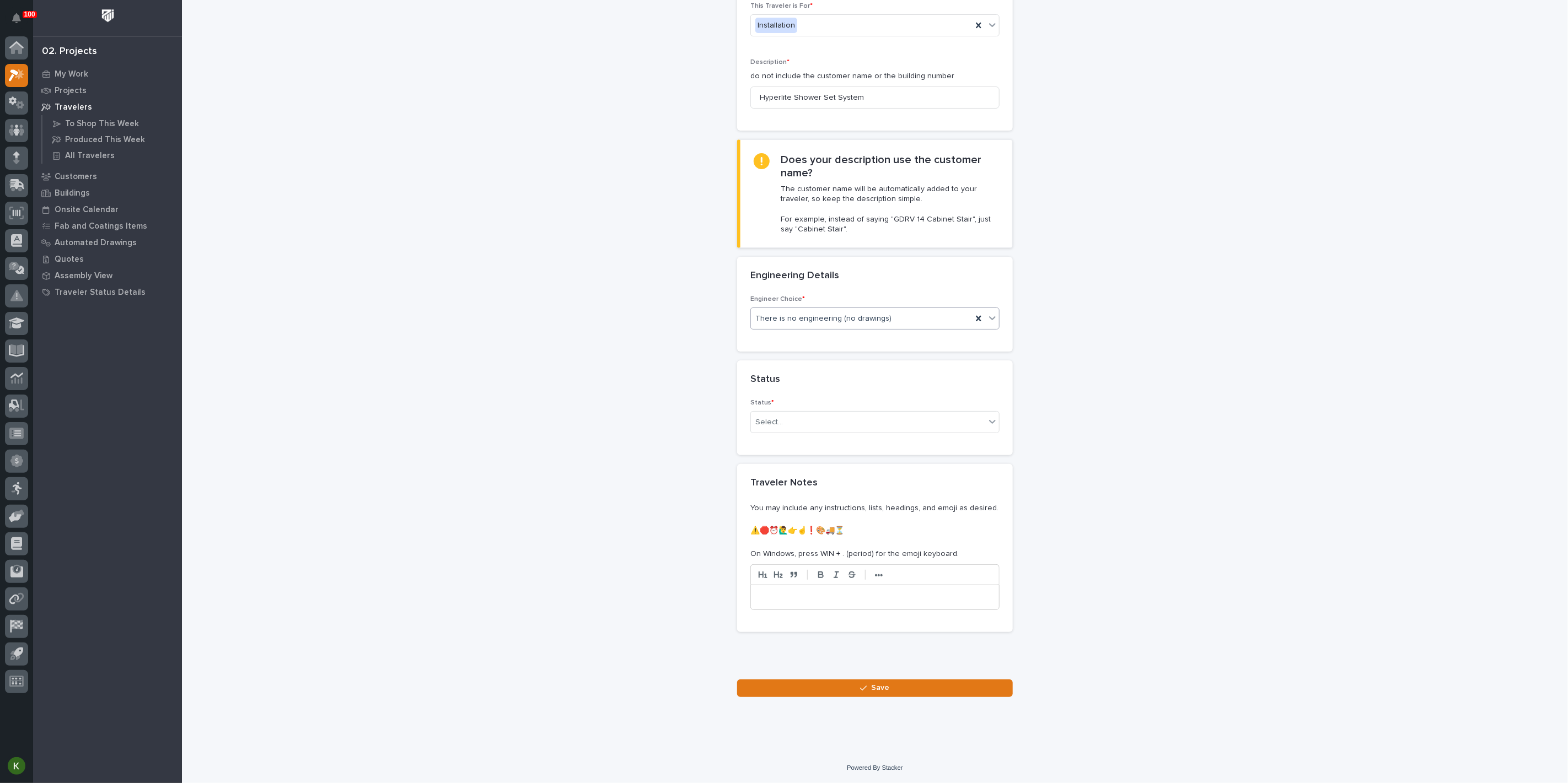
scroll to position [245, 0]
click at [861, 432] on div "Select..." at bounding box center [868, 422] width 234 height 18
click at [858, 513] on div "On-Site Work" at bounding box center [870, 509] width 241 height 20
click at [848, 689] on button "Save" at bounding box center [875, 688] width 275 height 18
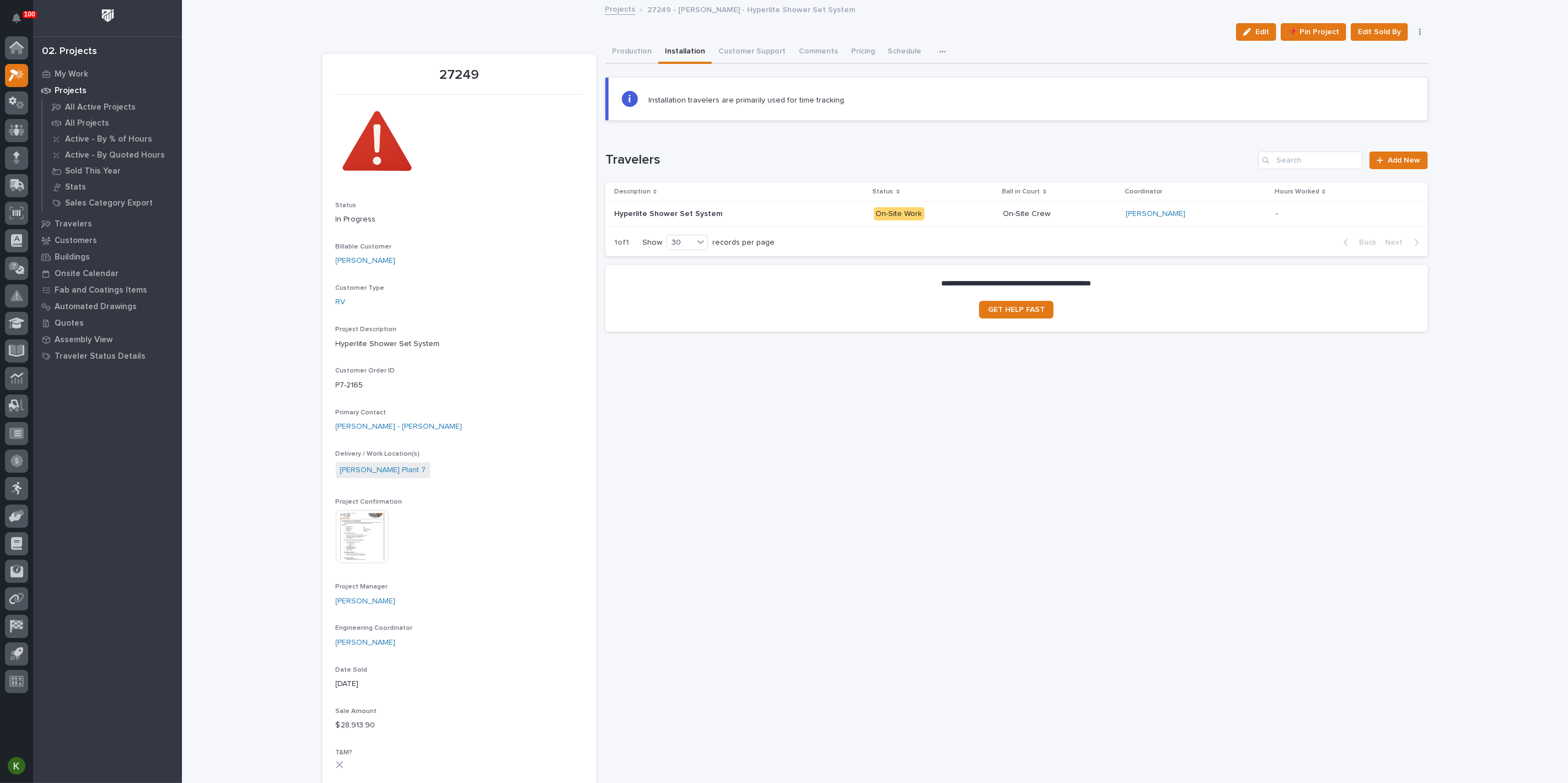
click at [812, 223] on div "Hyperlite Shower Set System Hyperlite Shower Set System" at bounding box center [739, 214] width 251 height 18
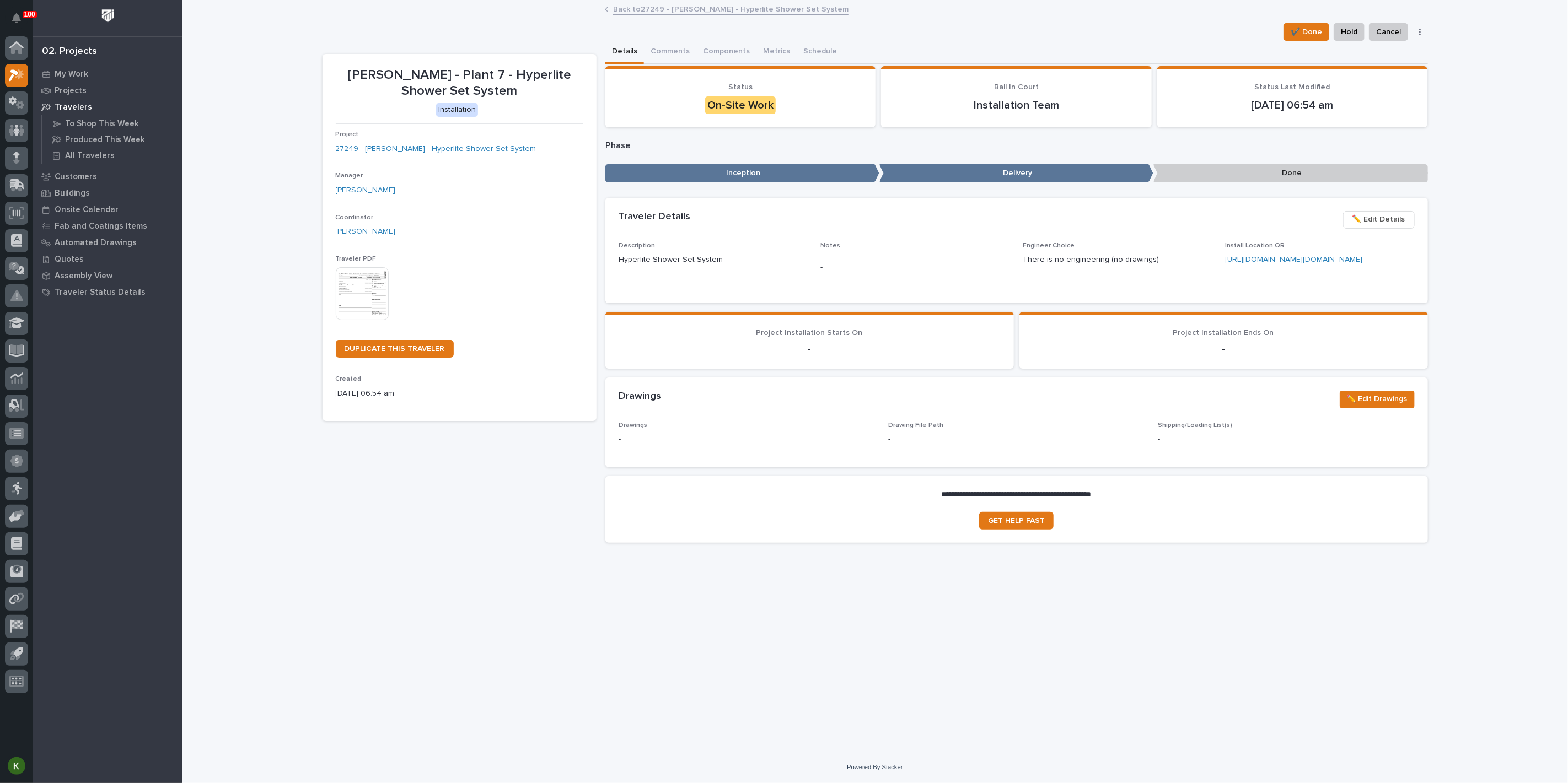
click at [360, 321] on img at bounding box center [363, 294] width 53 height 53
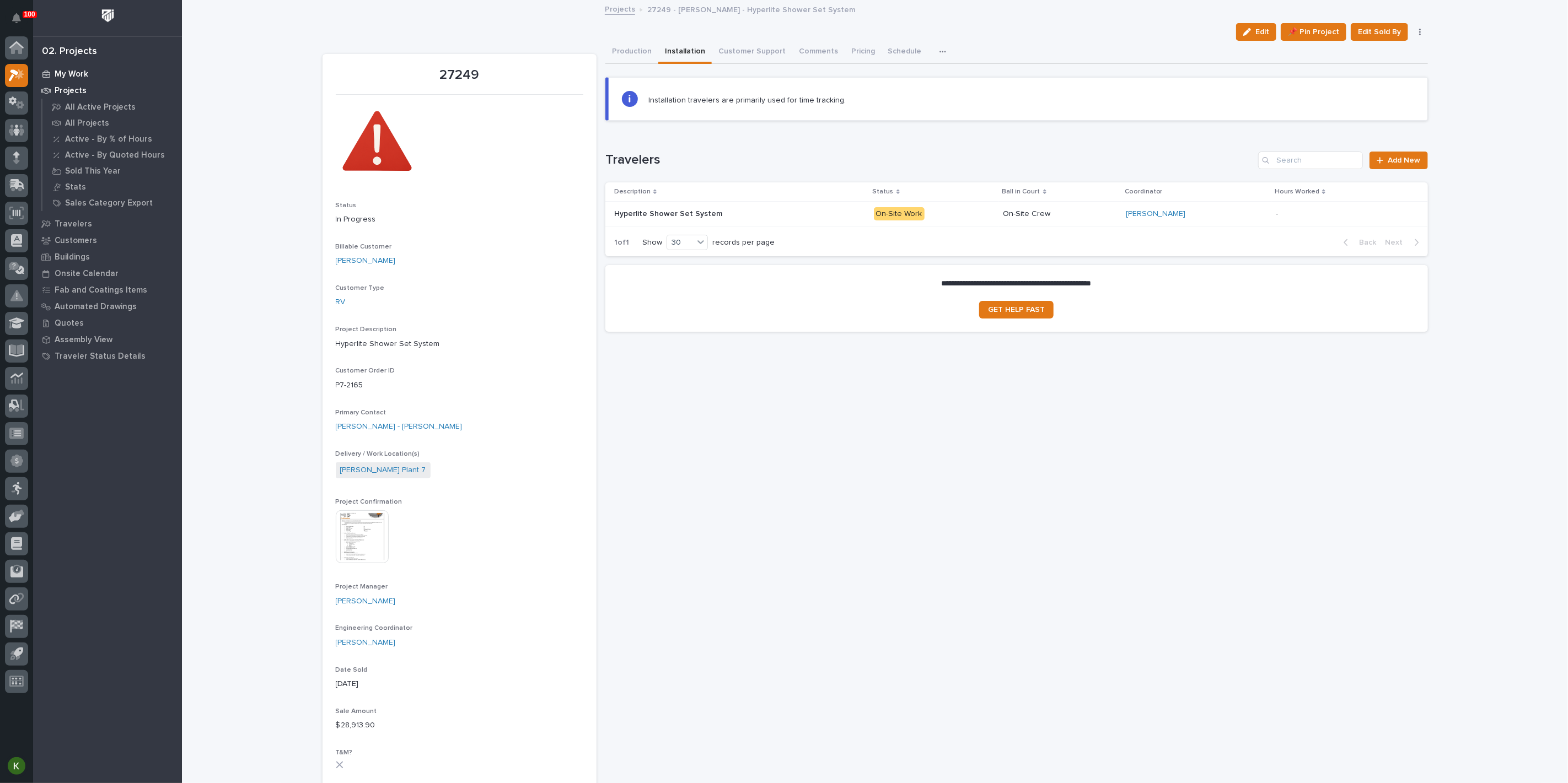
click at [70, 71] on div "My Work" at bounding box center [108, 74] width 144 height 15
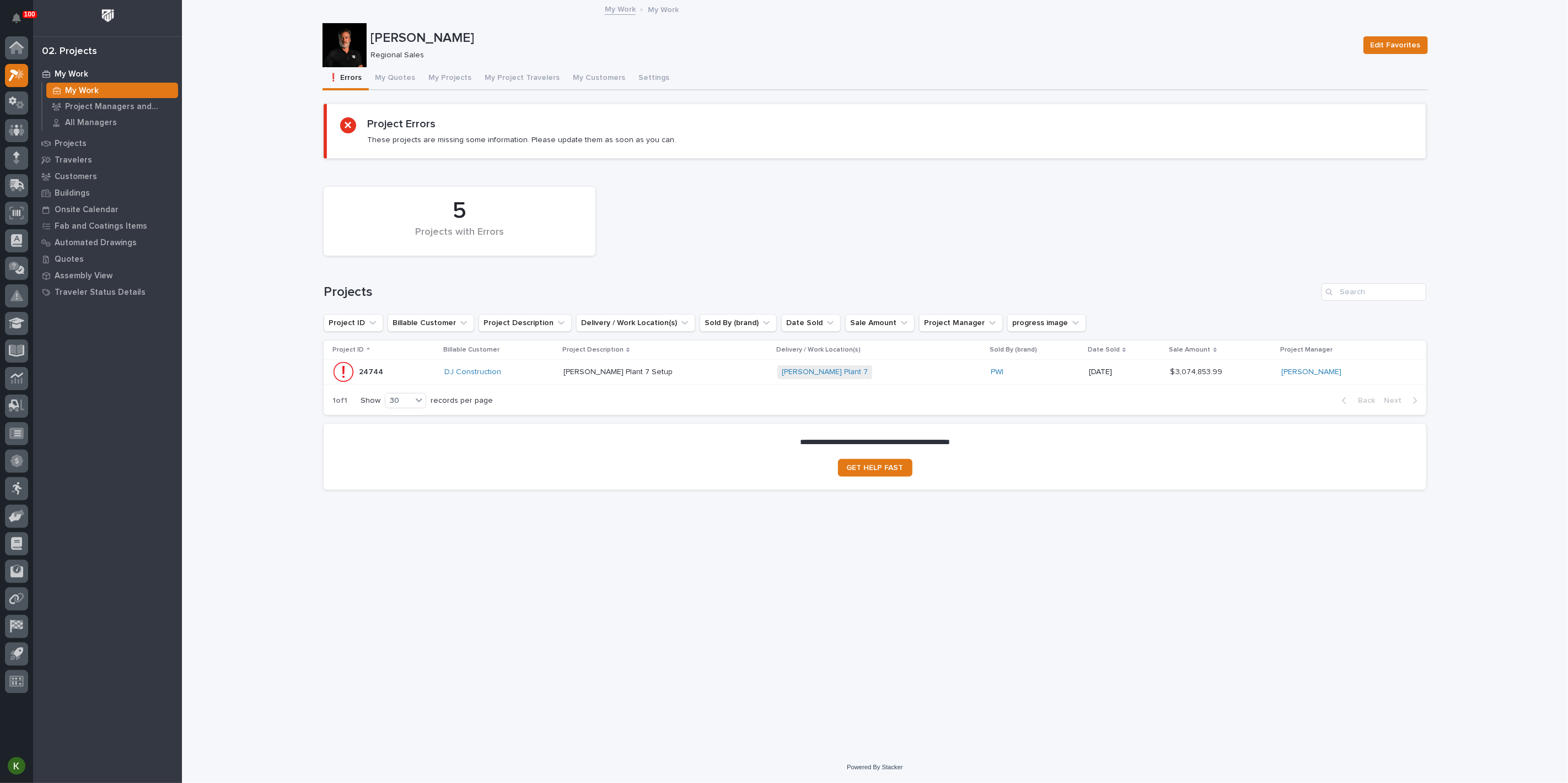
click at [719, 377] on p at bounding box center [660, 372] width 193 height 9
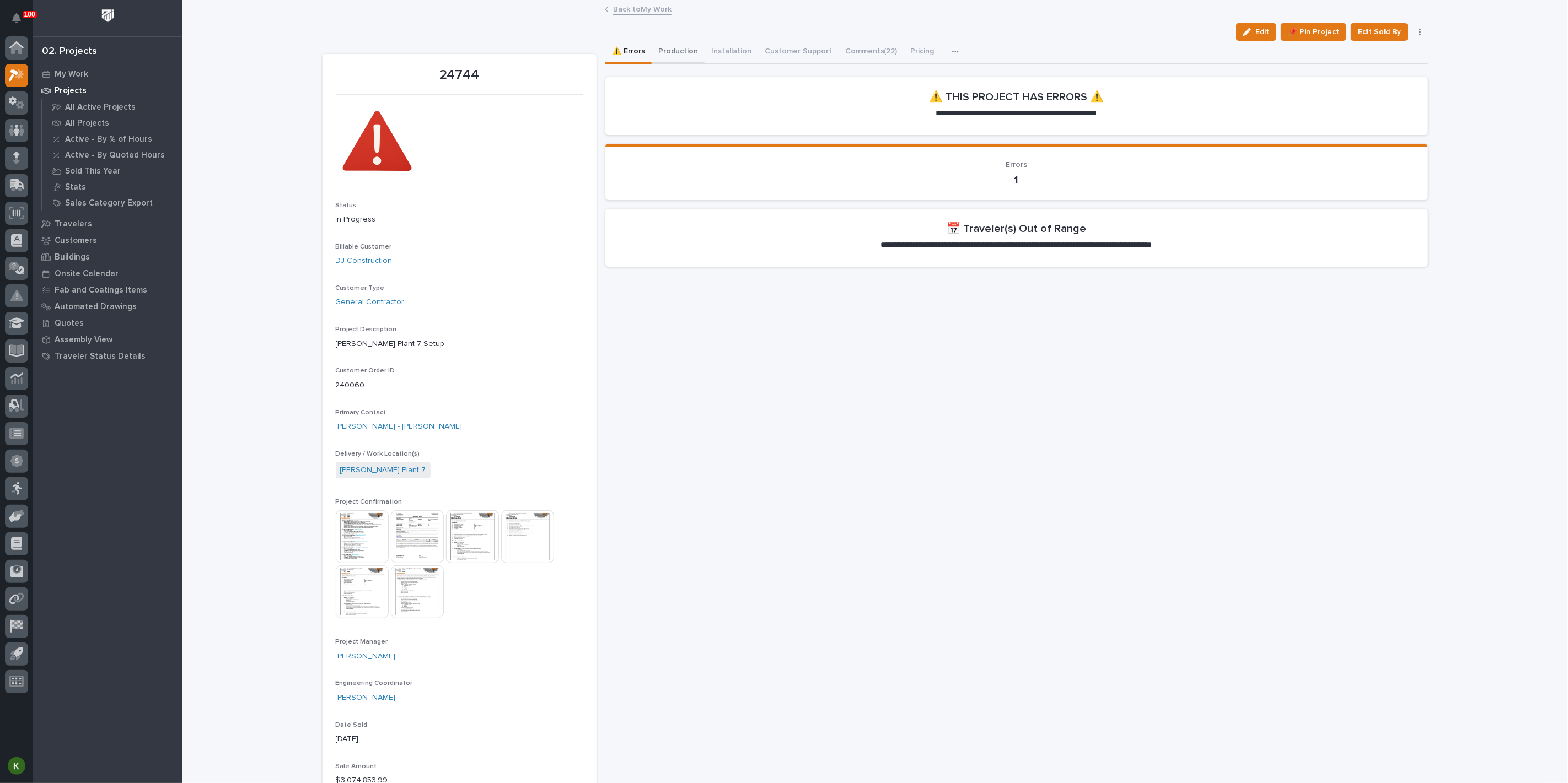
click at [692, 58] on button "Production" at bounding box center [678, 52] width 53 height 23
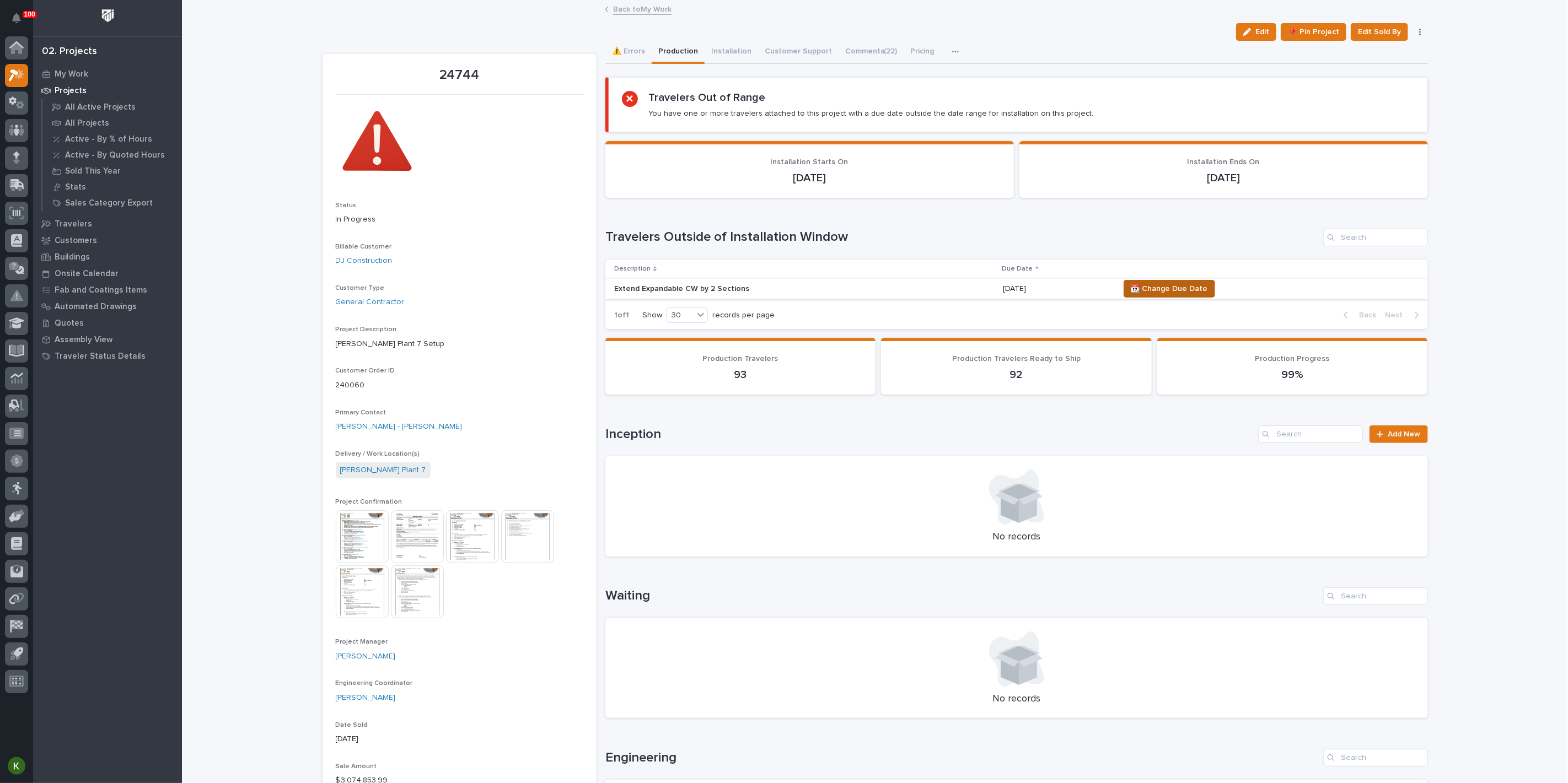
click at [1208, 296] on span "📆 Change Due Date" at bounding box center [1169, 288] width 77 height 13
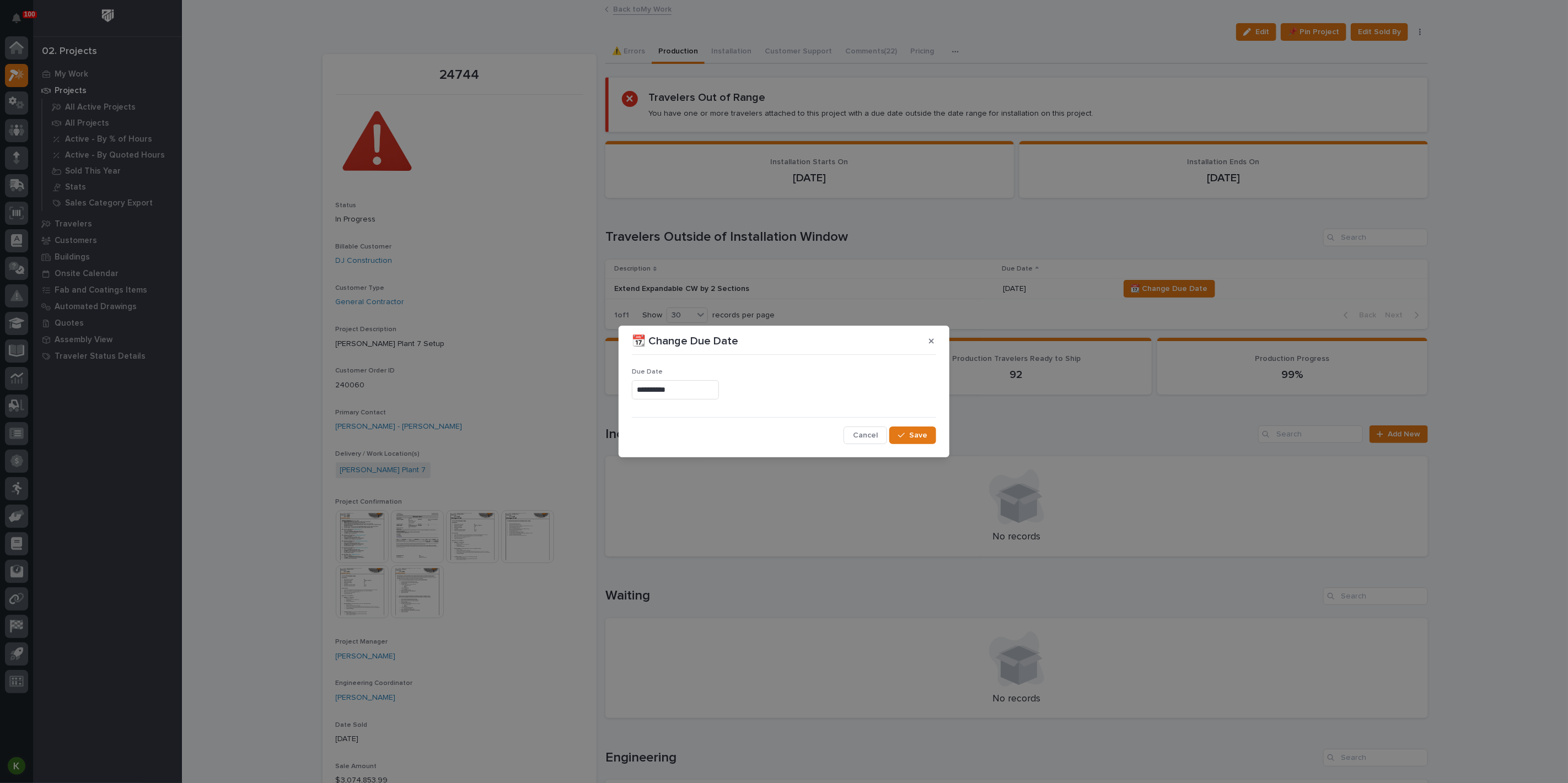
click at [660, 397] on input "**********" at bounding box center [675, 390] width 87 height 20
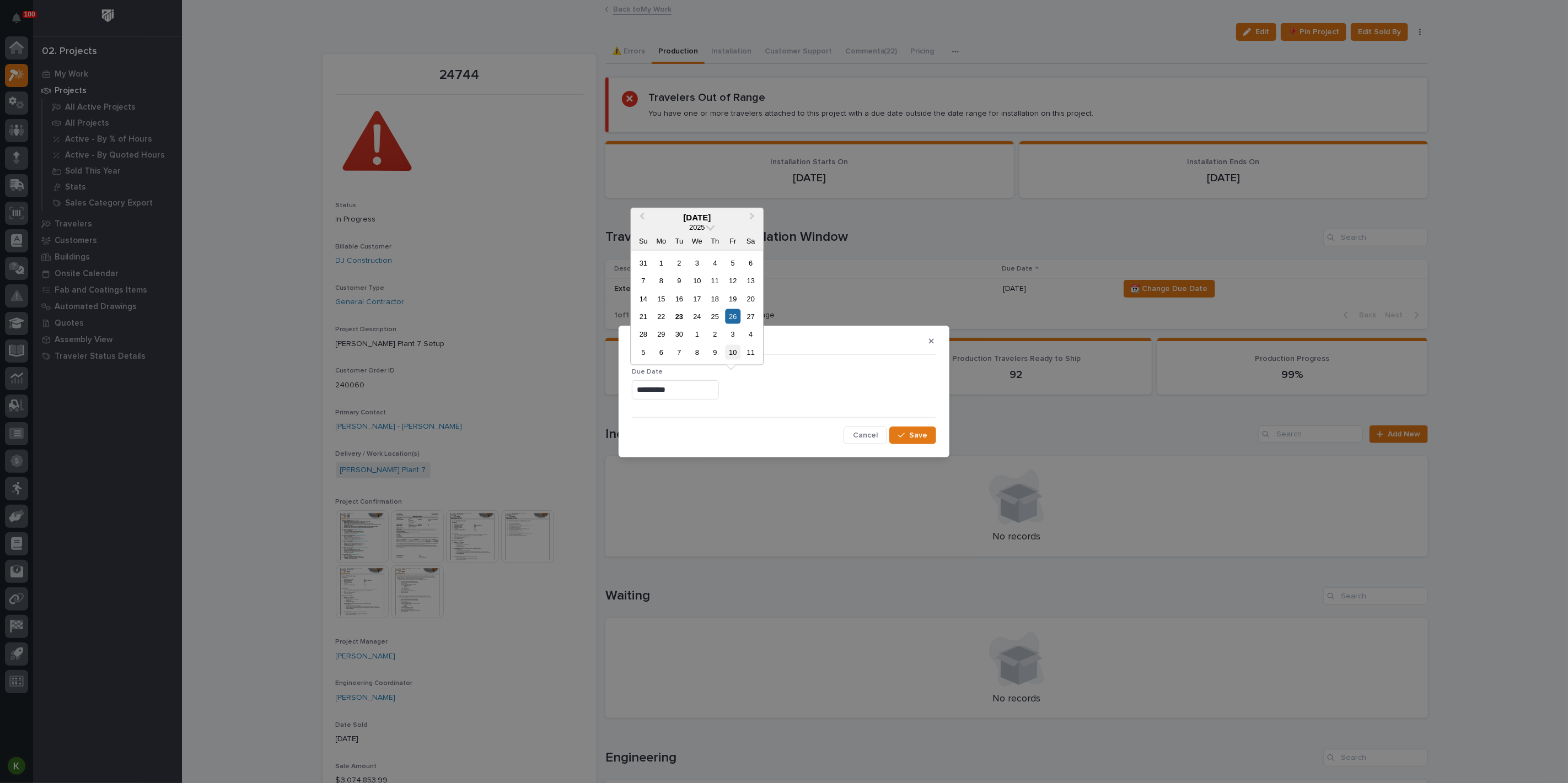
click at [725, 350] on div "10" at bounding box center [732, 352] width 15 height 15
type input "**********"
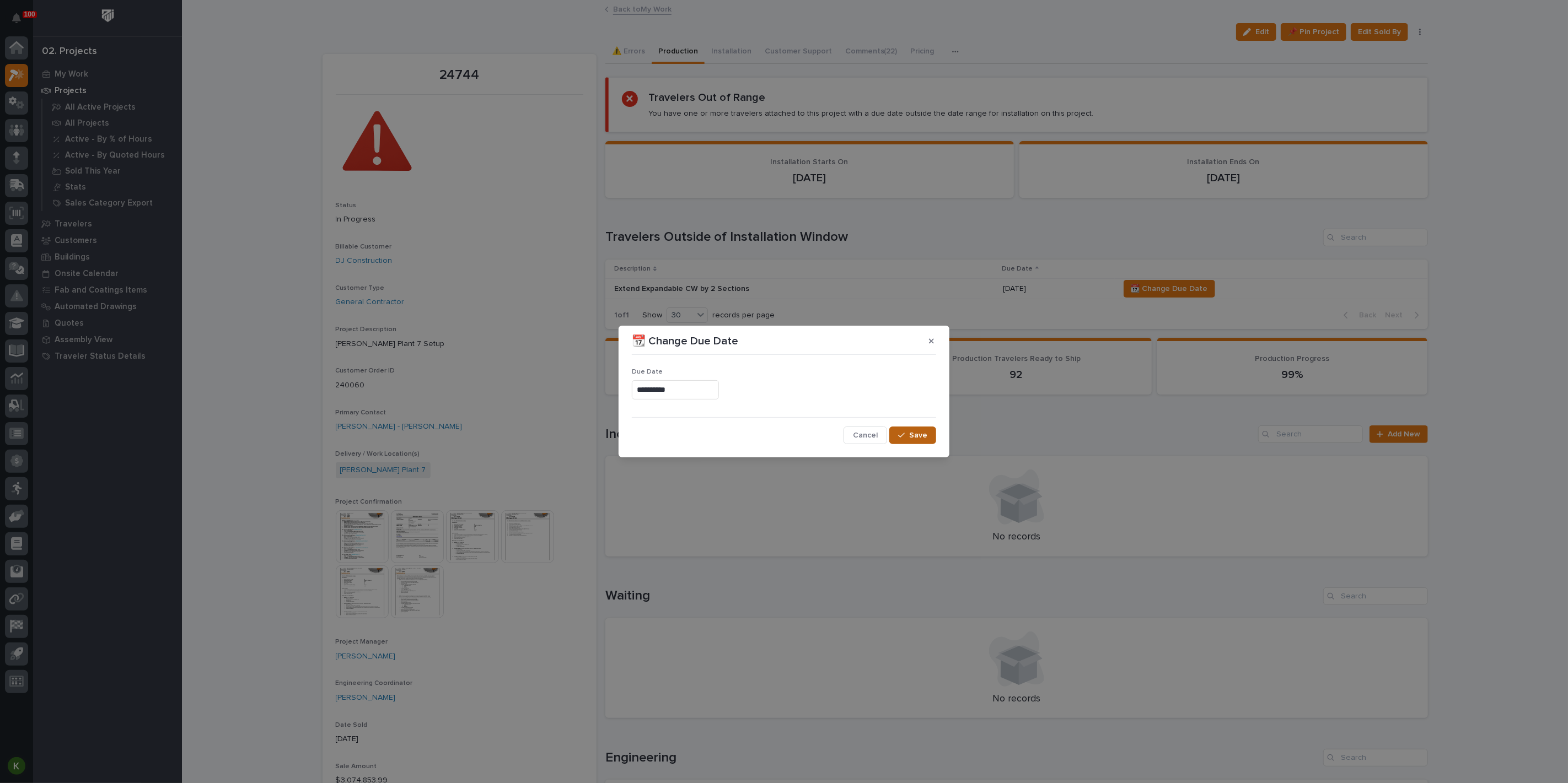
click at [909, 439] on span "Save" at bounding box center [917, 436] width 18 height 10
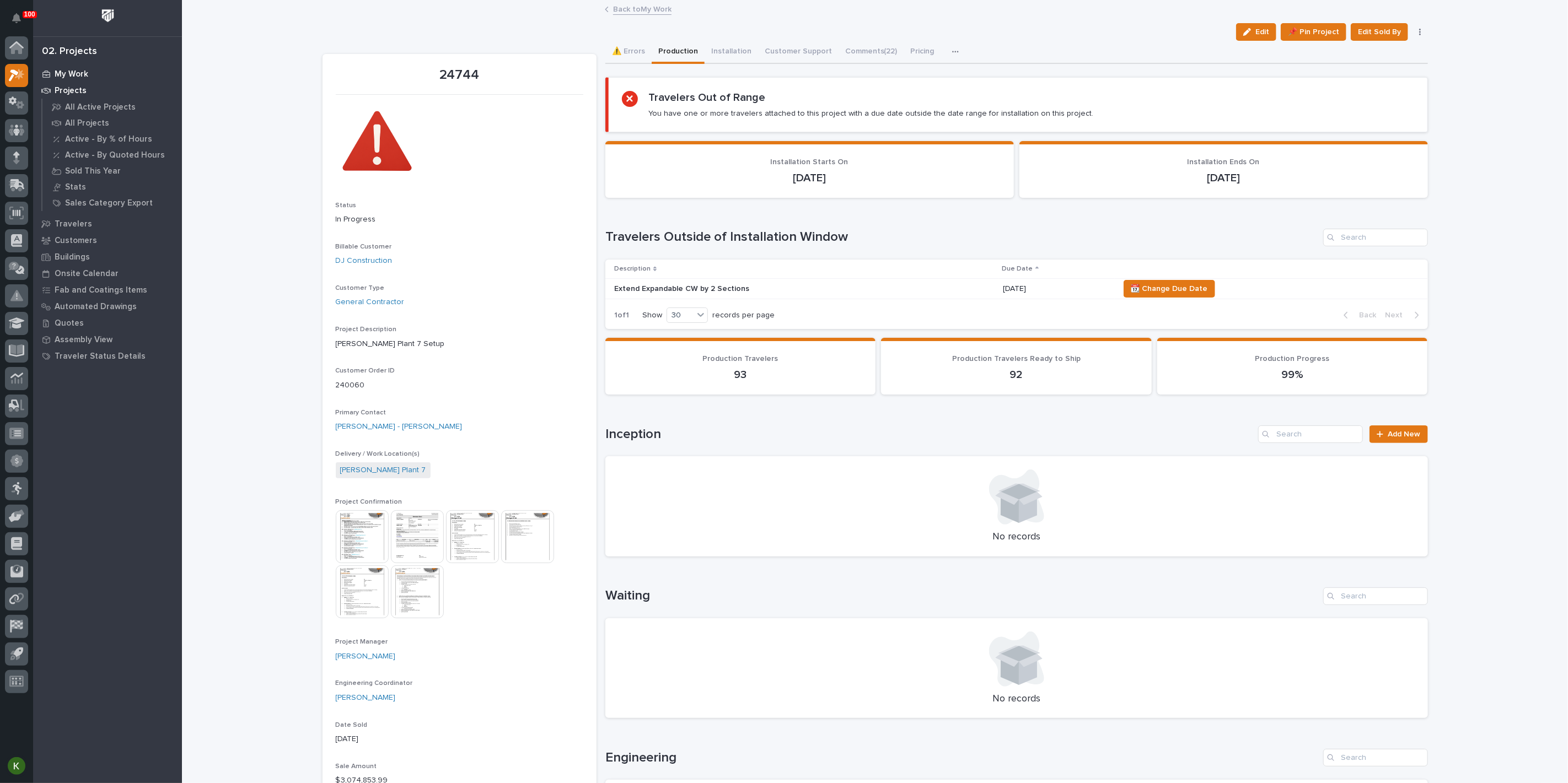
click at [85, 76] on p "My Work" at bounding box center [71, 74] width 33 height 10
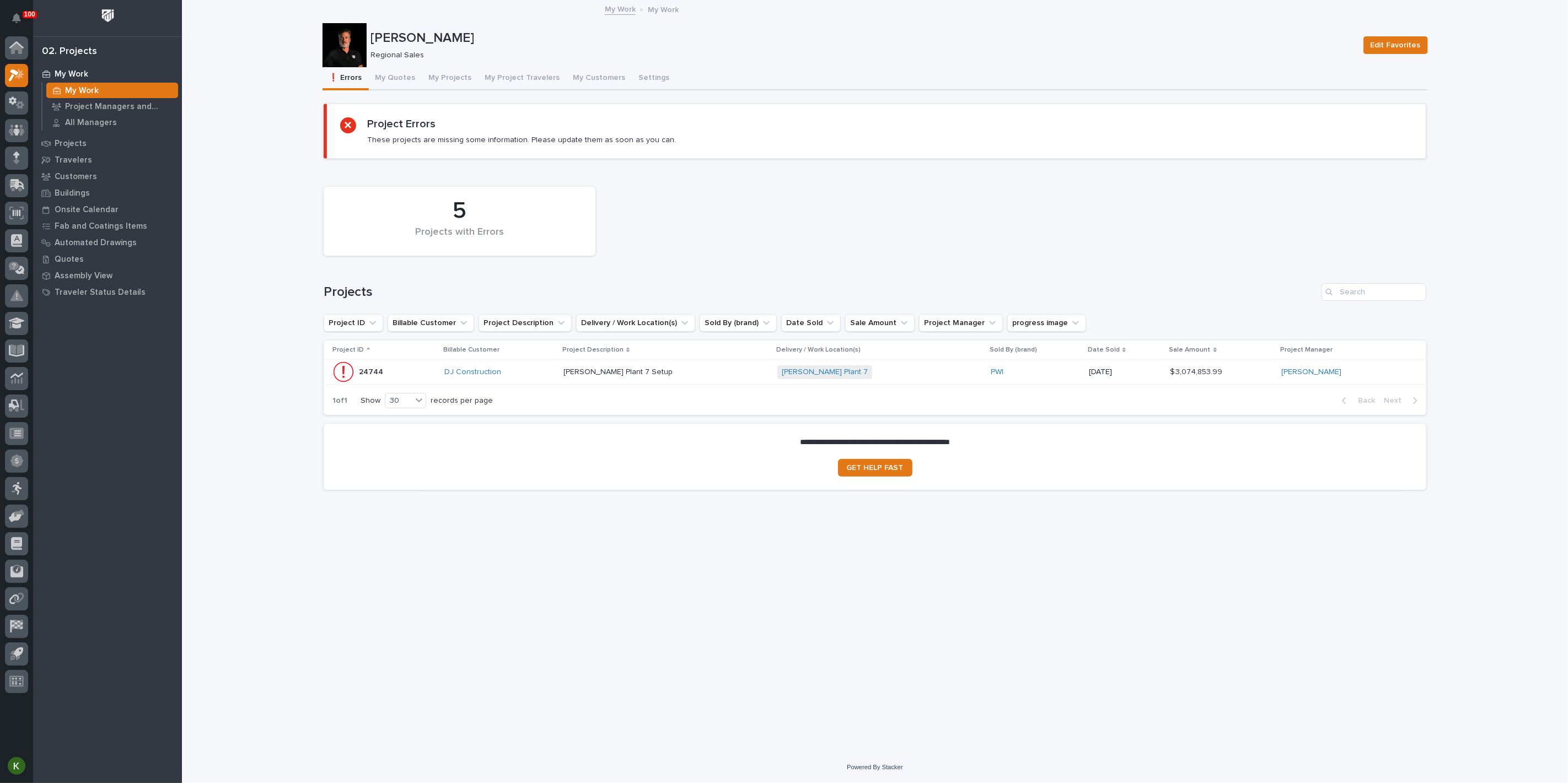
click at [554, 377] on div "DJ Construction" at bounding box center [499, 372] width 110 height 9
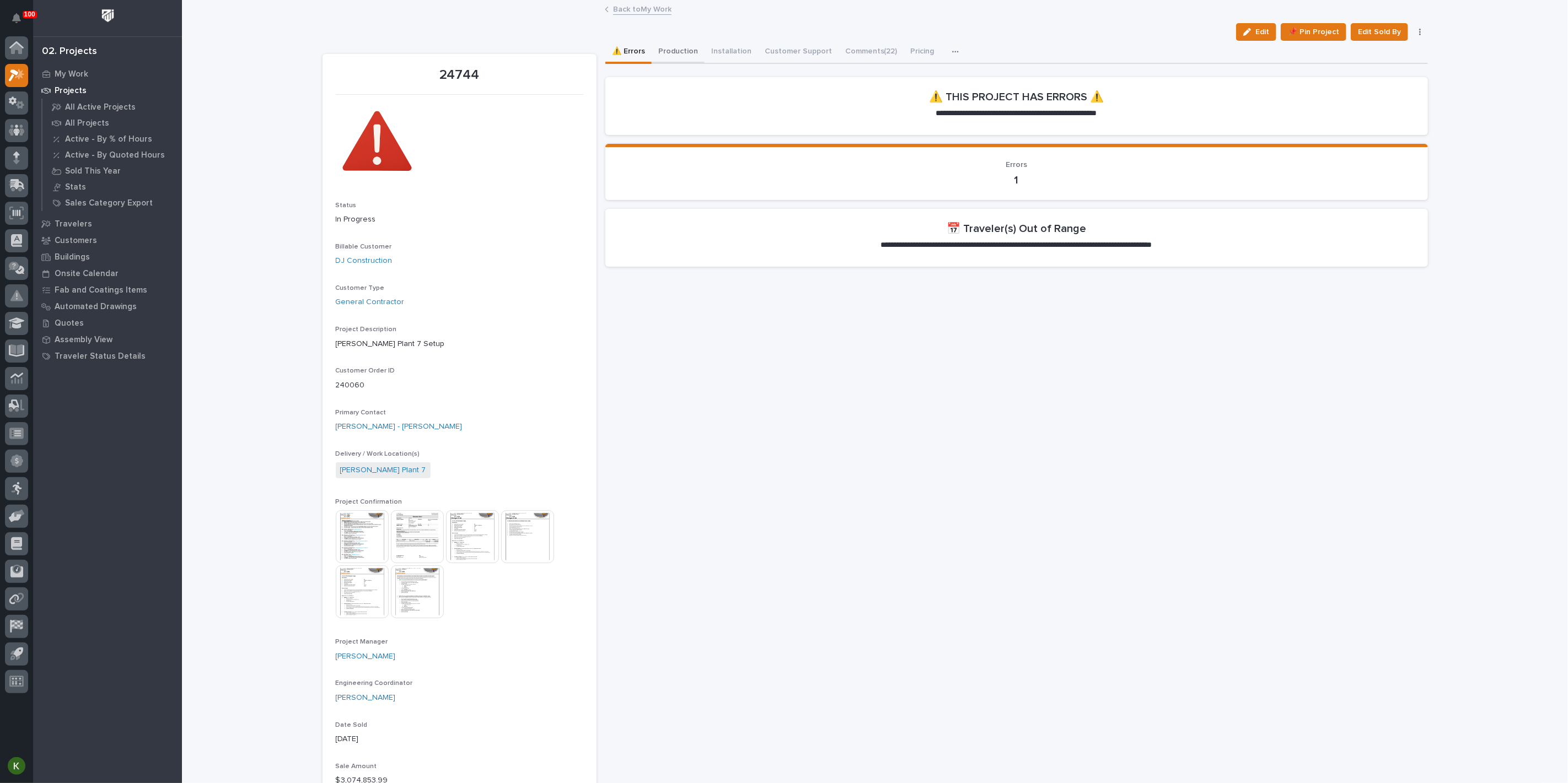
click at [696, 63] on button "Production" at bounding box center [678, 52] width 53 height 23
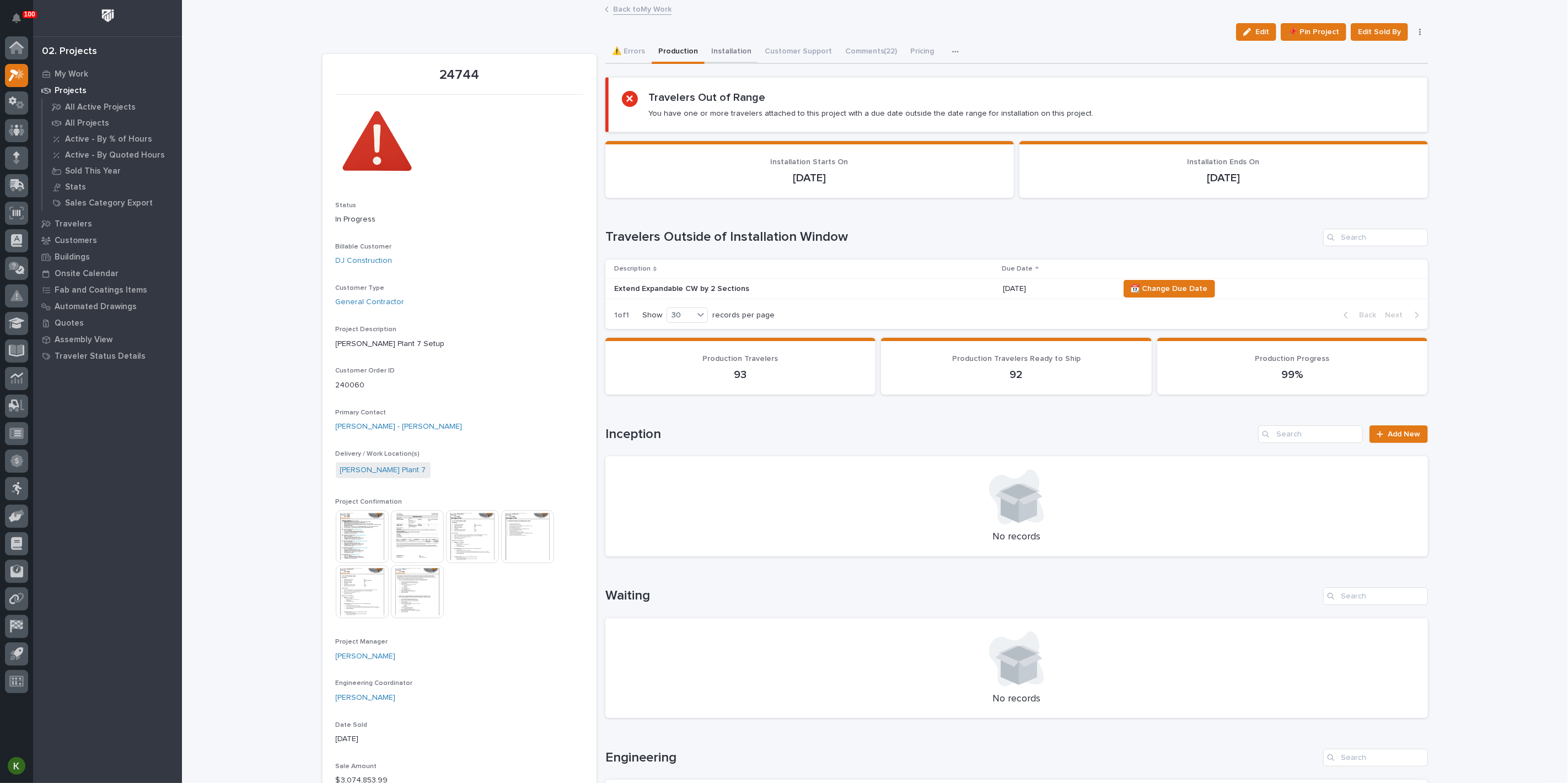
click at [757, 63] on button "Installation" at bounding box center [731, 52] width 54 height 23
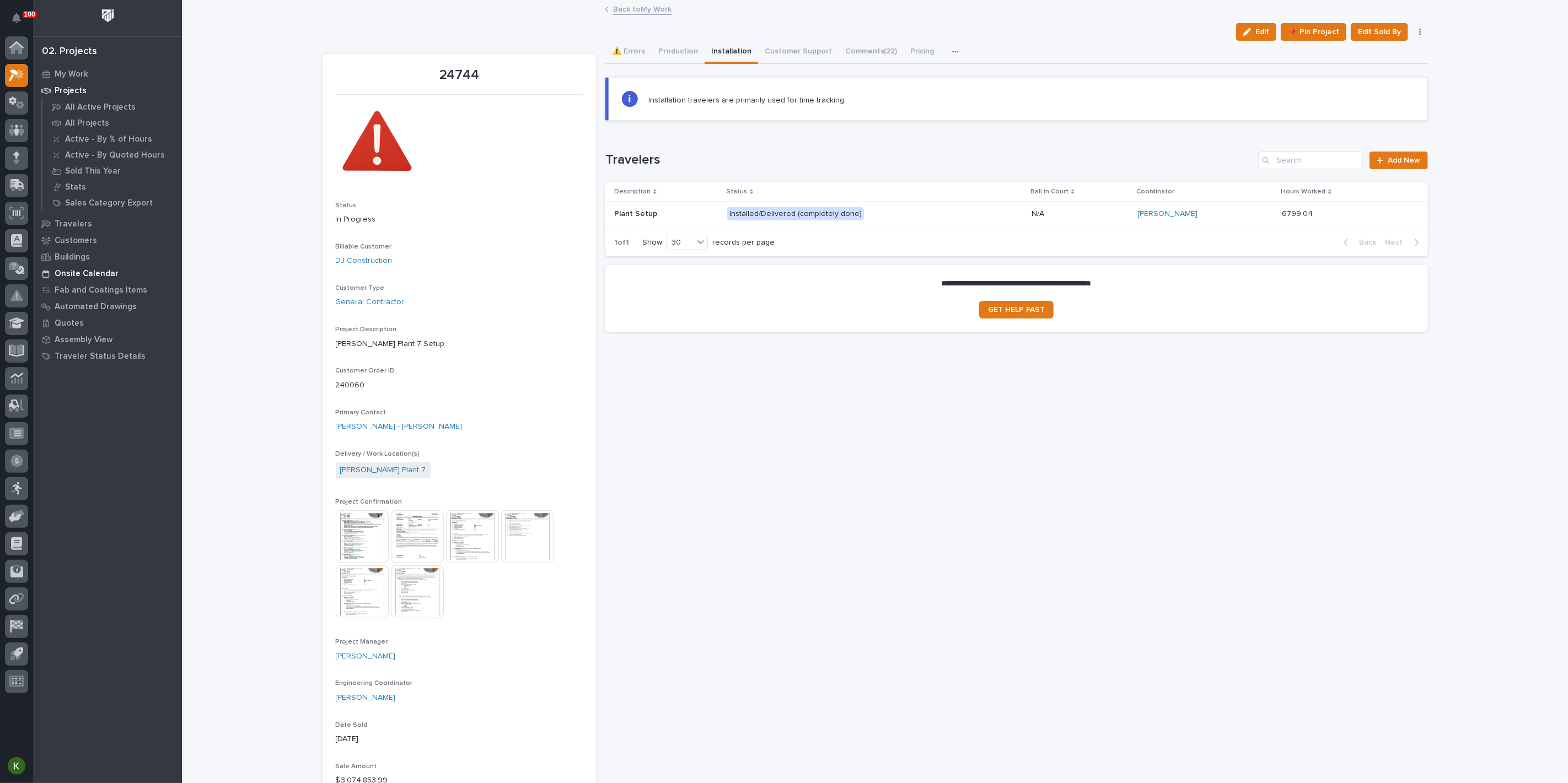
click at [89, 272] on p "Onsite Calendar" at bounding box center [86, 274] width 64 height 10
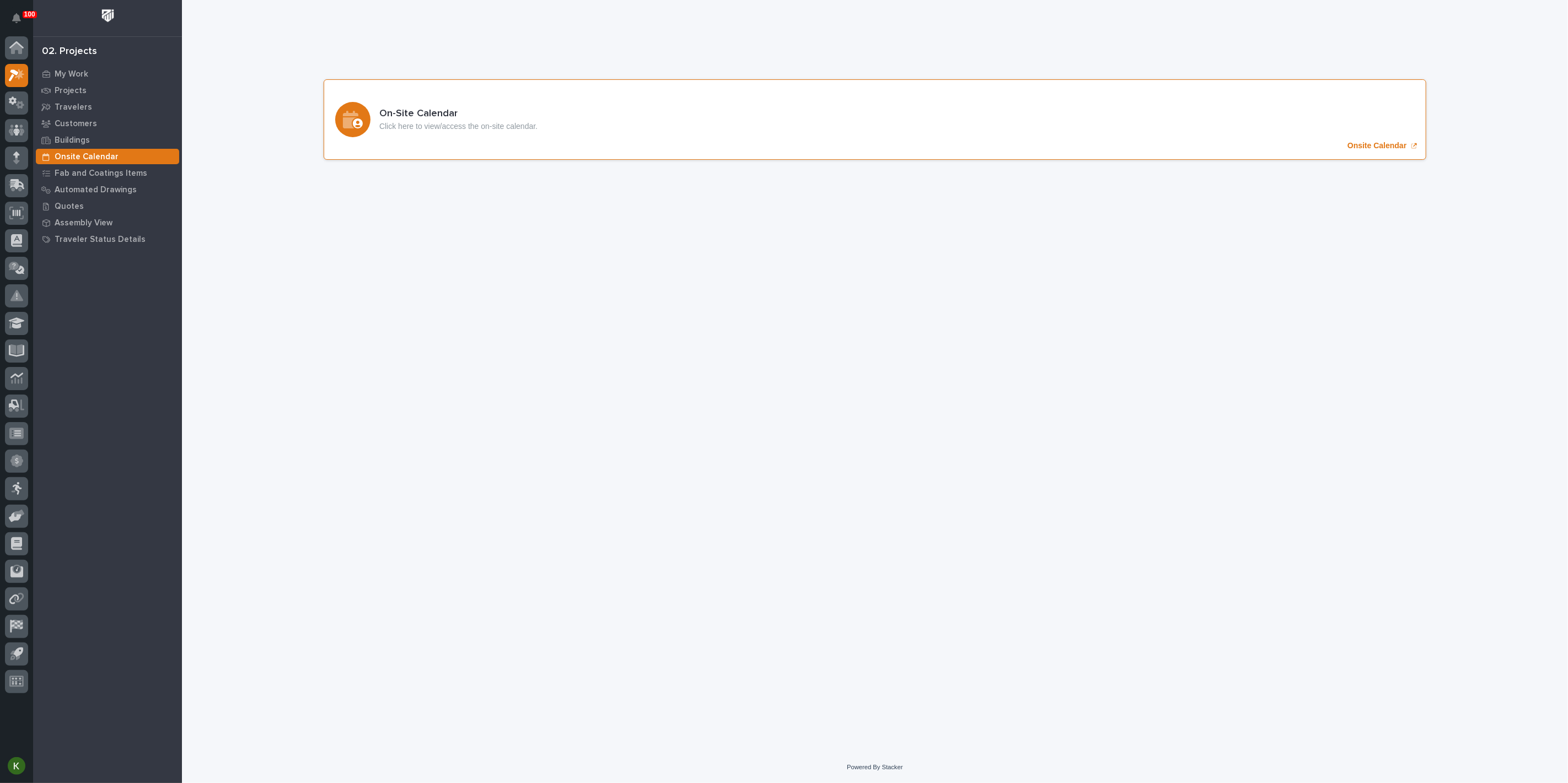
click at [1356, 150] on p "Onsite Calendar" at bounding box center [1376, 145] width 59 height 9
click at [1367, 150] on p "Onsite Calendar" at bounding box center [1376, 145] width 59 height 9
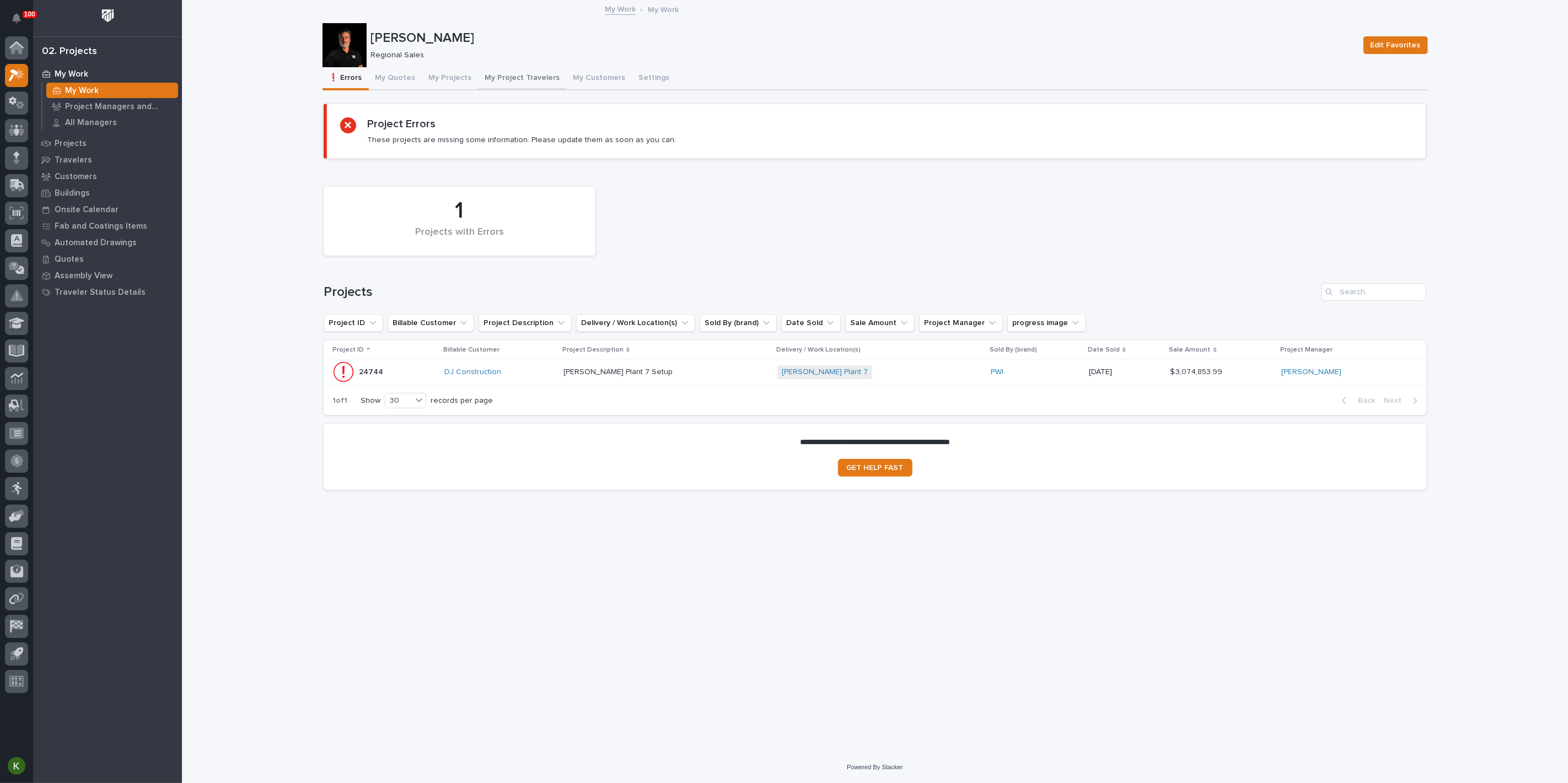
click at [551, 85] on button "My Project Travelers" at bounding box center [522, 79] width 88 height 23
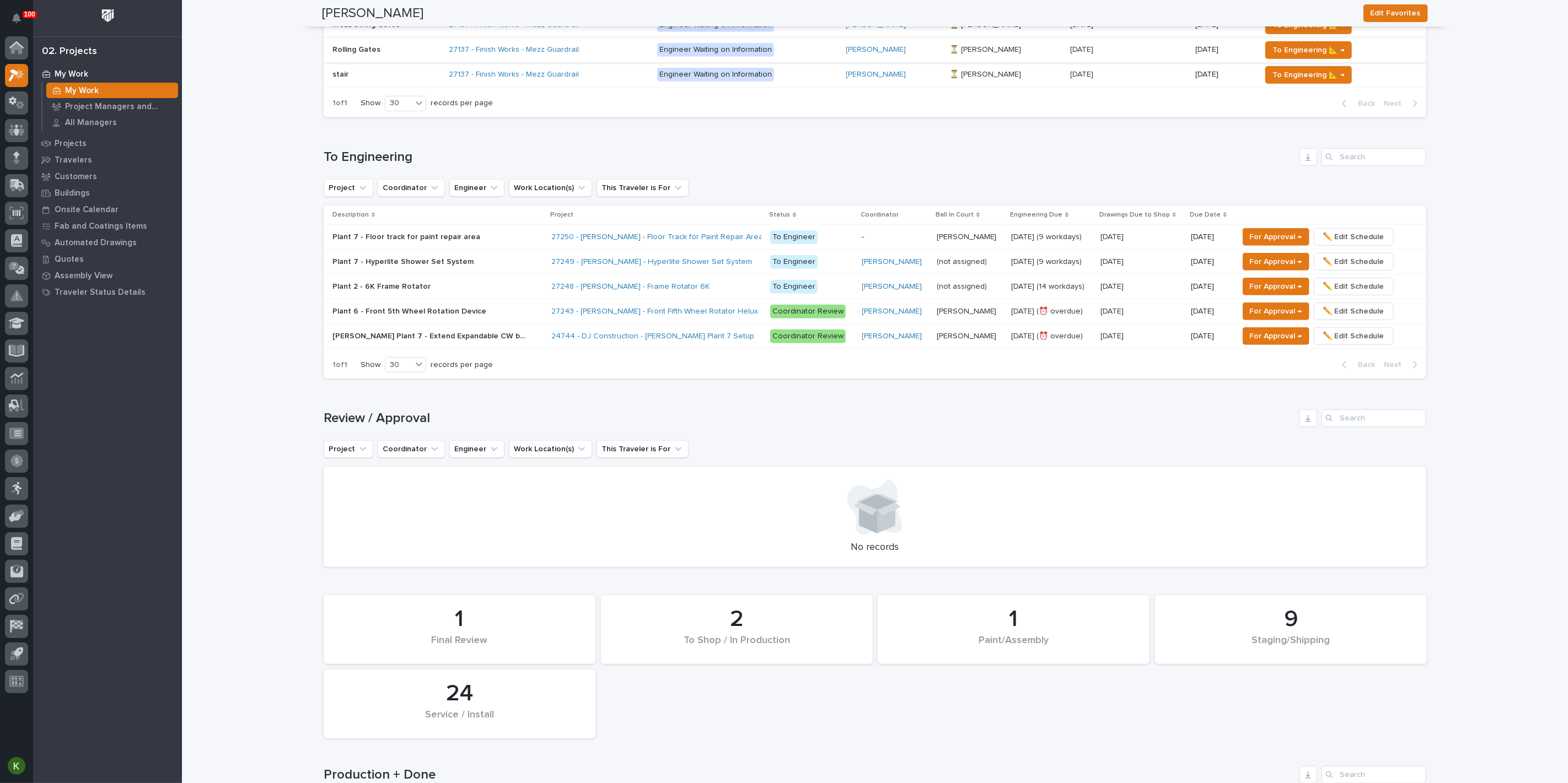
scroll to position [489, 0]
